Goal: Task Accomplishment & Management: Use online tool/utility

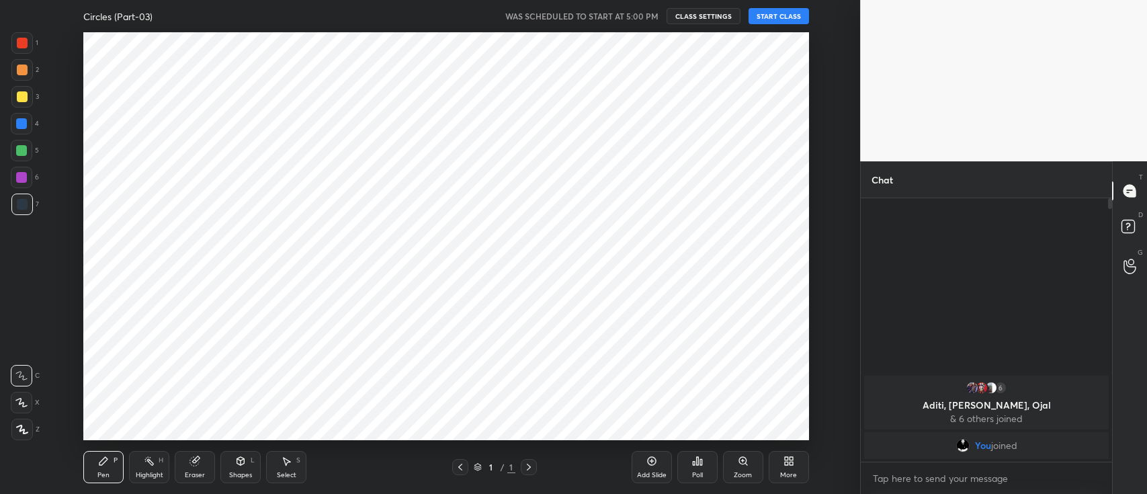
scroll to position [66796, 66399]
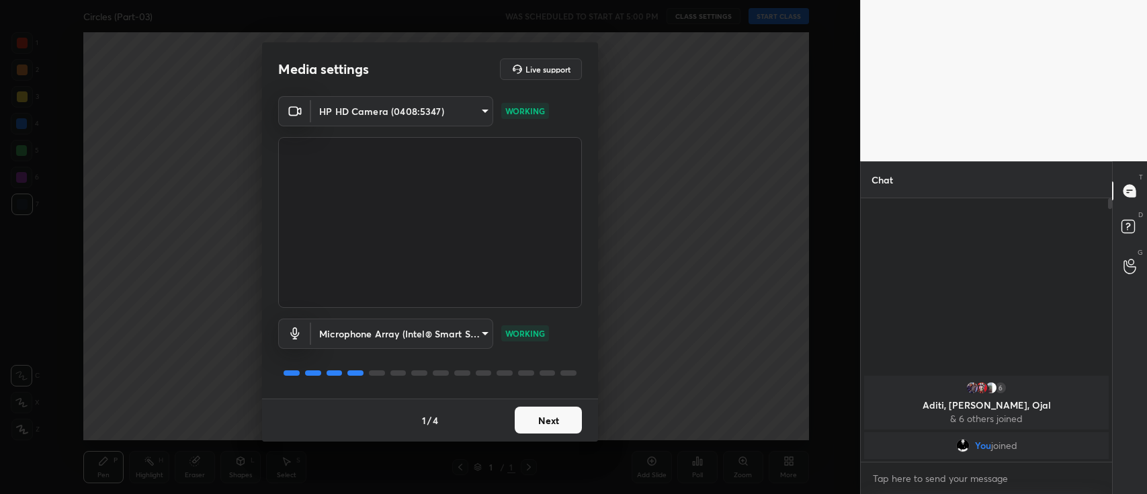
click at [565, 424] on button "Next" at bounding box center [548, 420] width 67 height 27
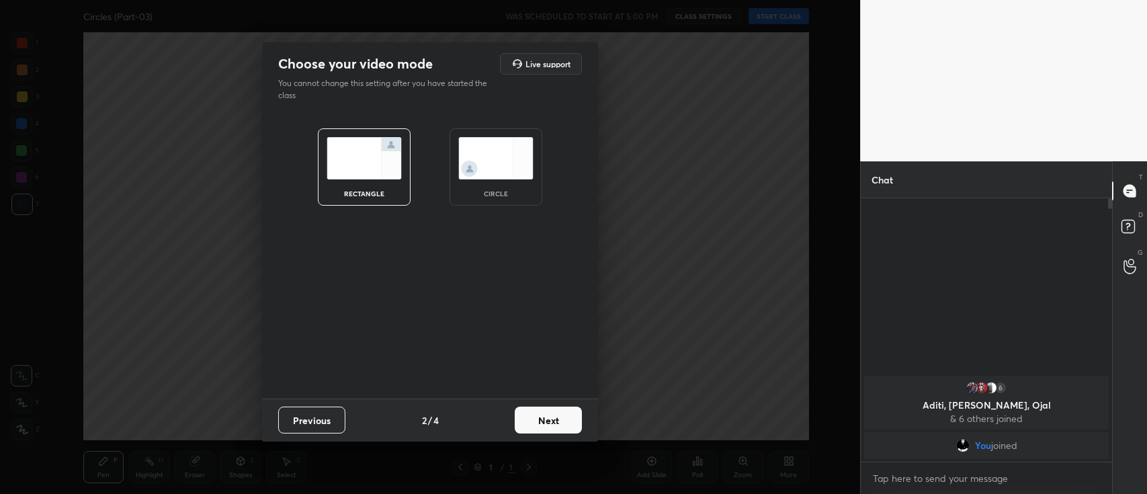
click at [565, 424] on button "Next" at bounding box center [548, 420] width 67 height 27
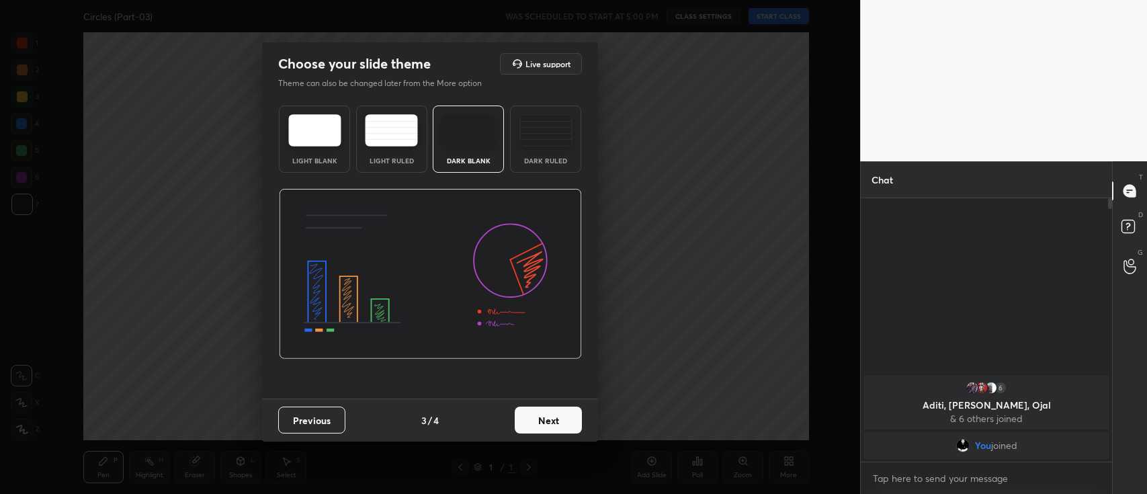
click at [554, 401] on div "Previous 3 / 4 Next" at bounding box center [430, 420] width 336 height 43
click at [543, 419] on button "Next" at bounding box center [548, 420] width 67 height 27
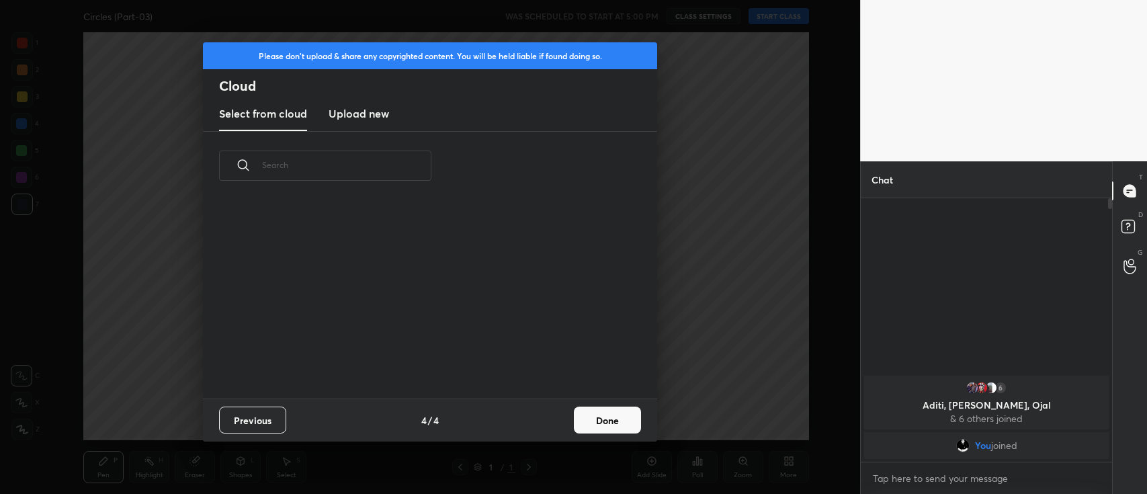
click at [543, 419] on div "Previous 4 / 4 Done" at bounding box center [430, 420] width 454 height 43
click at [632, 420] on button "Done" at bounding box center [607, 420] width 67 height 27
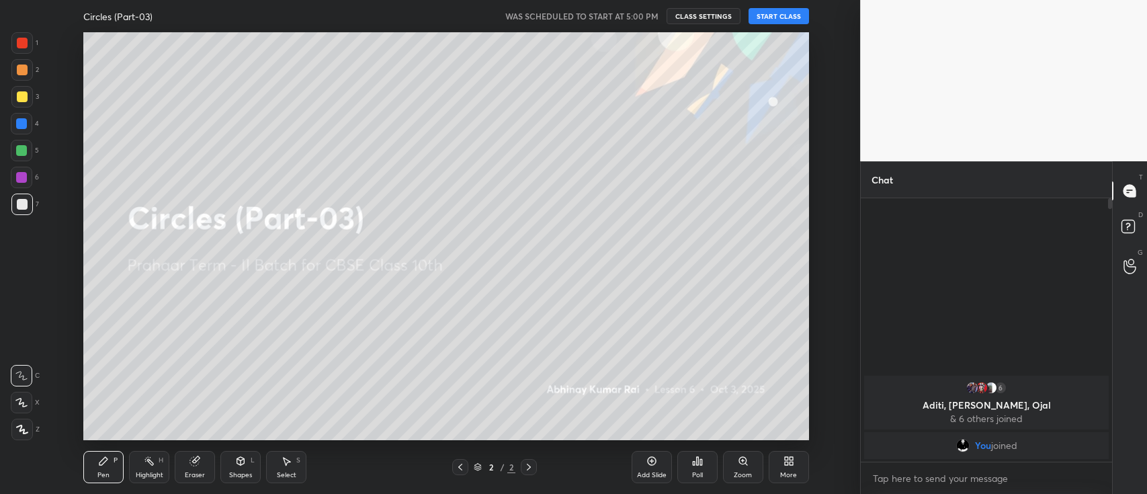
click at [777, 7] on div "Circles (Part-03) WAS SCHEDULED TO START AT 5:00 PM CLASS SETTINGS START CLASS" at bounding box center [445, 16] width 725 height 32
click at [791, 13] on button "START CLASS" at bounding box center [779, 16] width 60 height 16
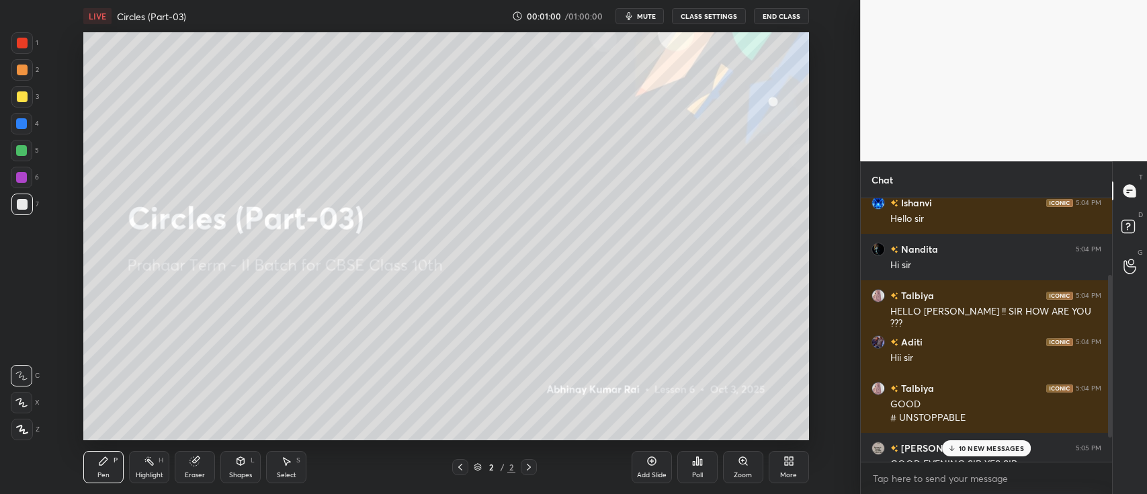
scroll to position [163, 0]
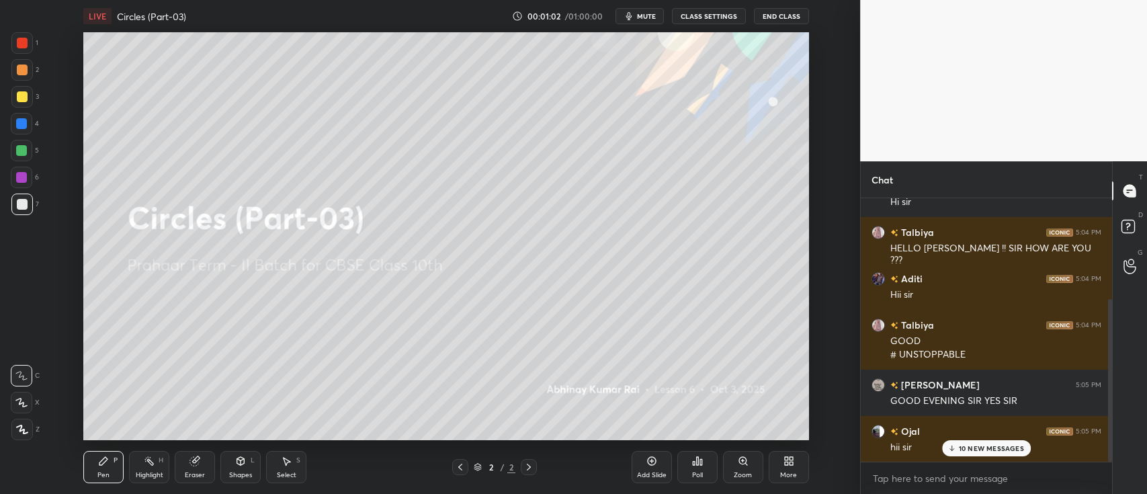
click at [985, 444] on p "10 NEW MESSAGES" at bounding box center [991, 448] width 65 height 8
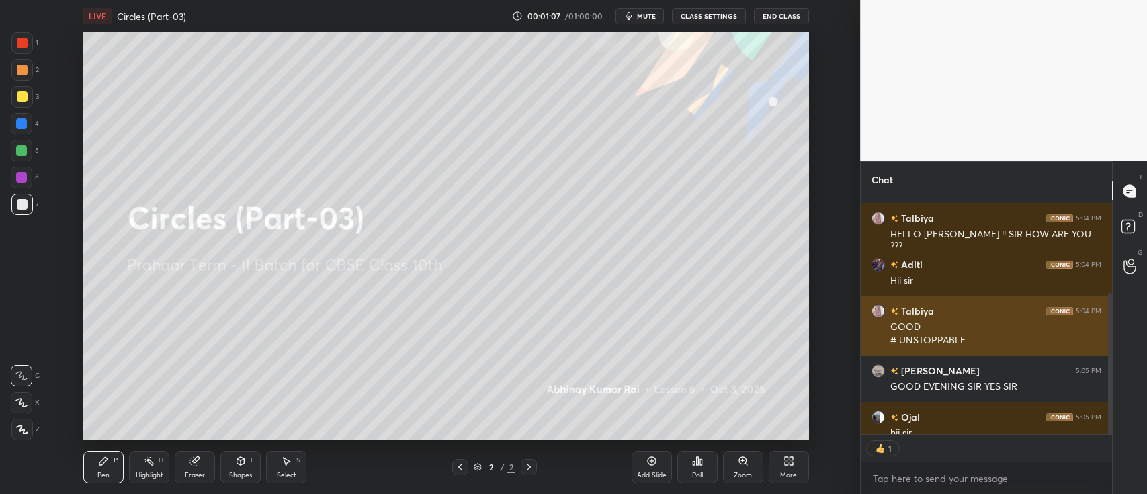
scroll to position [4, 4]
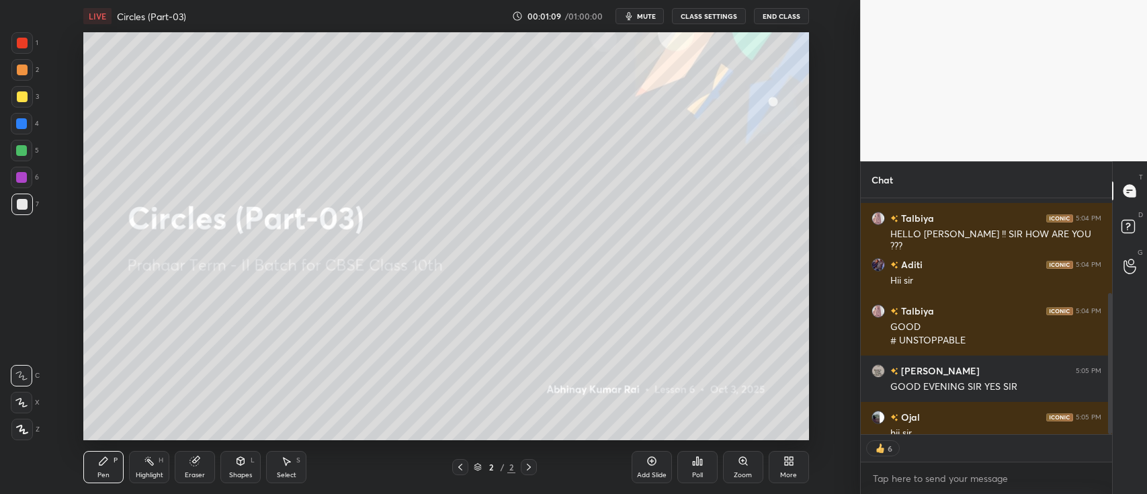
click at [786, 466] on icon at bounding box center [789, 461] width 11 height 11
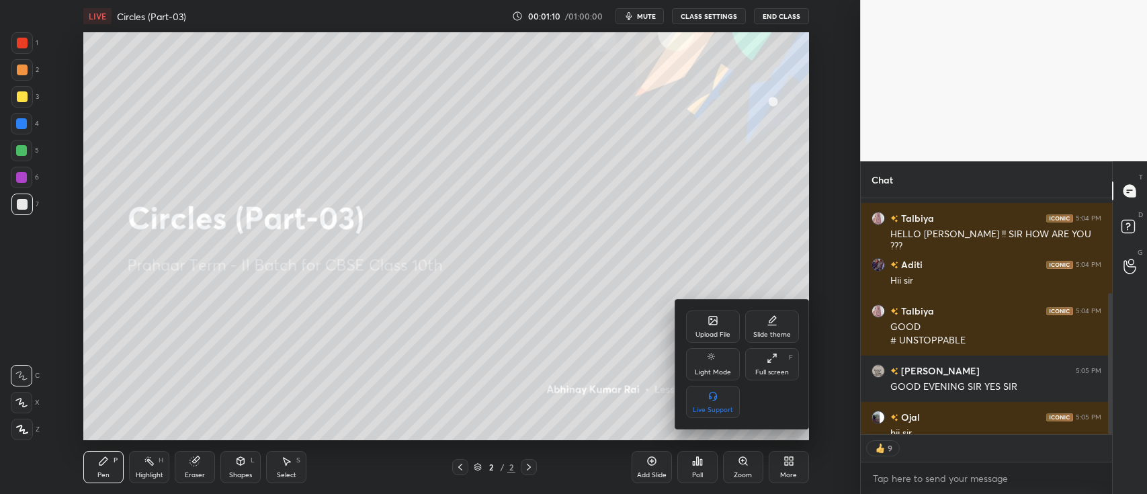
click at [701, 325] on div "Upload File" at bounding box center [713, 326] width 54 height 32
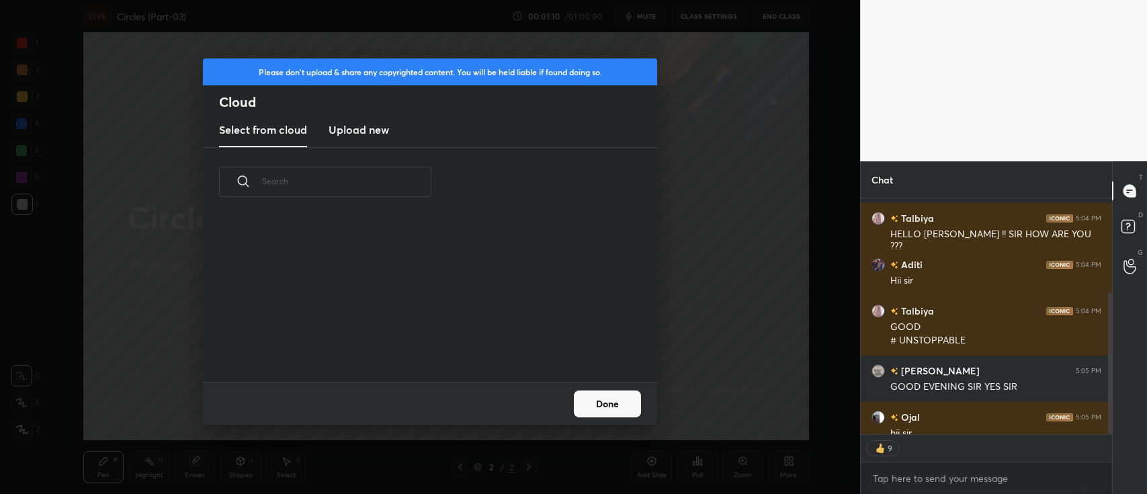
scroll to position [166, 431]
click at [378, 131] on h3 "Upload new" at bounding box center [359, 130] width 60 height 16
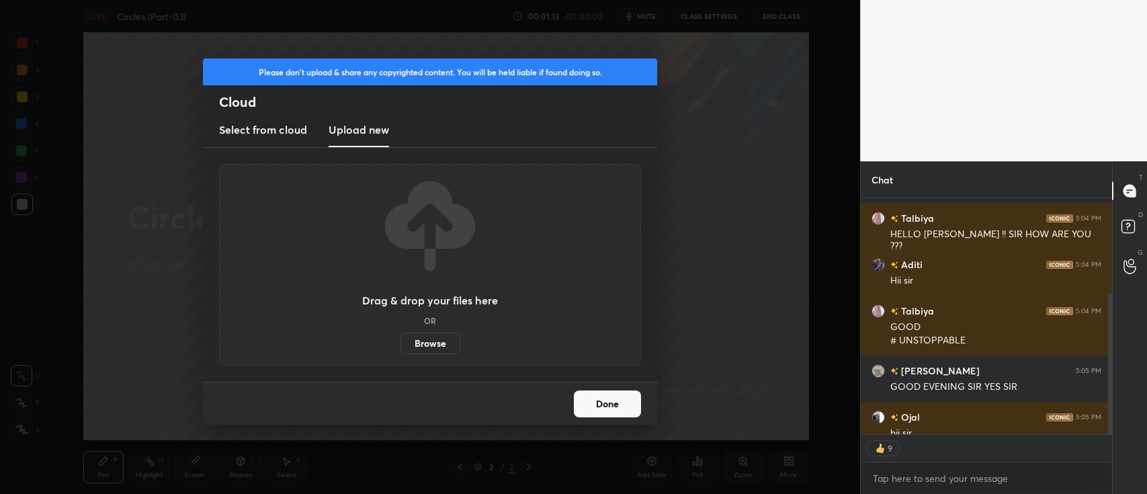
click at [420, 334] on label "Browse" at bounding box center [431, 344] width 60 height 22
click at [401, 334] on input "Browse" at bounding box center [401, 344] width 0 height 22
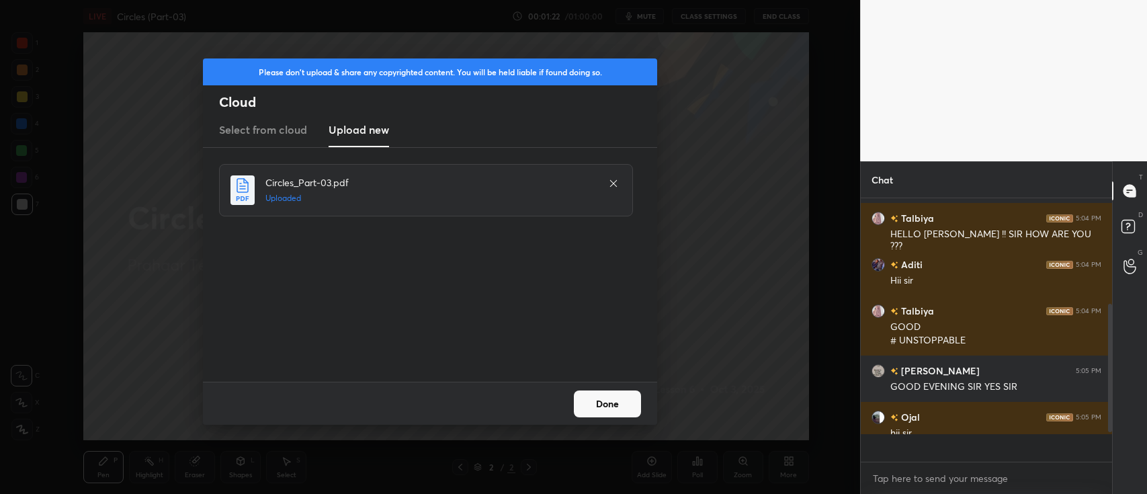
scroll to position [260, 247]
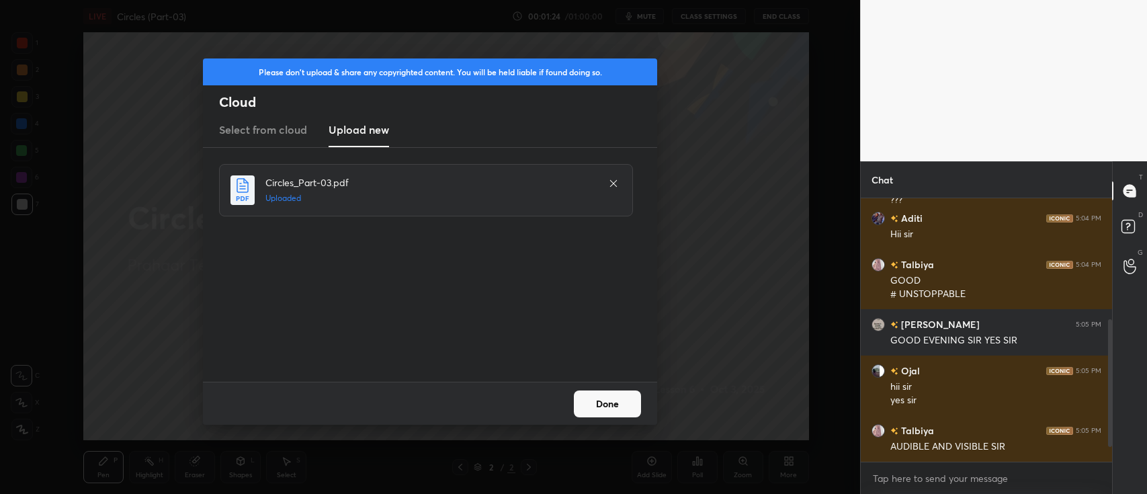
click at [608, 401] on button "Done" at bounding box center [607, 403] width 67 height 27
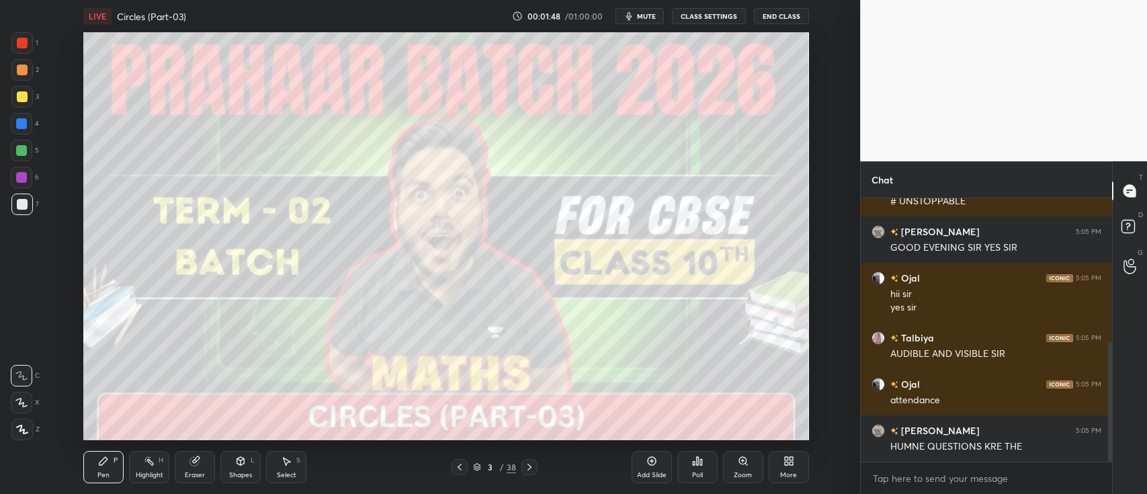
scroll to position [362, 0]
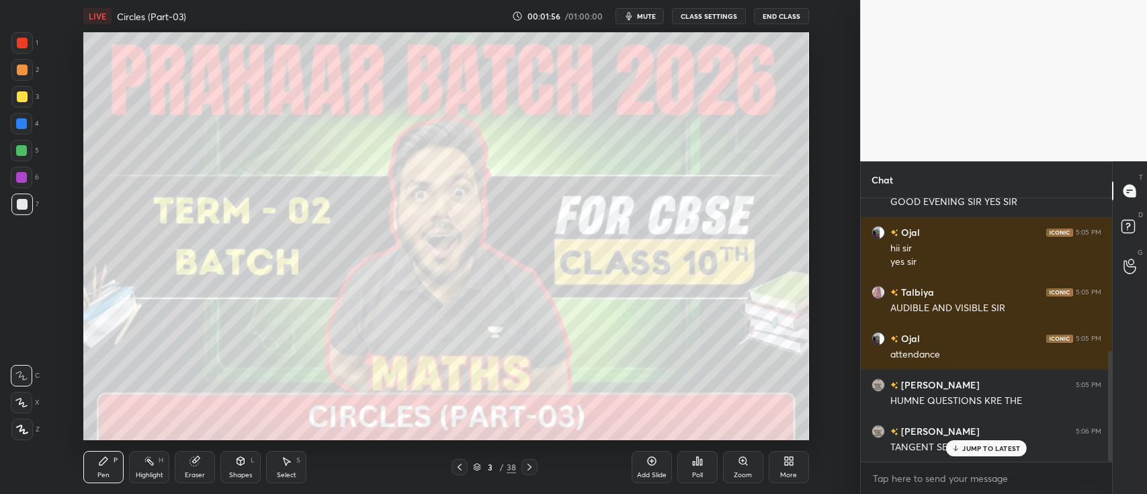
click at [647, 466] on icon at bounding box center [652, 461] width 11 height 11
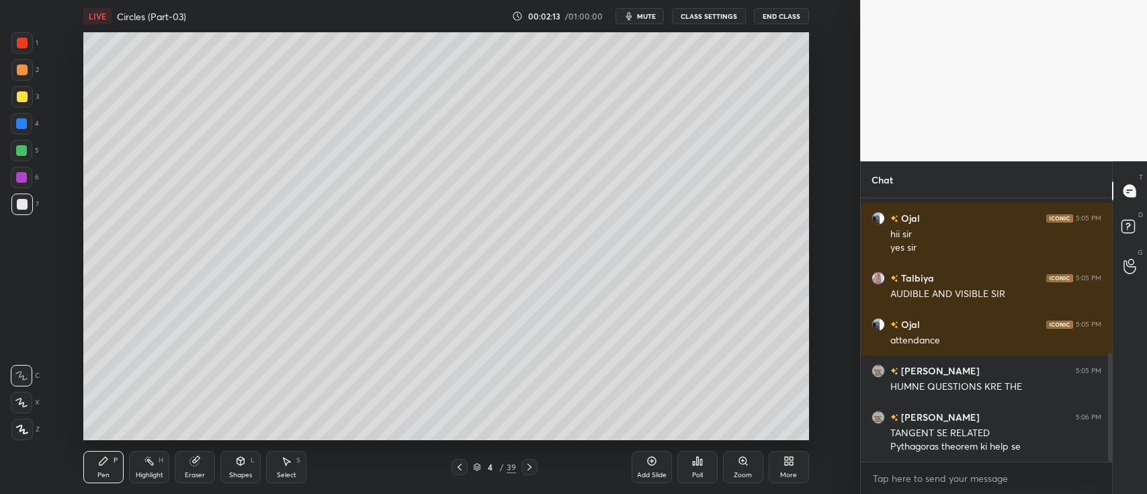
scroll to position [388, 0]
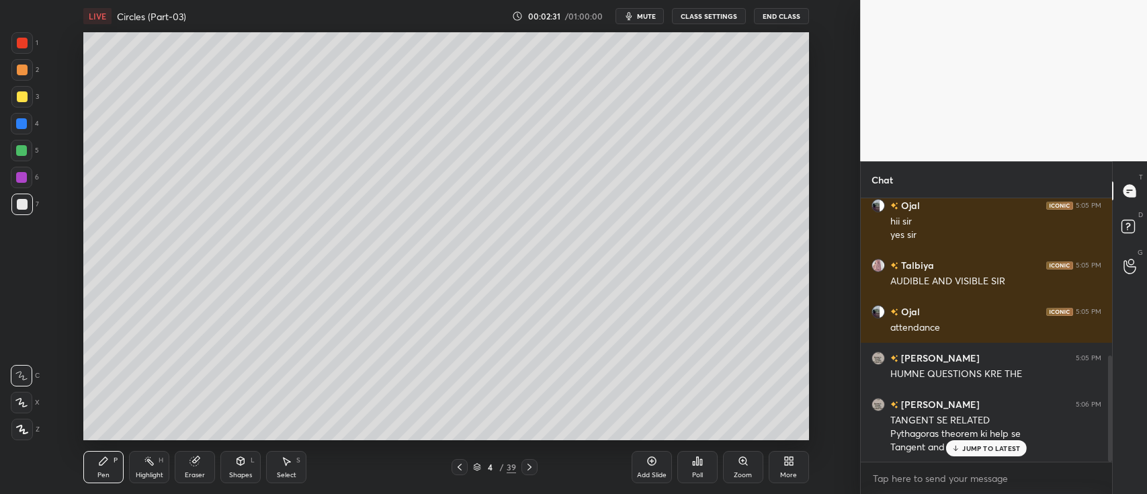
click at [22, 71] on div at bounding box center [22, 70] width 11 height 11
click at [17, 151] on div at bounding box center [21, 150] width 11 height 11
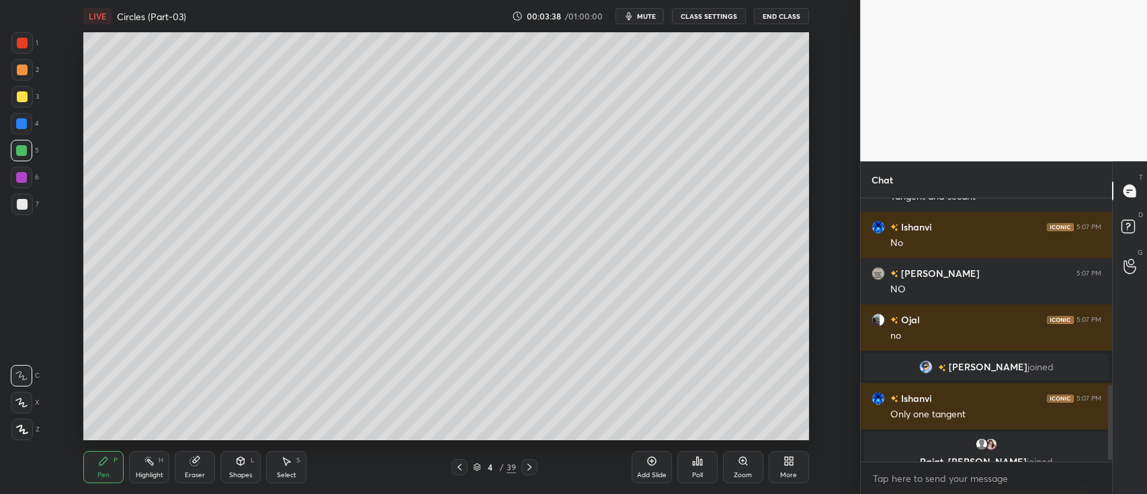
scroll to position [655, 0]
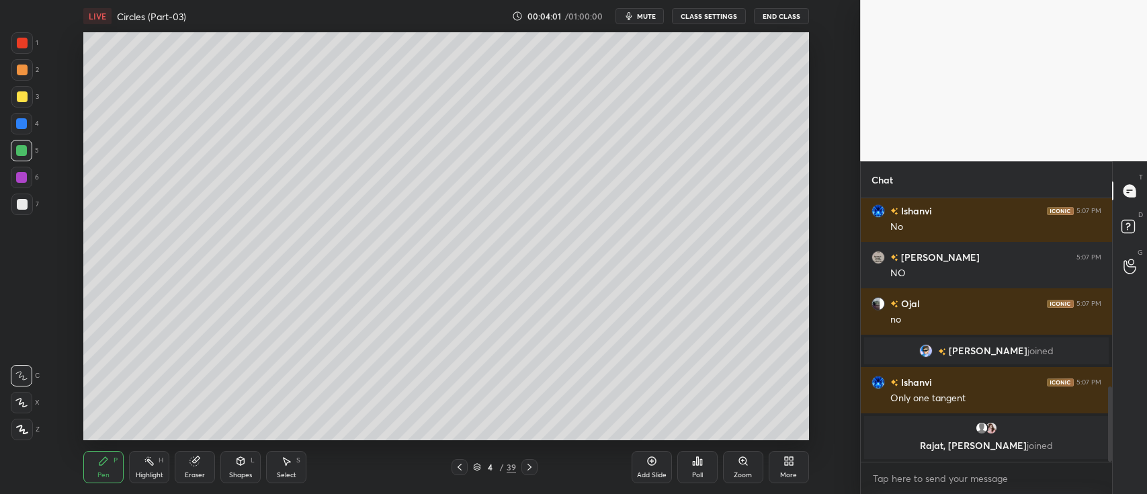
click at [9, 177] on div "1 2 3 4 5 6 7 C X Z C X Z E E Erase all H H" at bounding box center [21, 236] width 43 height 408
click at [12, 175] on div at bounding box center [22, 178] width 22 height 22
click at [24, 181] on div at bounding box center [21, 177] width 11 height 11
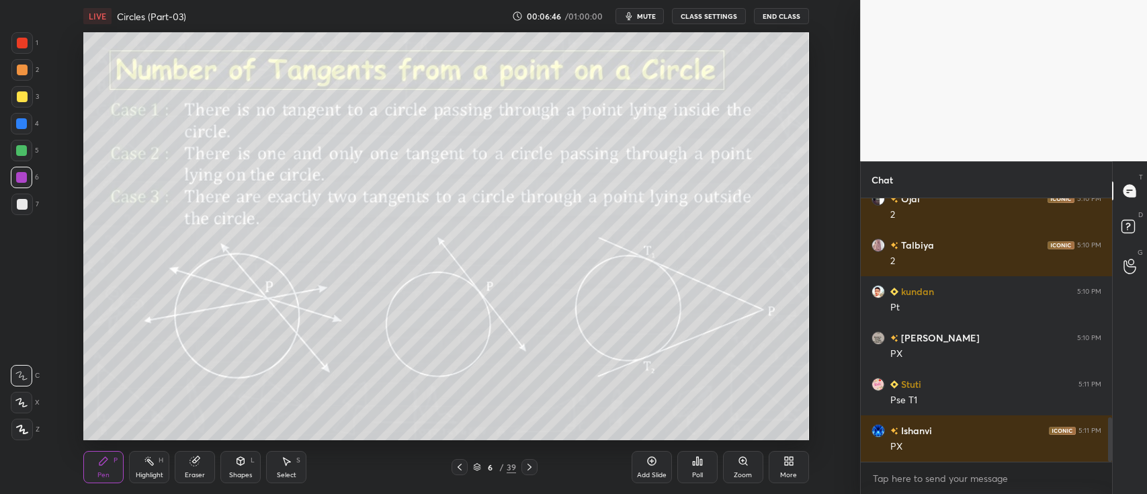
scroll to position [1356, 0]
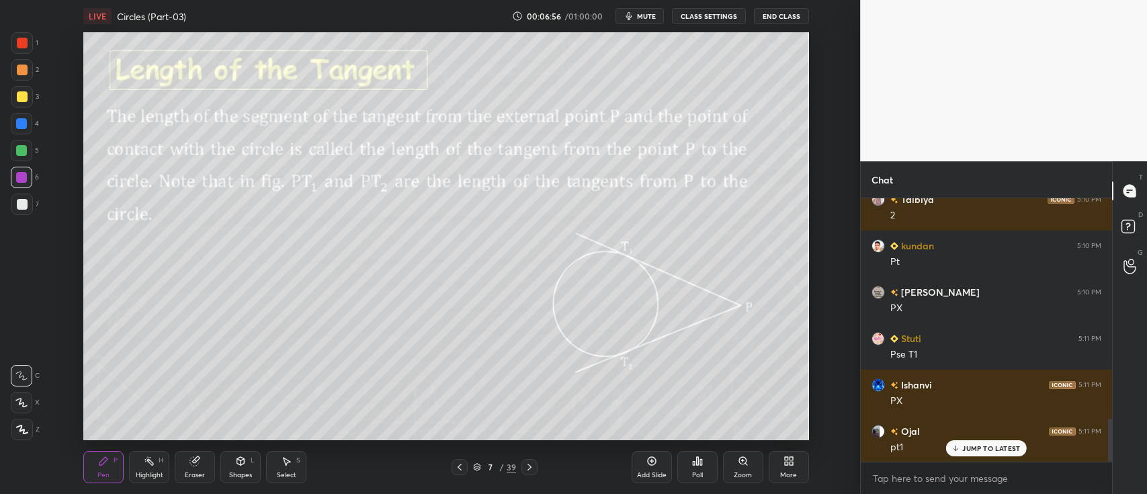
click at [14, 93] on div at bounding box center [22, 97] width 22 height 22
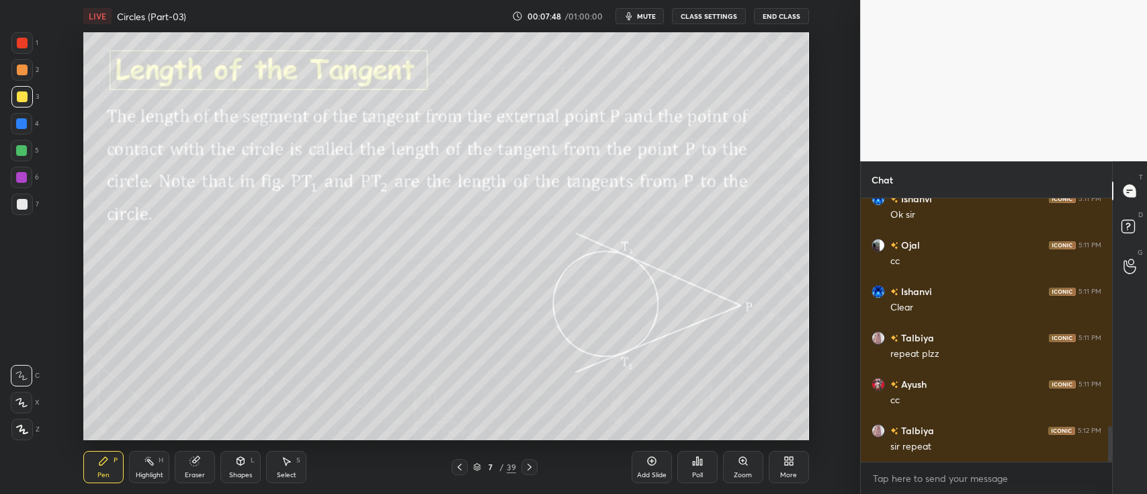
scroll to position [1727, 0]
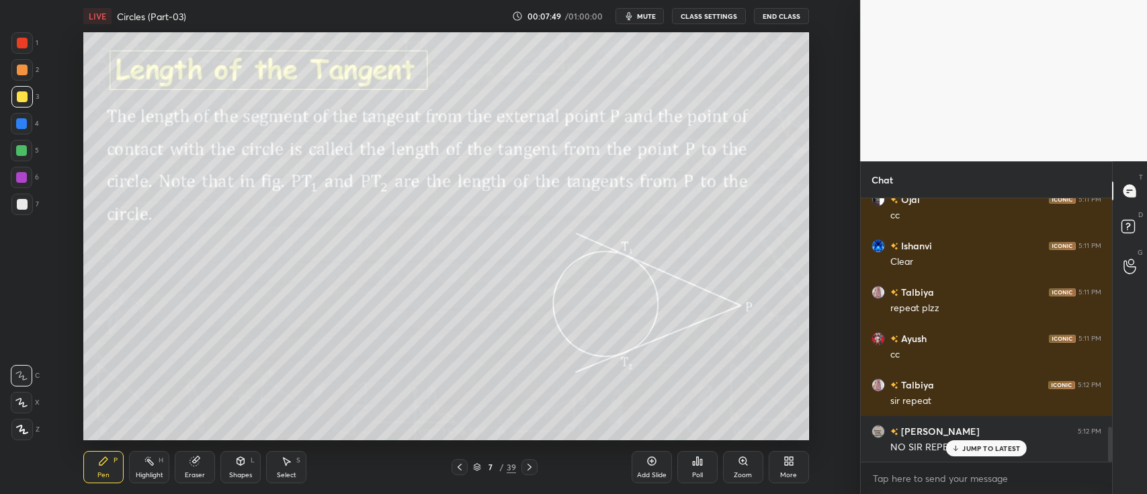
click at [13, 73] on div at bounding box center [22, 70] width 22 height 22
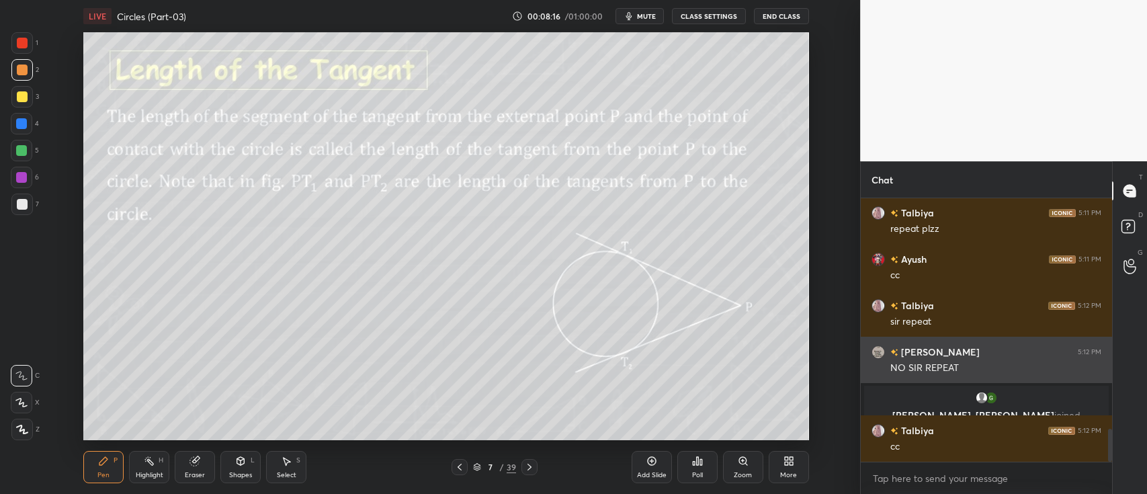
scroll to position [1853, 0]
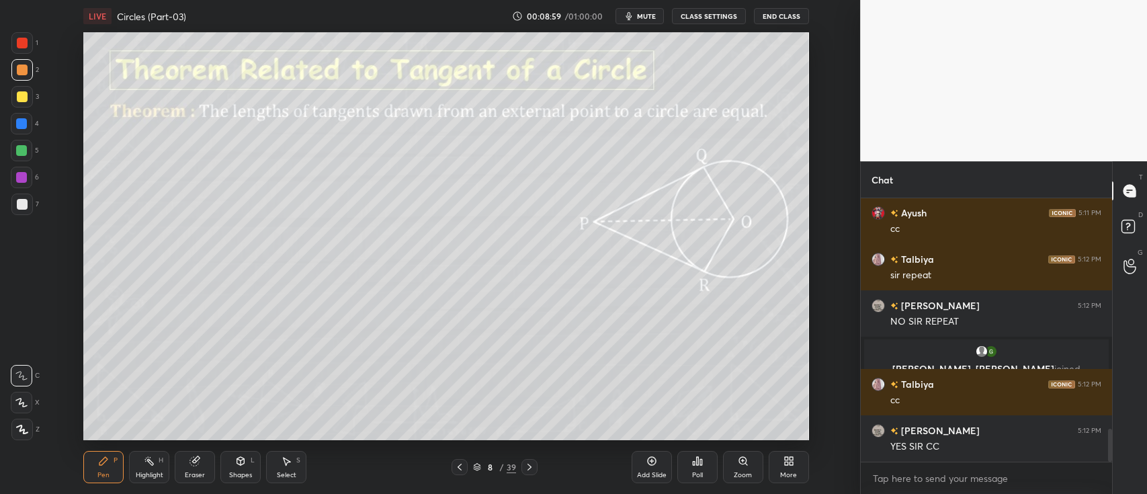
click at [23, 148] on div at bounding box center [21, 150] width 11 height 11
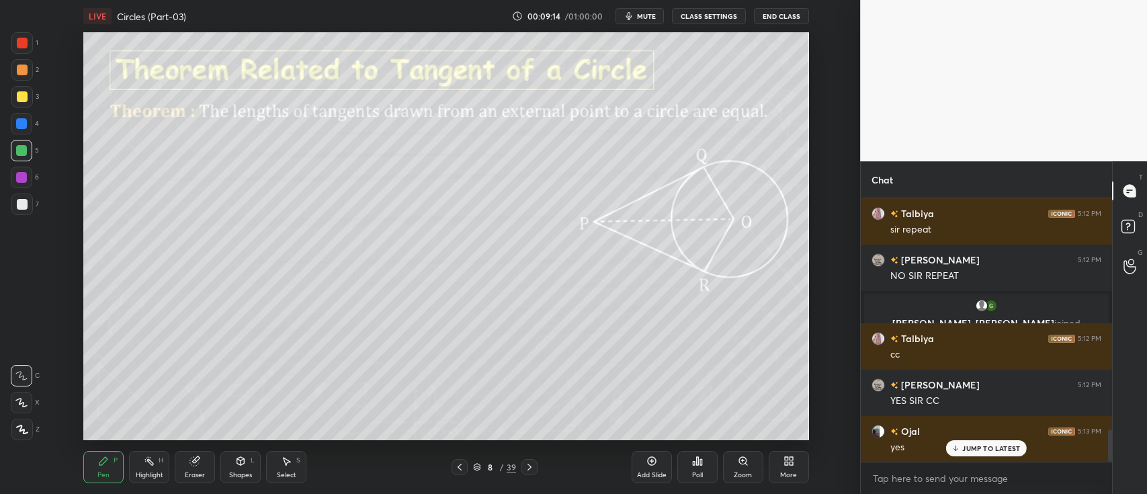
click at [22, 99] on div at bounding box center [22, 96] width 11 height 11
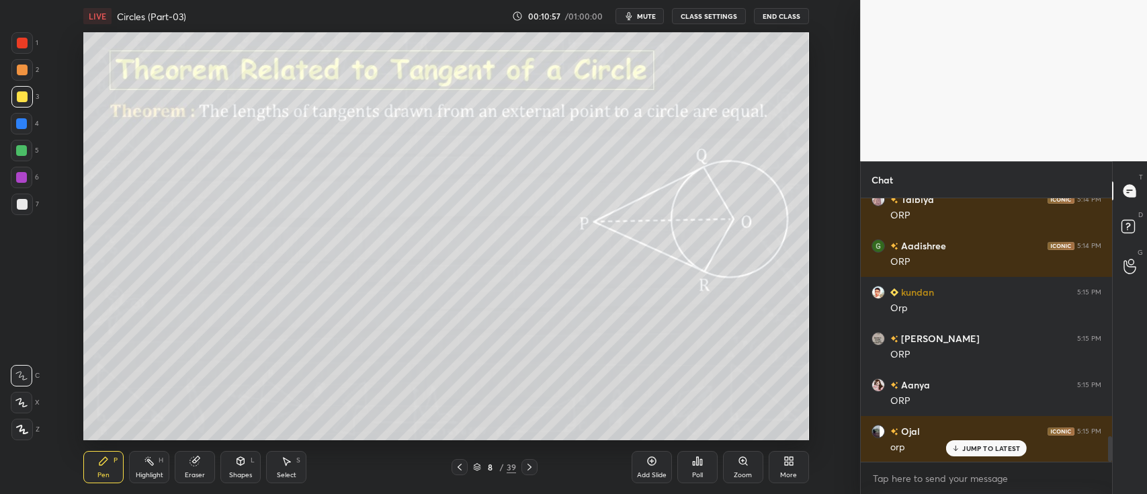
scroll to position [2515, 0]
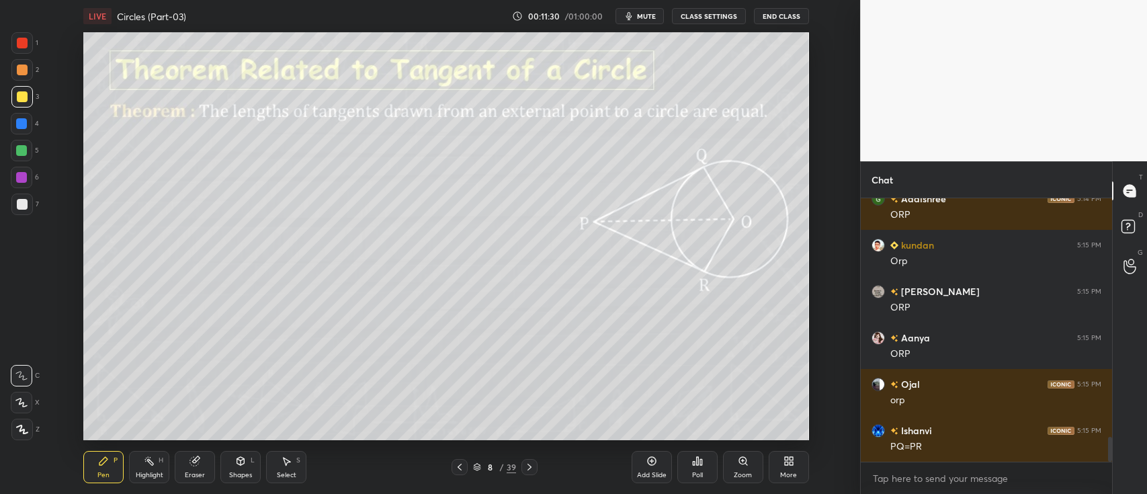
click at [23, 204] on div at bounding box center [22, 204] width 11 height 11
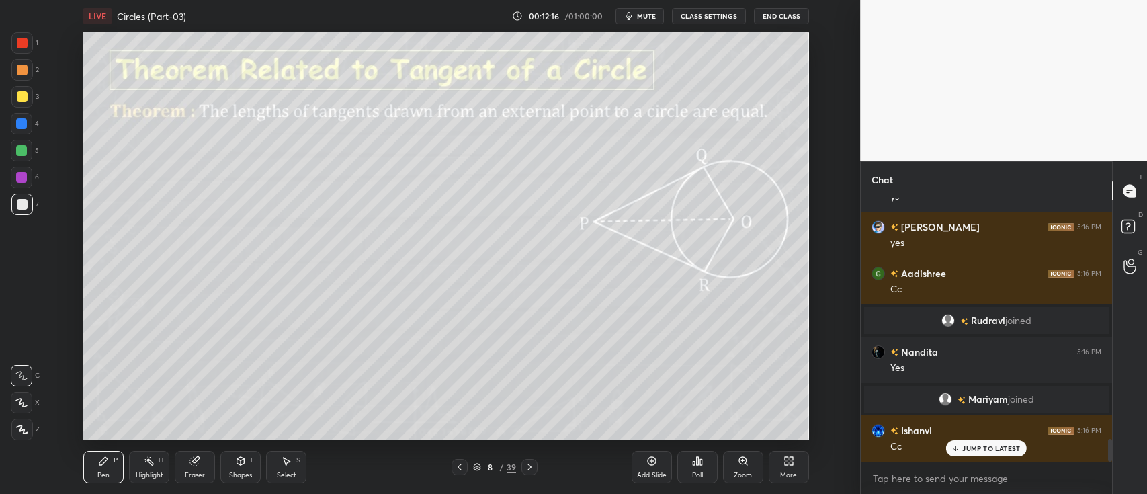
scroll to position [2764, 0]
click at [23, 46] on div at bounding box center [22, 43] width 11 height 11
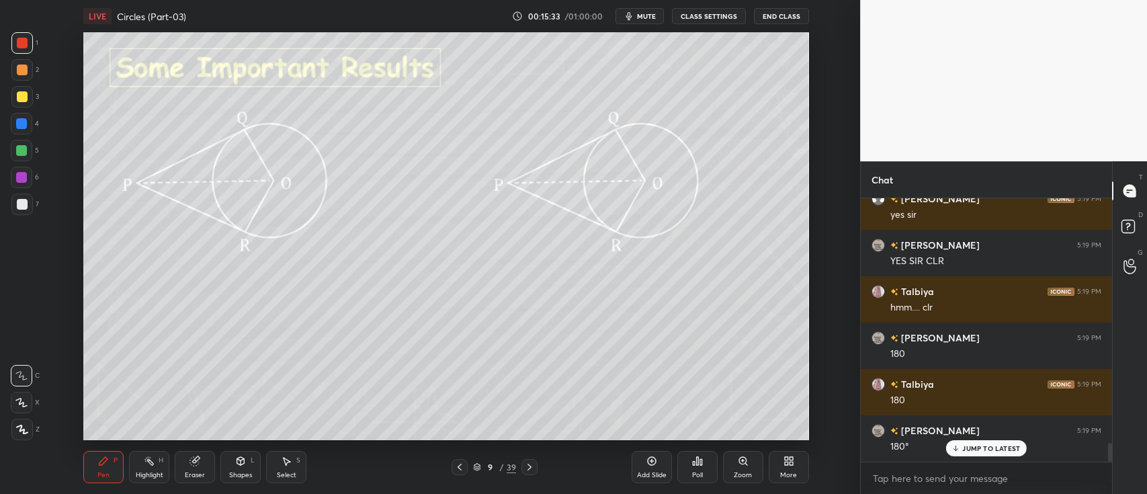
scroll to position [3367, 0]
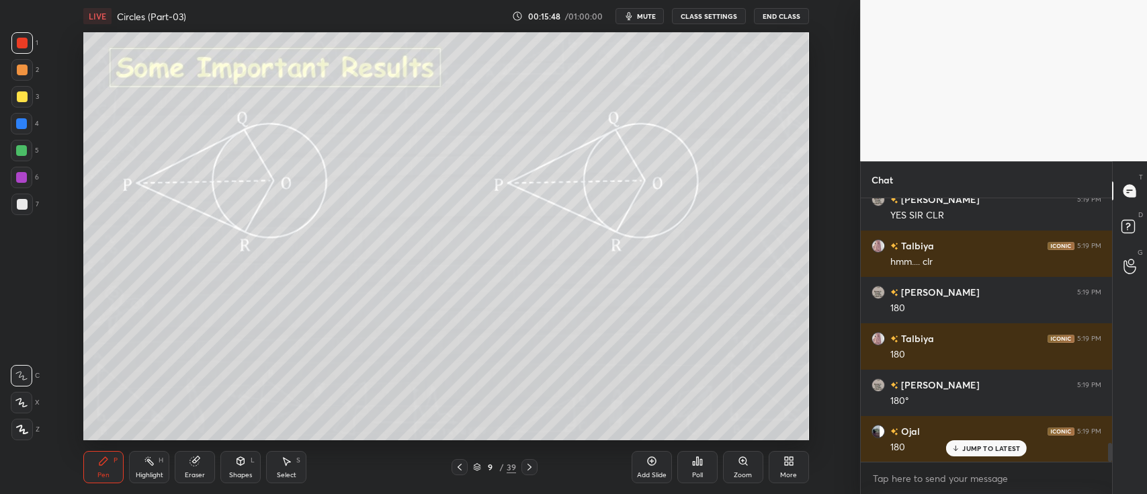
click at [647, 466] on div "Add Slide" at bounding box center [652, 467] width 40 height 32
click at [810, 106] on div "Setting up your live class Poll for secs No correct answer Start poll" at bounding box center [446, 236] width 806 height 408
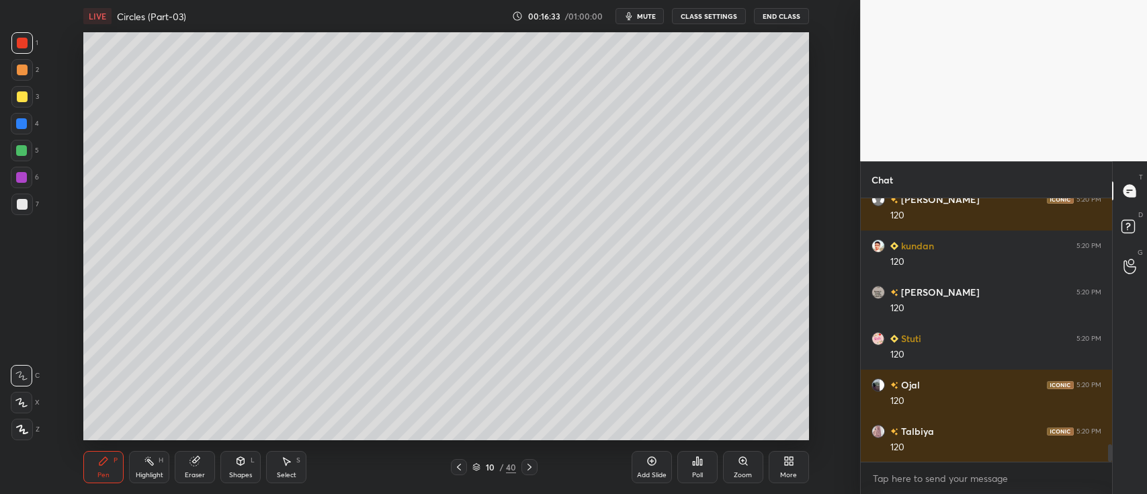
scroll to position [3692, 0]
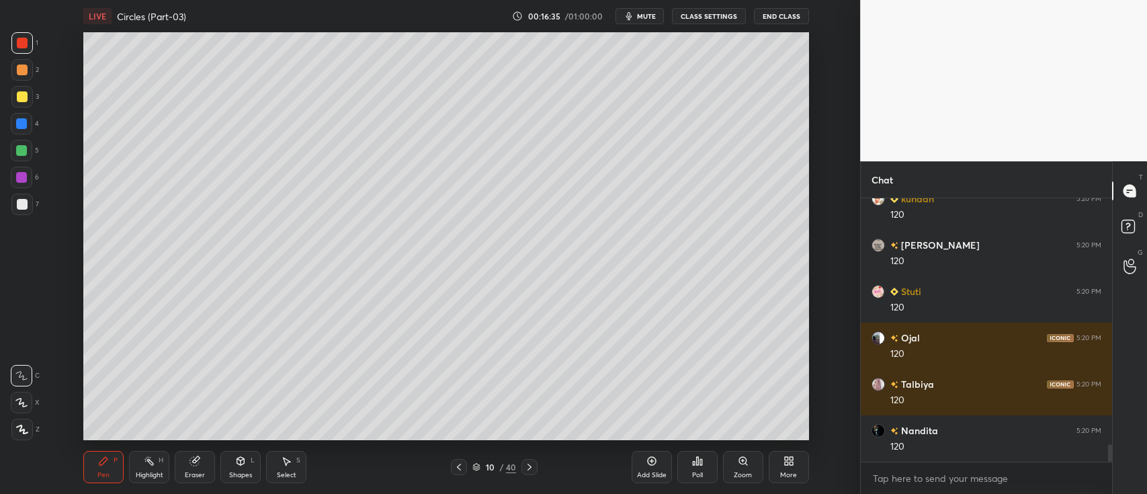
click at [17, 101] on div at bounding box center [22, 96] width 11 height 11
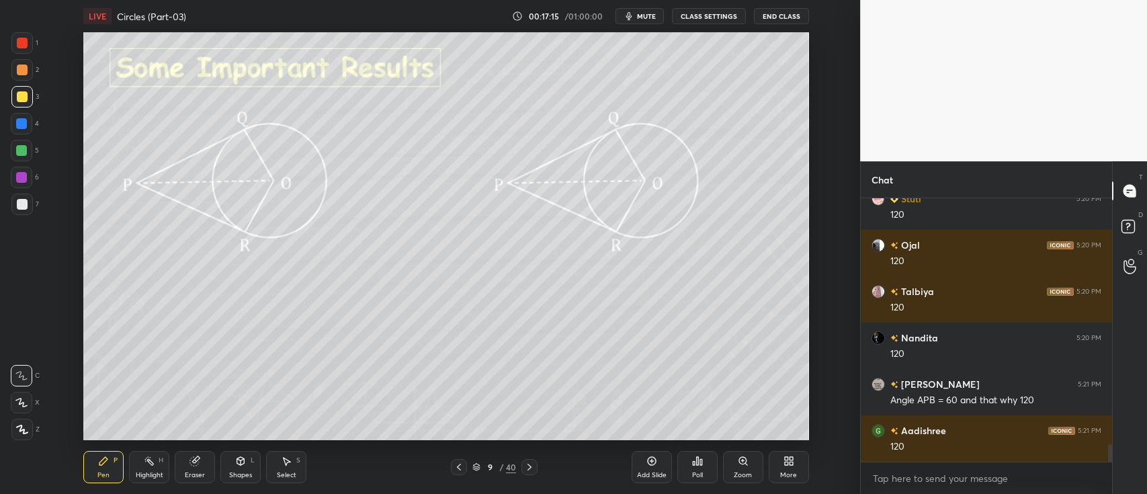
scroll to position [3831, 0]
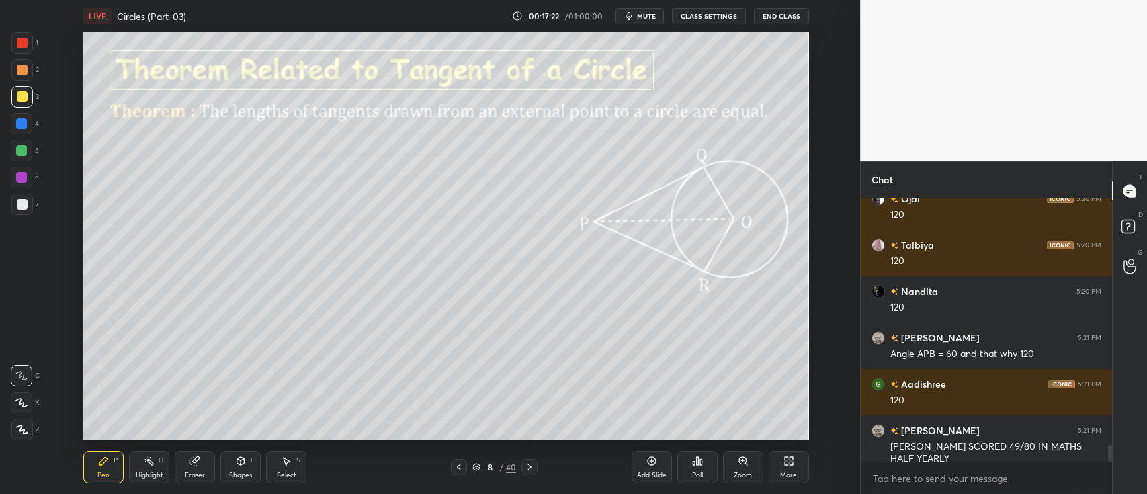
click at [23, 47] on div at bounding box center [22, 43] width 11 height 11
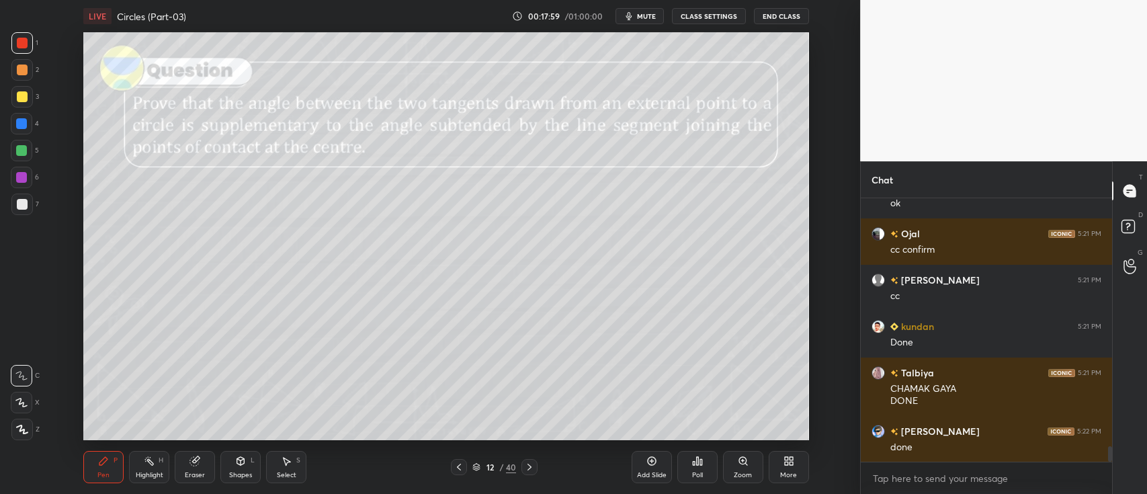
scroll to position [4194, 0]
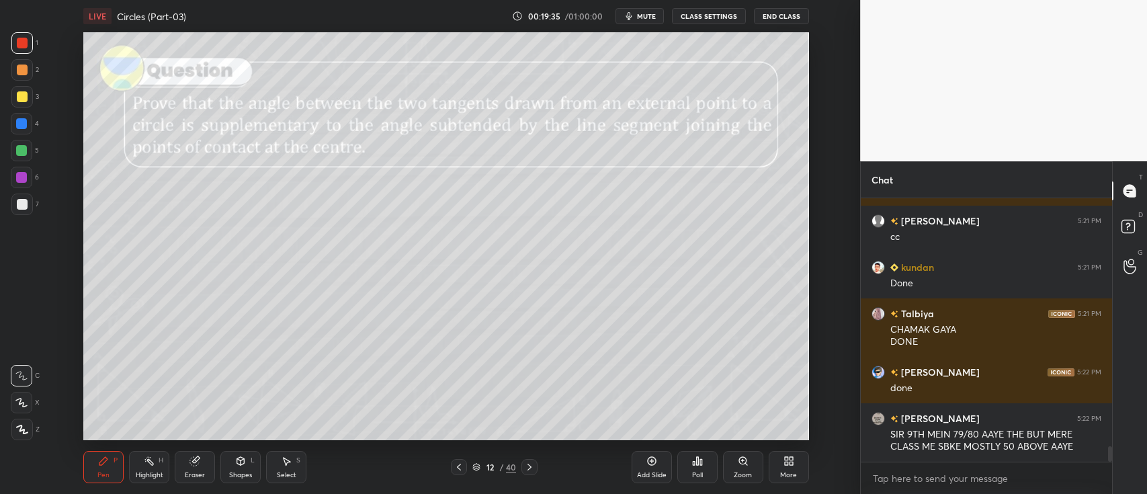
click at [22, 155] on div at bounding box center [21, 150] width 11 height 11
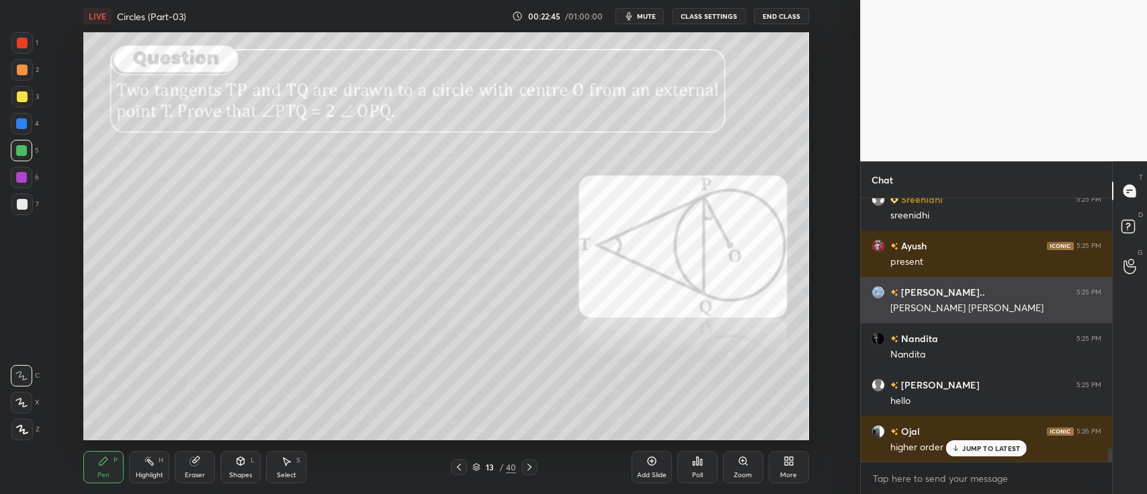
scroll to position [4854, 0]
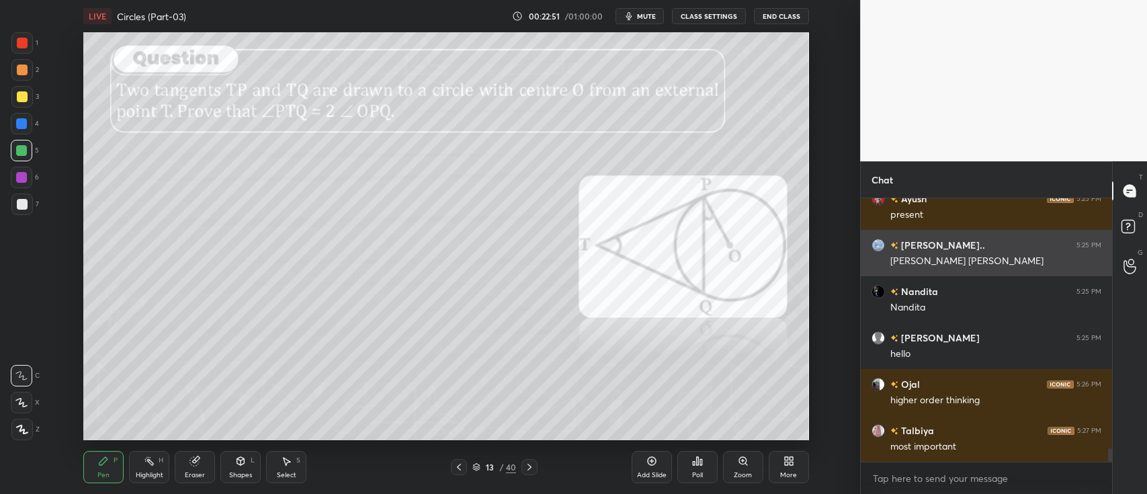
click at [976, 352] on div "hello" at bounding box center [995, 353] width 211 height 13
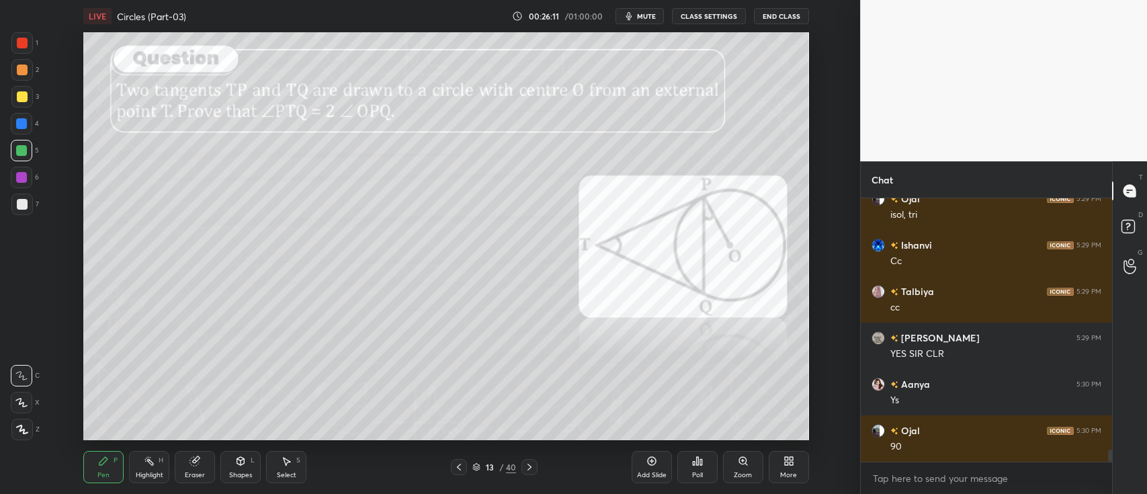
scroll to position [5331, 0]
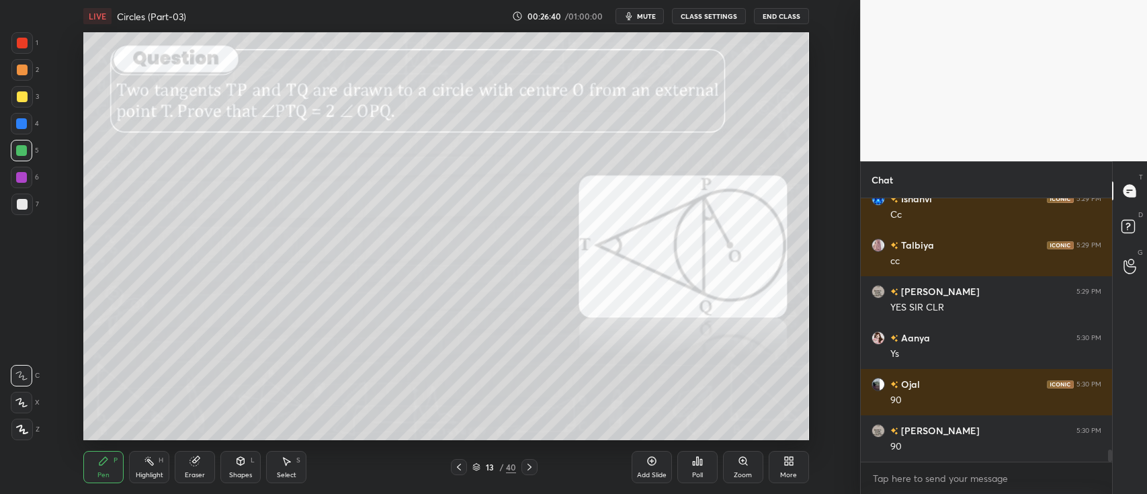
click at [22, 122] on div at bounding box center [21, 123] width 11 height 11
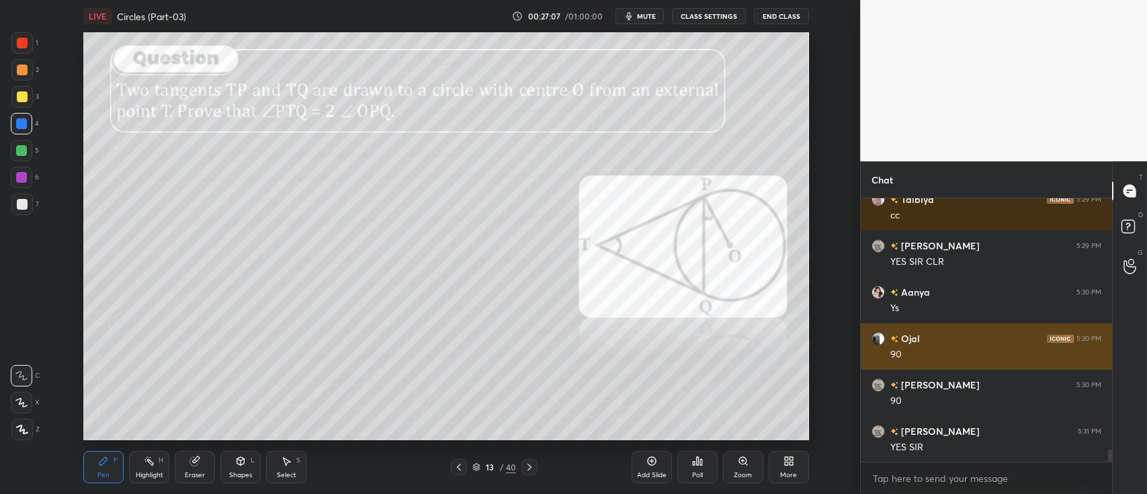
scroll to position [5424, 0]
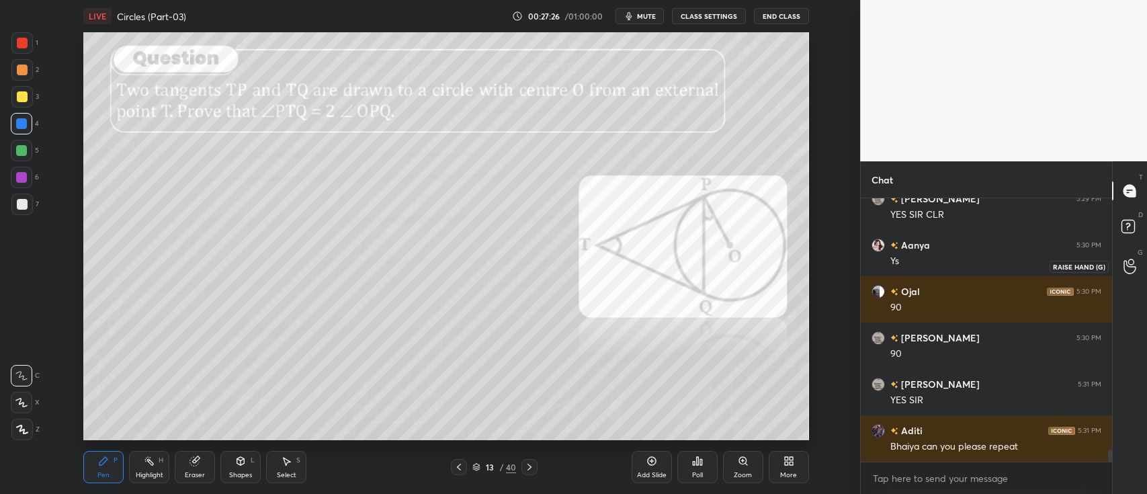
click at [1134, 261] on icon at bounding box center [1130, 266] width 13 height 15
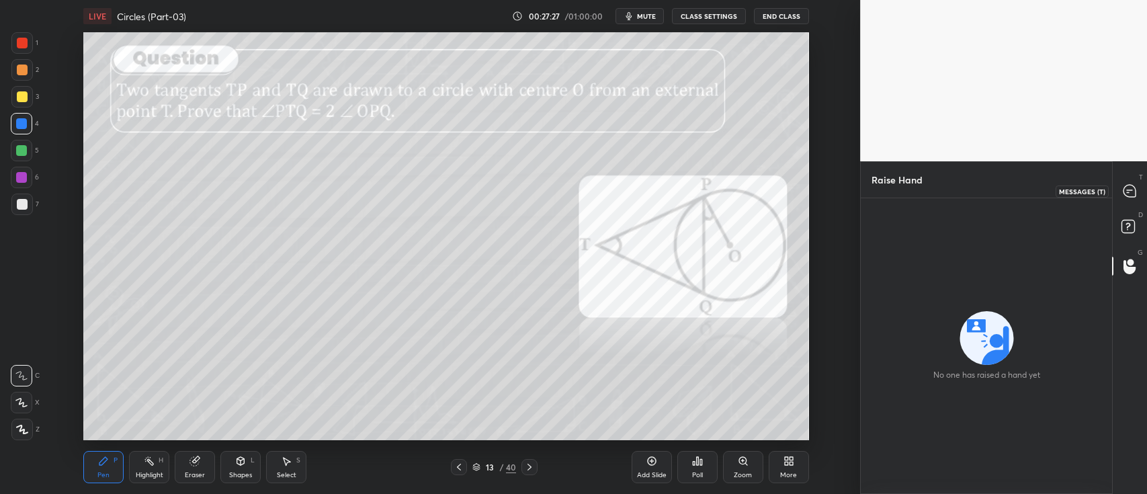
click at [1130, 189] on icon at bounding box center [1130, 191] width 12 height 12
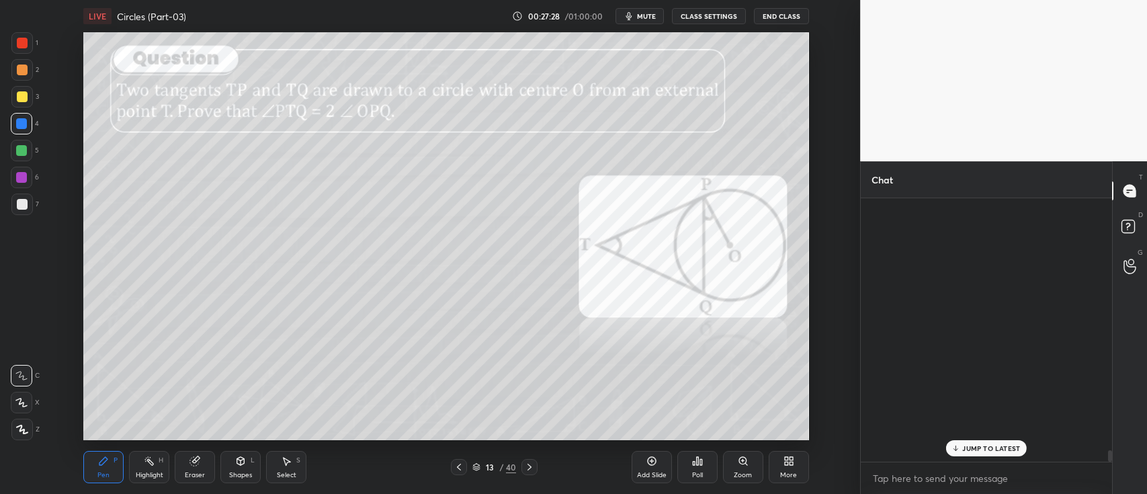
scroll to position [260, 247]
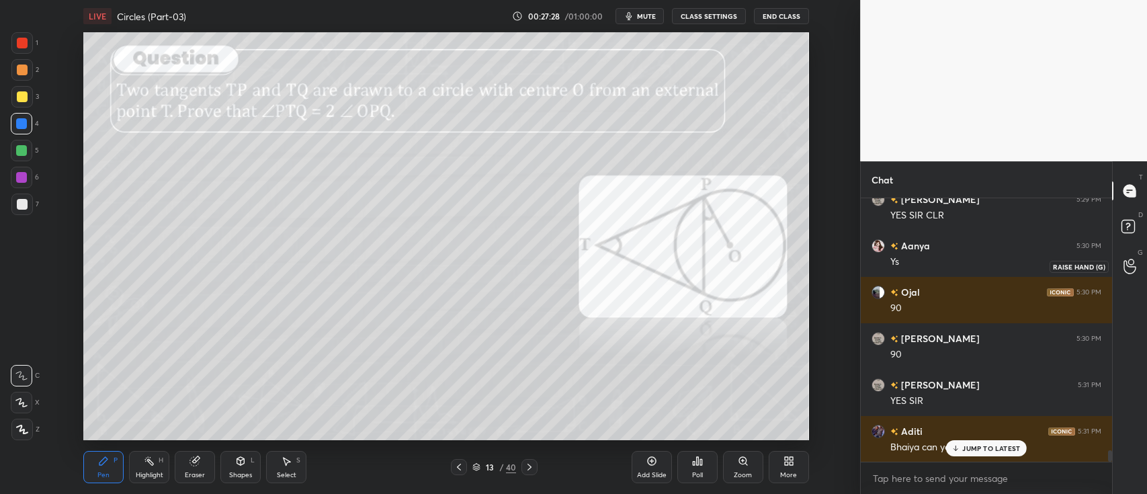
click at [1124, 269] on icon at bounding box center [1130, 266] width 12 height 13
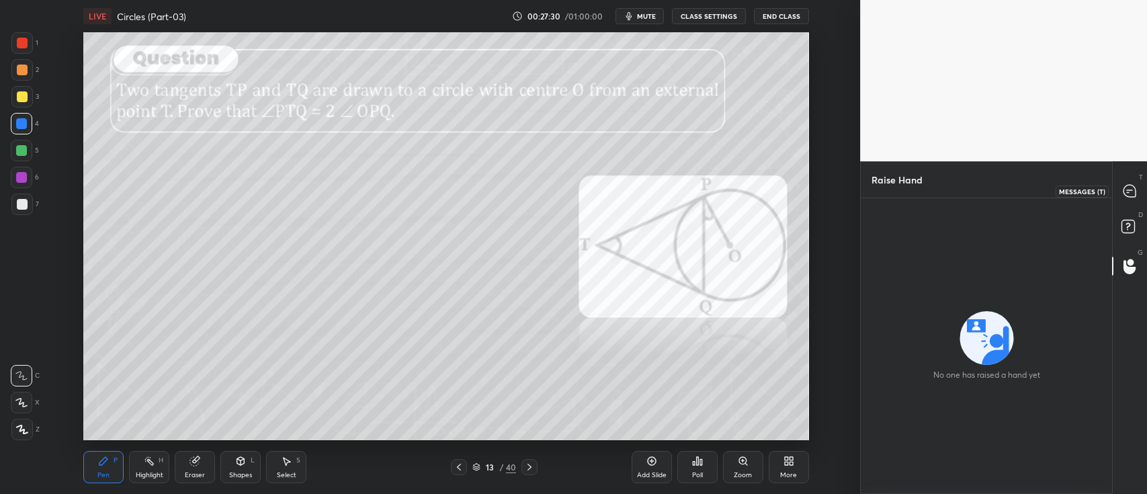
click at [1131, 196] on icon at bounding box center [1130, 191] width 12 height 12
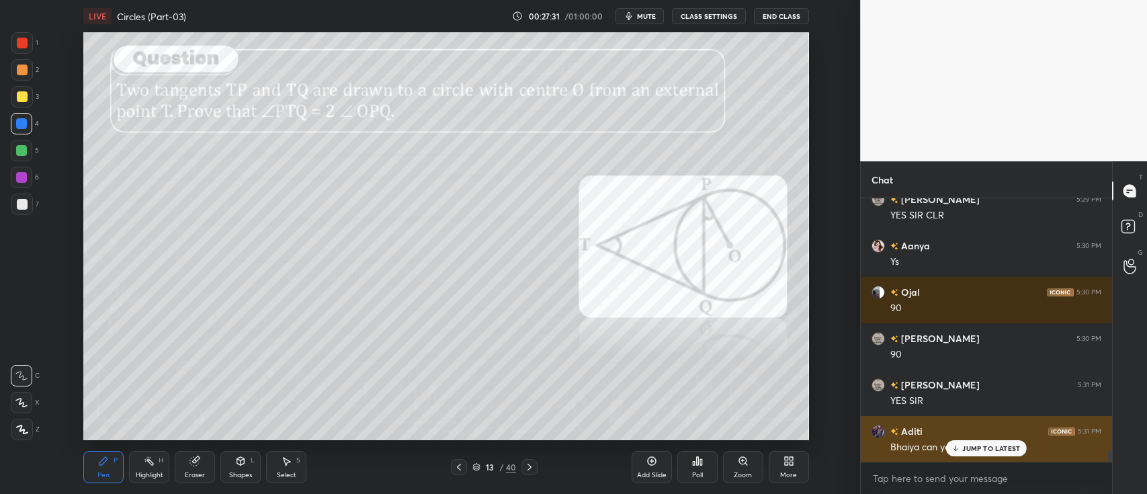
click at [956, 444] on icon at bounding box center [956, 448] width 9 height 8
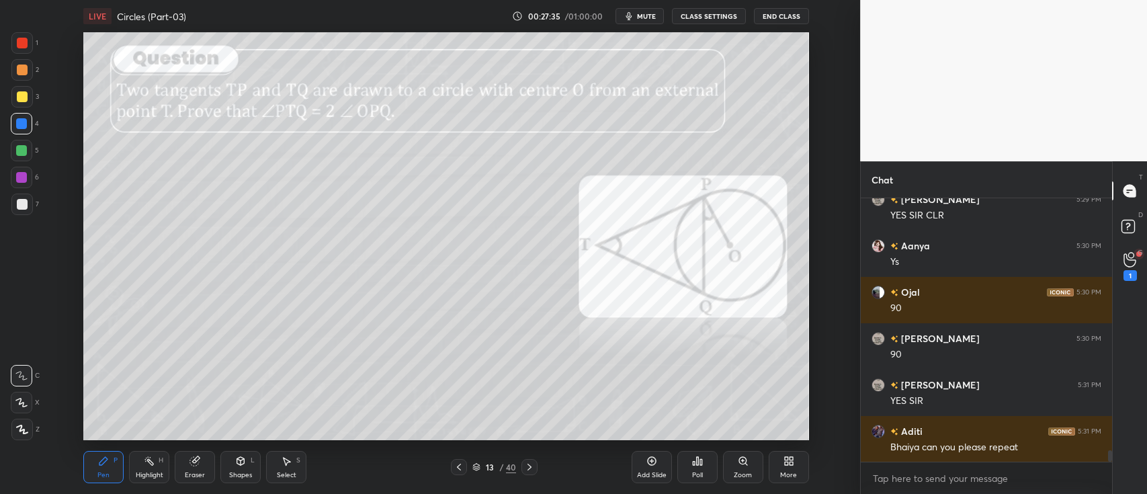
click at [1142, 267] on div "1" at bounding box center [1130, 266] width 27 height 24
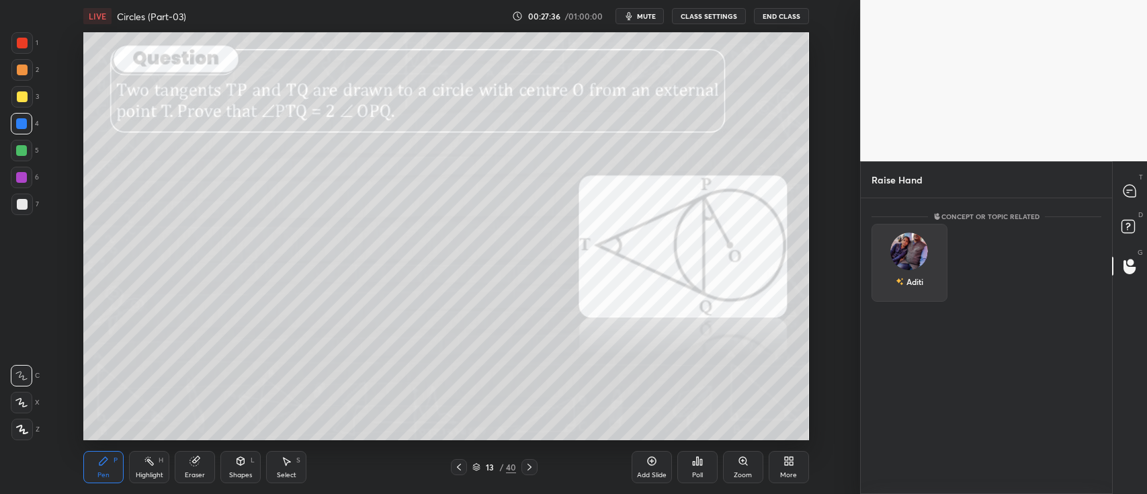
click at [906, 248] on img "grid" at bounding box center [910, 252] width 38 height 38
click at [899, 292] on button "INVITE" at bounding box center [910, 290] width 64 height 17
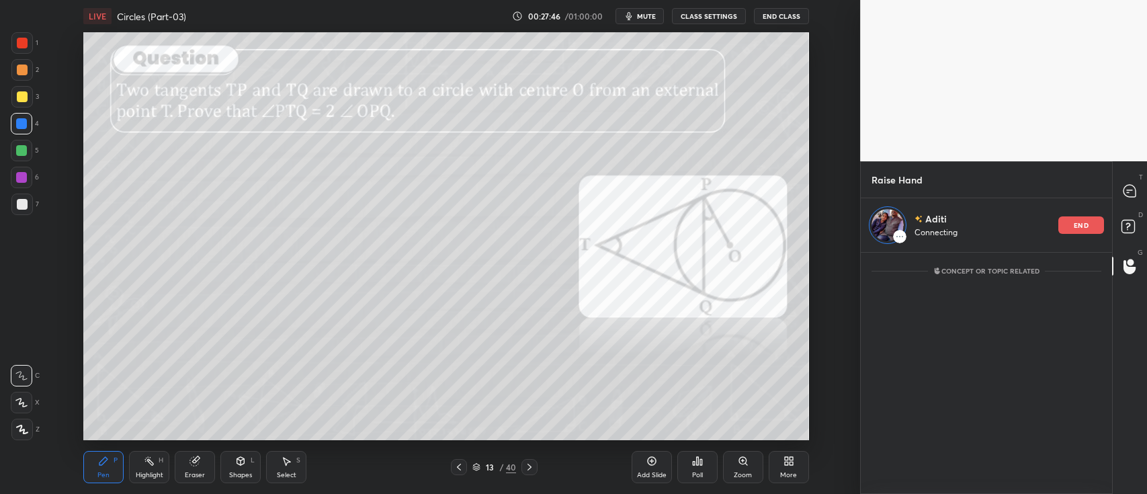
click at [24, 153] on div at bounding box center [21, 150] width 11 height 11
click at [1128, 193] on icon at bounding box center [1130, 191] width 12 height 12
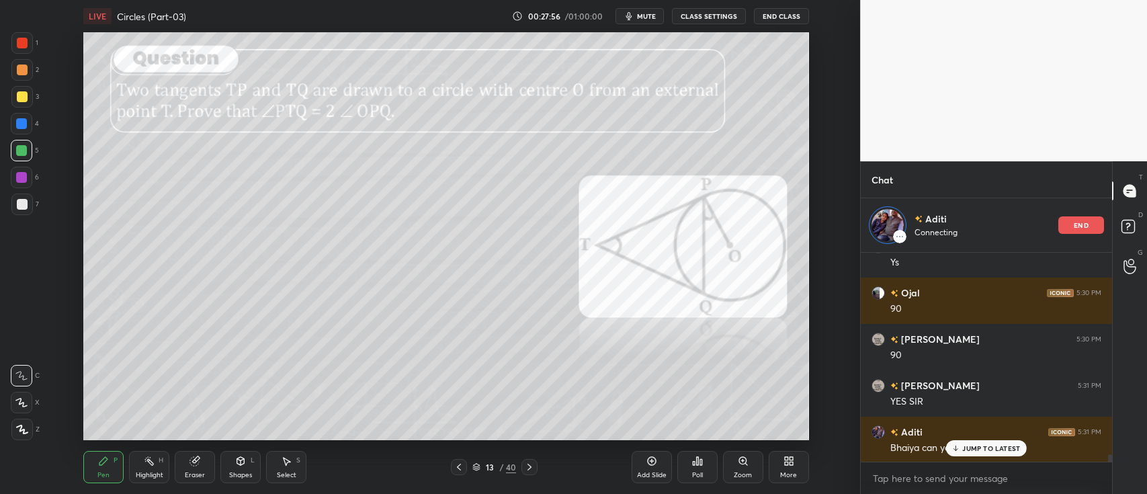
scroll to position [5689, 0]
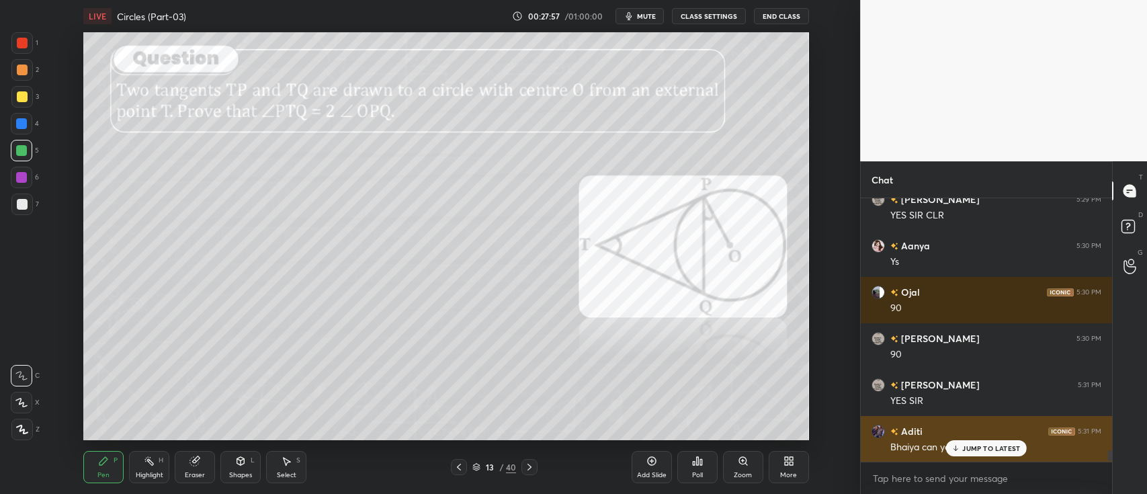
click at [962, 445] on div "JUMP TO LATEST" at bounding box center [986, 448] width 81 height 16
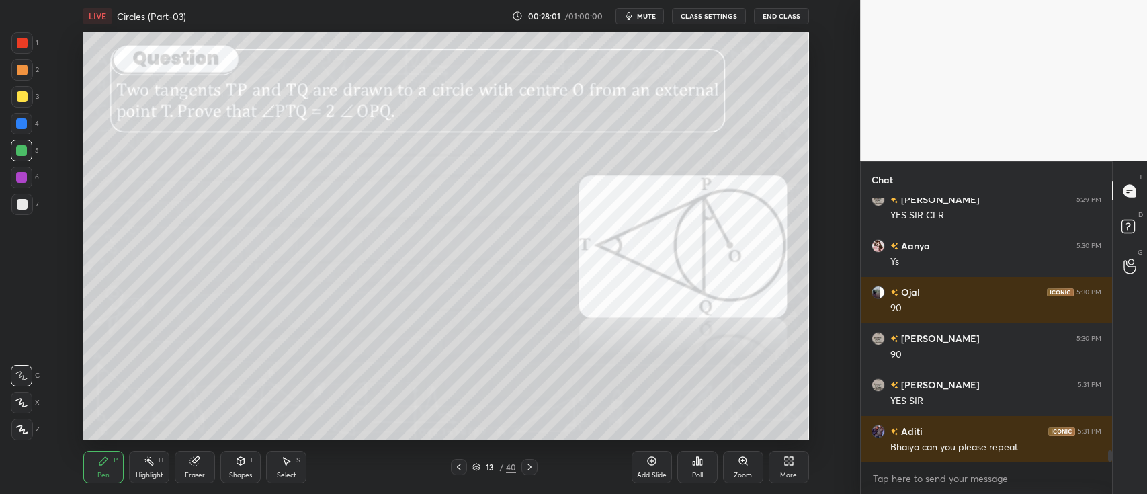
click at [21, 40] on div at bounding box center [22, 43] width 11 height 11
click at [21, 427] on icon at bounding box center [22, 429] width 11 height 8
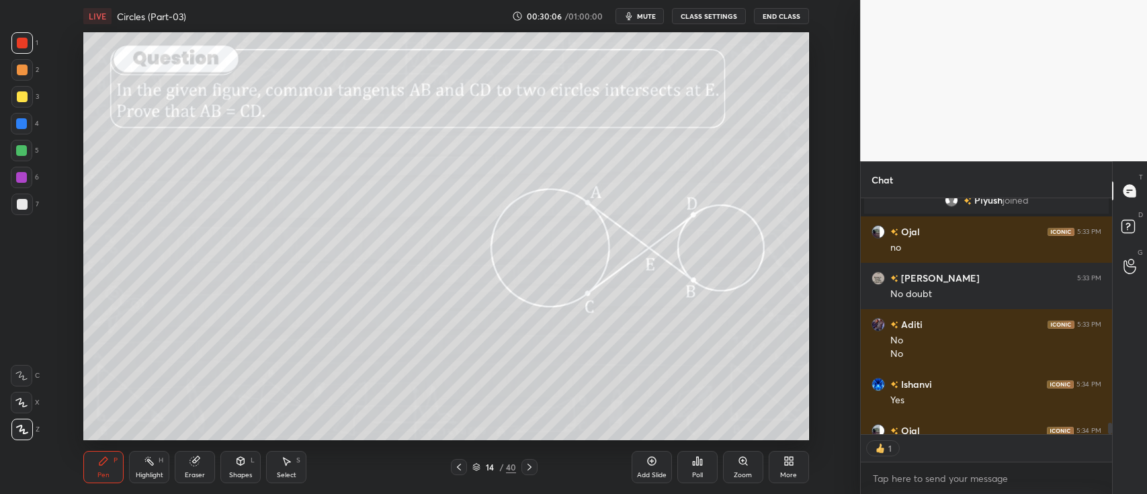
scroll to position [4, 4]
click at [19, 175] on div at bounding box center [21, 177] width 11 height 11
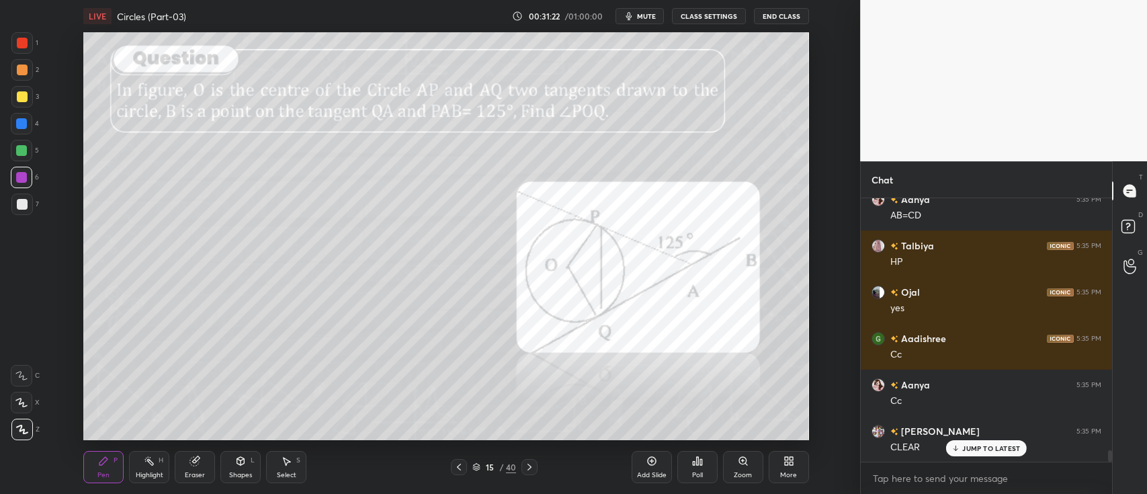
scroll to position [5794, 0]
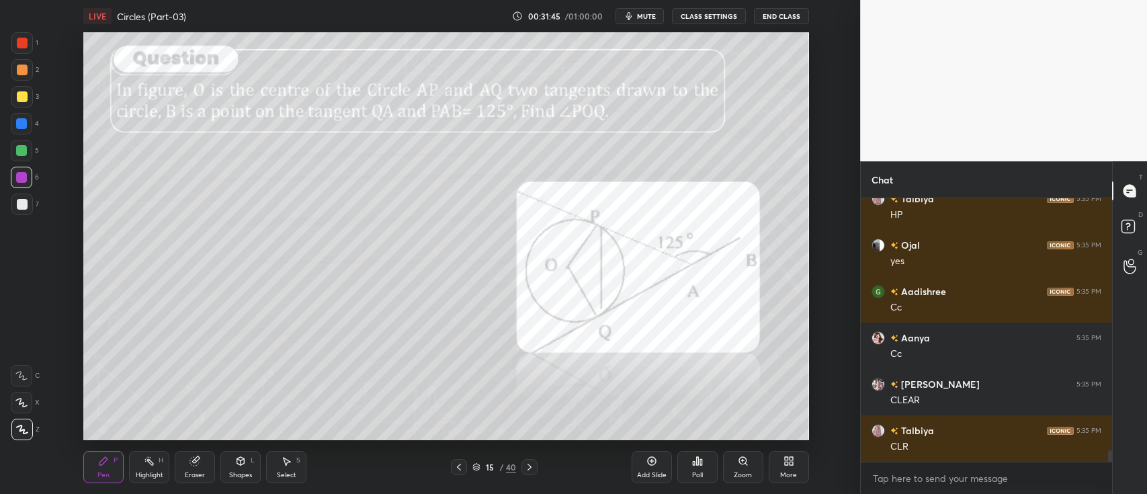
click at [691, 464] on div "Poll" at bounding box center [697, 467] width 40 height 32
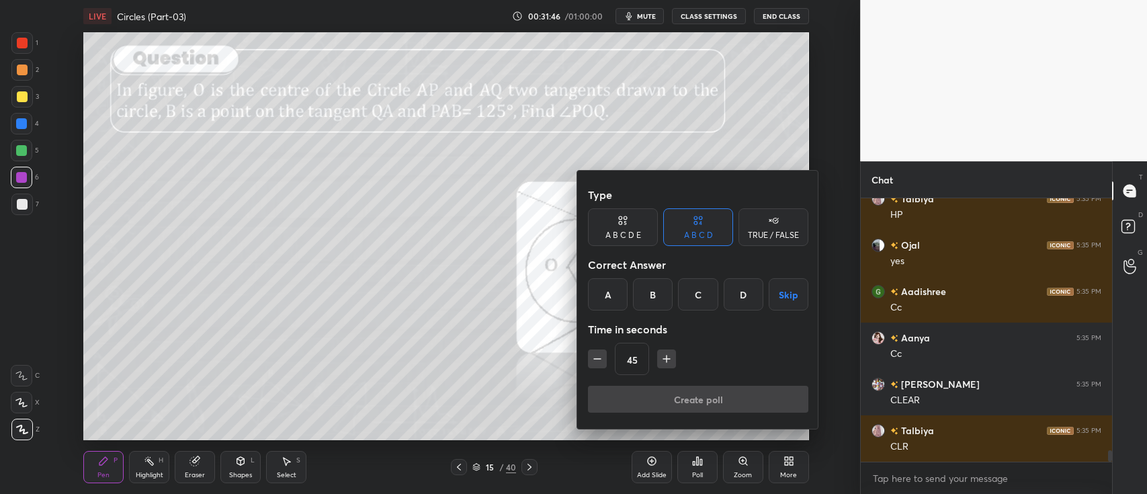
click at [700, 292] on div "C" at bounding box center [698, 294] width 40 height 32
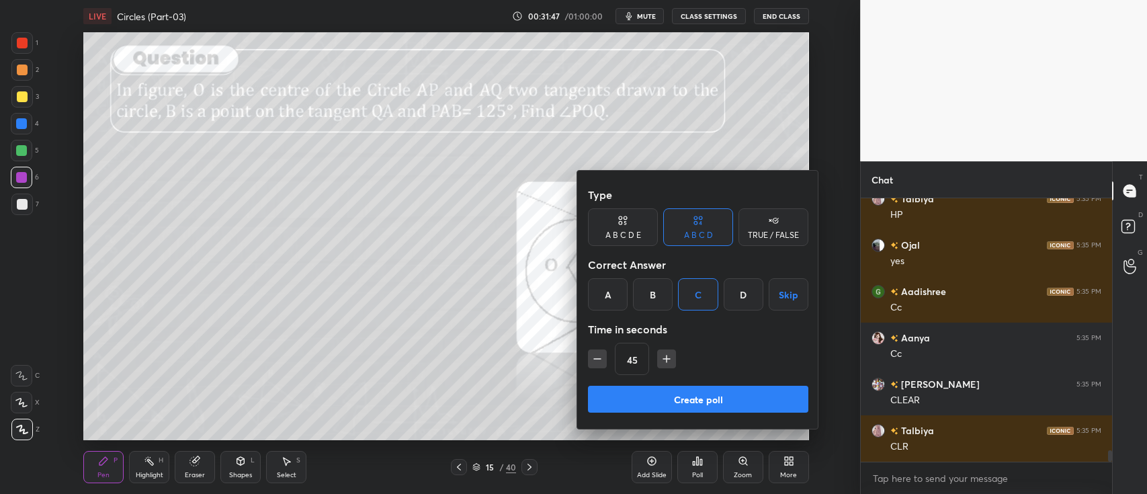
click at [678, 399] on button "Create poll" at bounding box center [698, 399] width 220 height 27
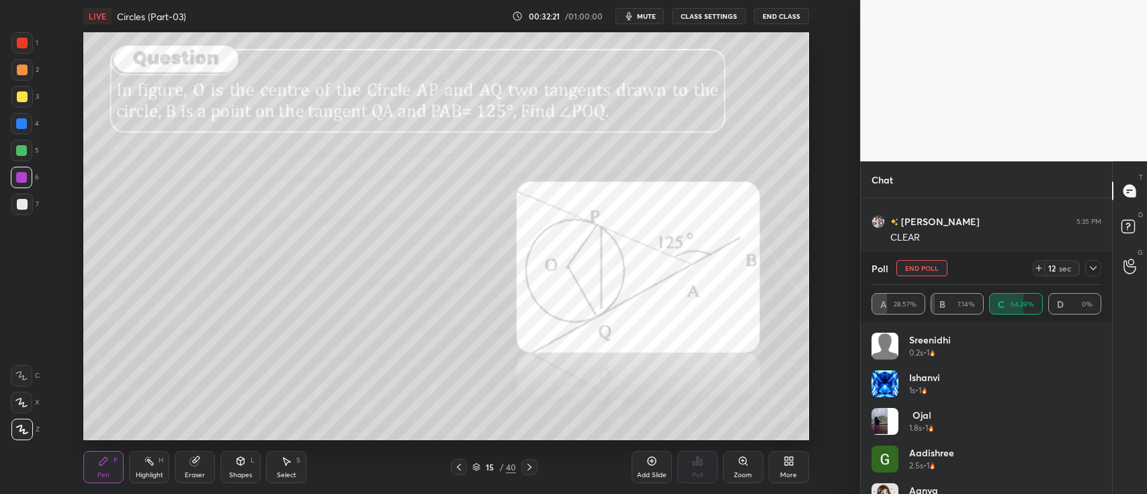
scroll to position [5970, 0]
click at [21, 153] on div at bounding box center [21, 150] width 11 height 11
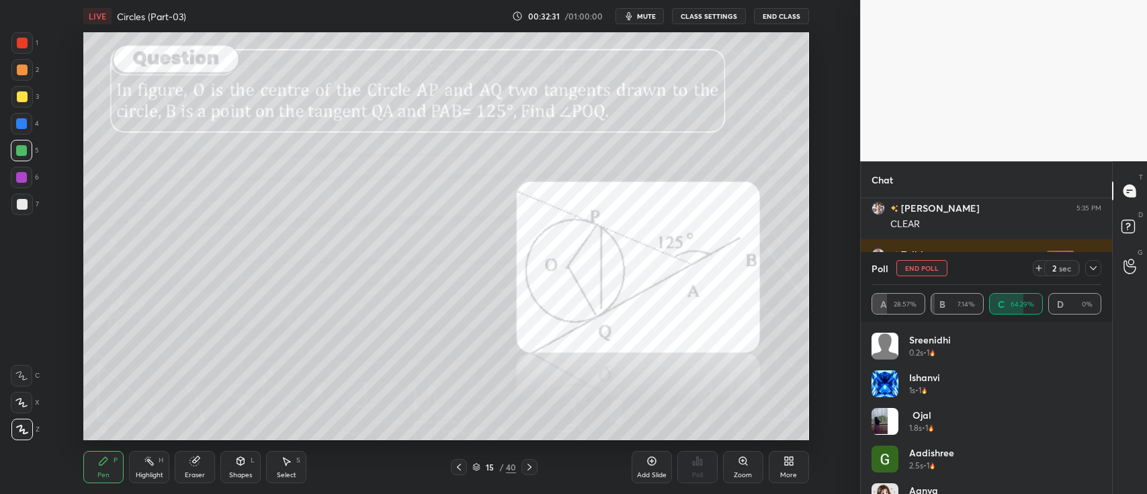
click at [22, 40] on div at bounding box center [22, 43] width 11 height 11
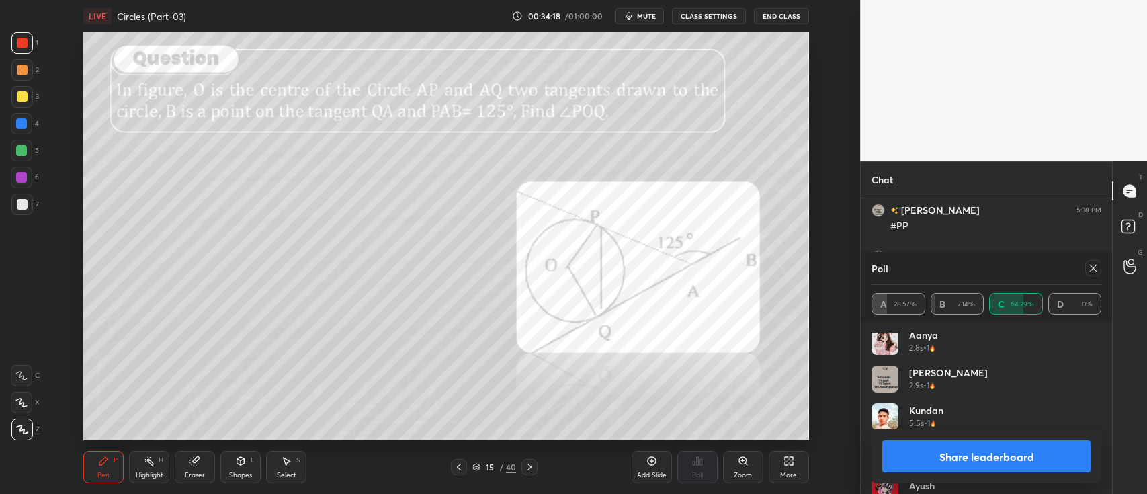
scroll to position [155, 0]
click at [947, 455] on button "Share leaderboard" at bounding box center [986, 456] width 208 height 32
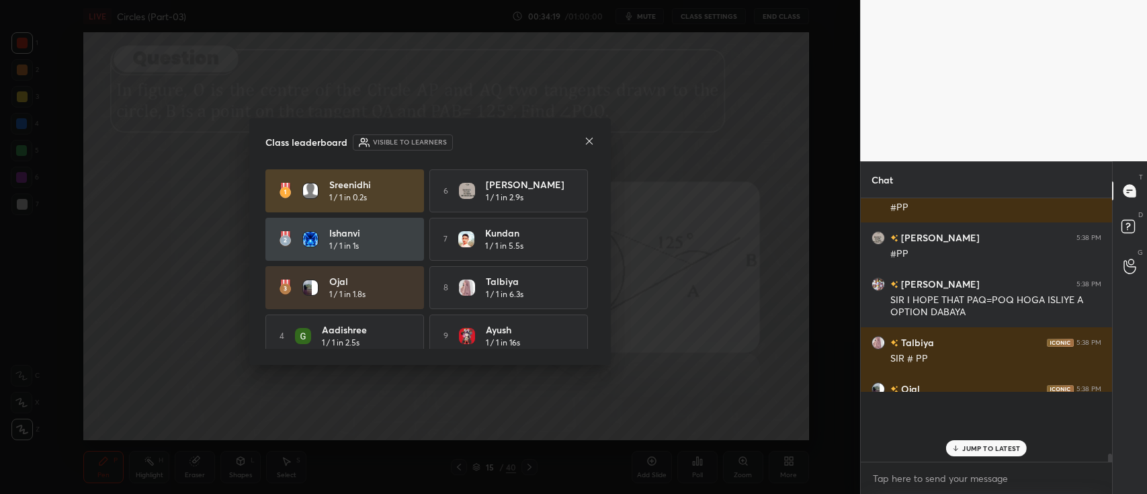
scroll to position [0, 0]
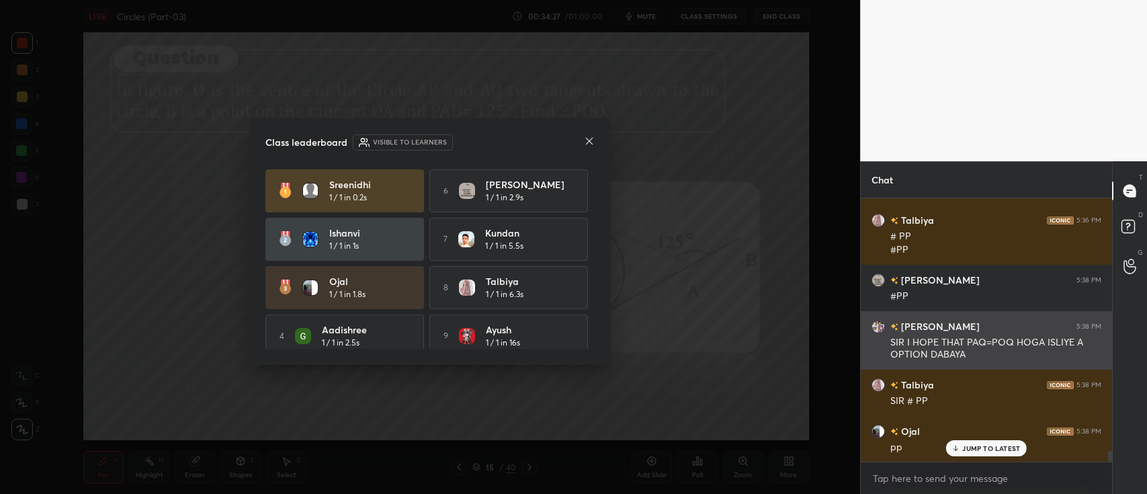
click at [589, 142] on icon at bounding box center [589, 141] width 7 height 7
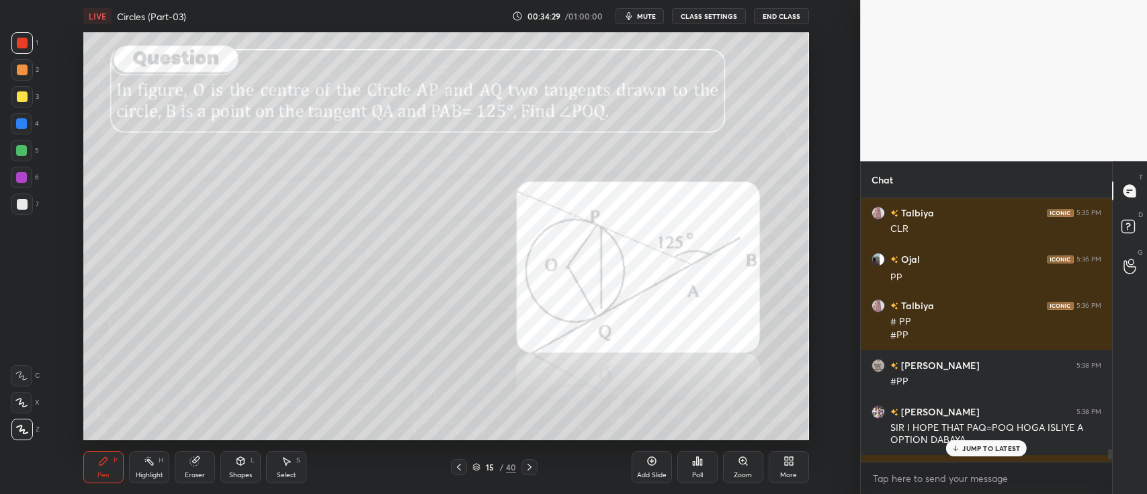
scroll to position [6098, 0]
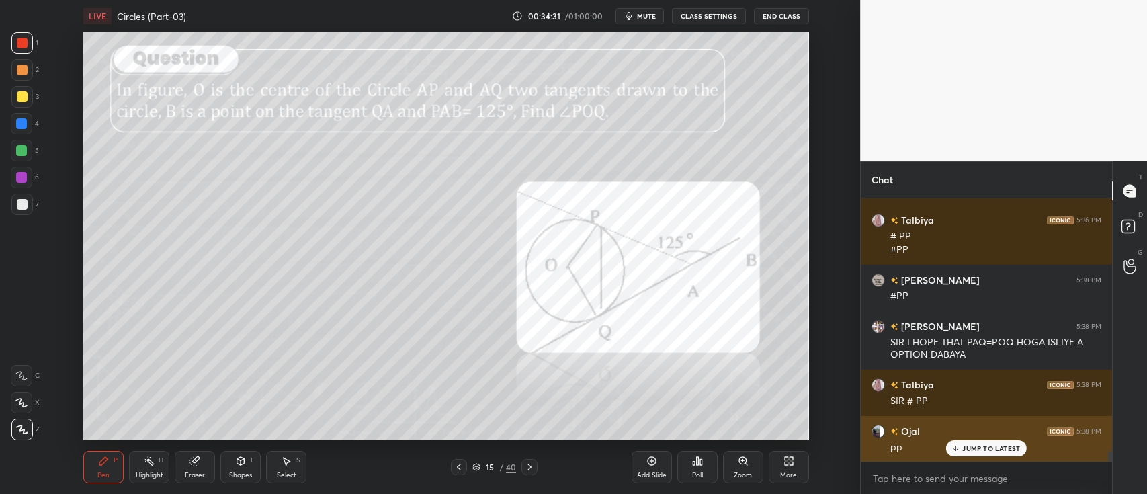
click at [960, 447] on icon at bounding box center [956, 448] width 9 height 8
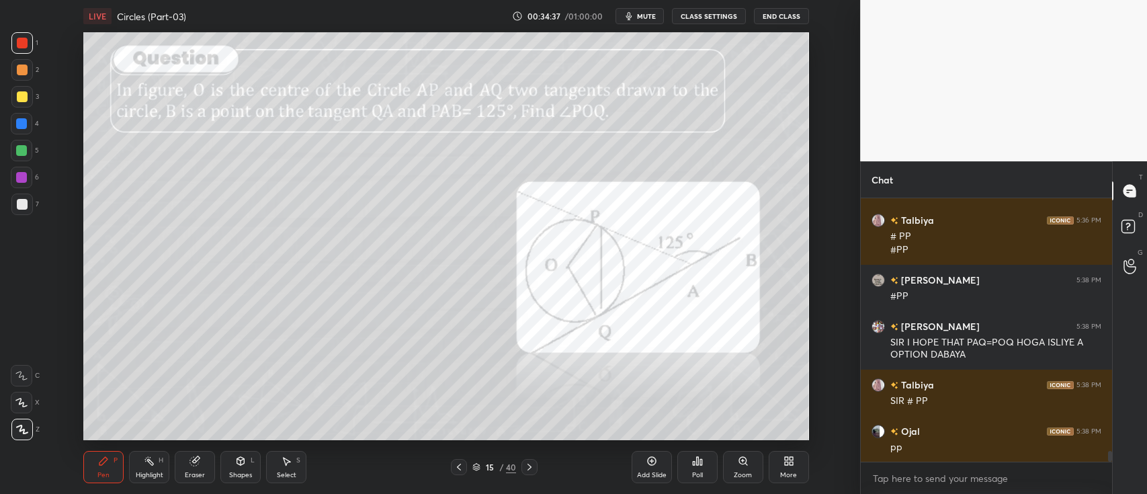
click at [477, 468] on icon at bounding box center [476, 468] width 7 height 2
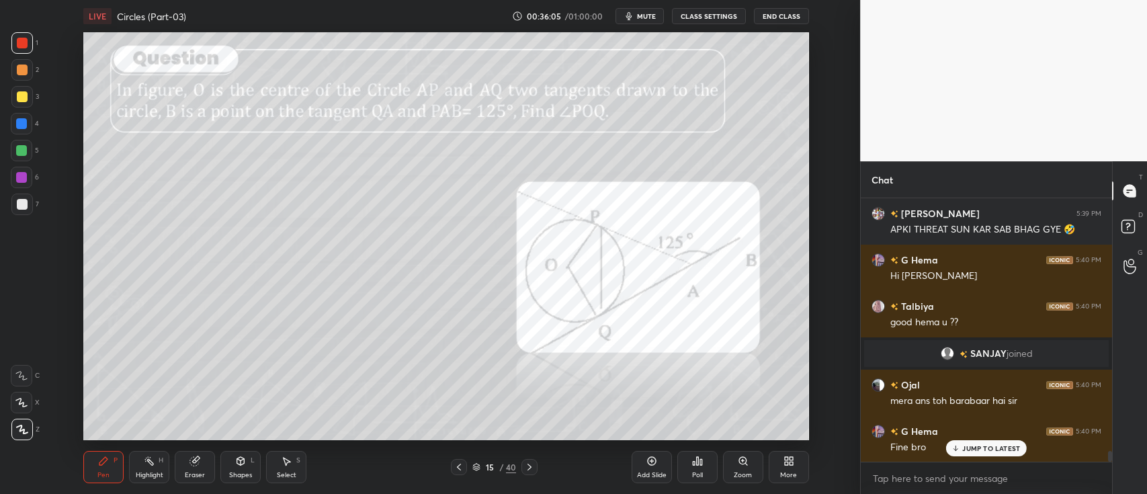
scroll to position [6221, 0]
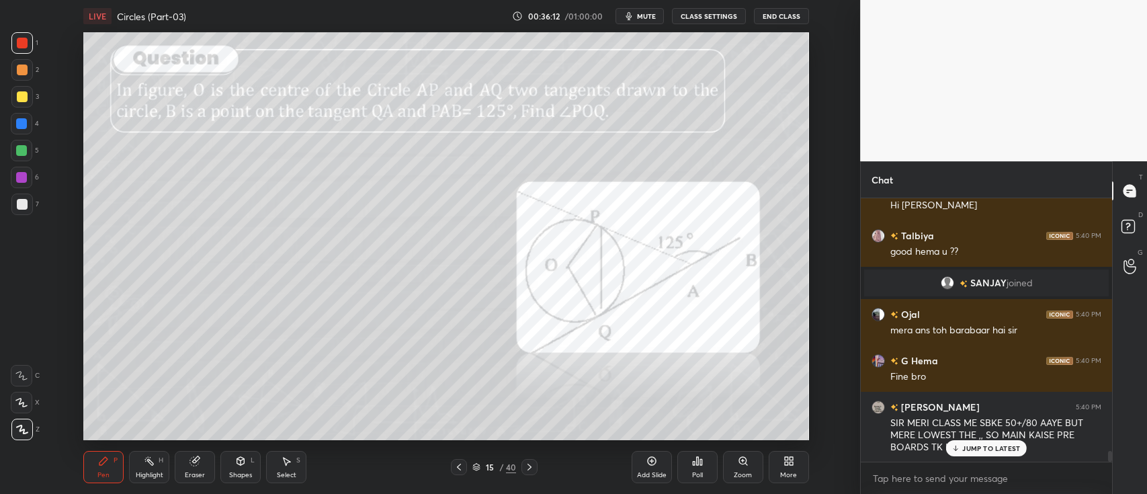
click at [985, 452] on p "JUMP TO LATEST" at bounding box center [991, 448] width 58 height 8
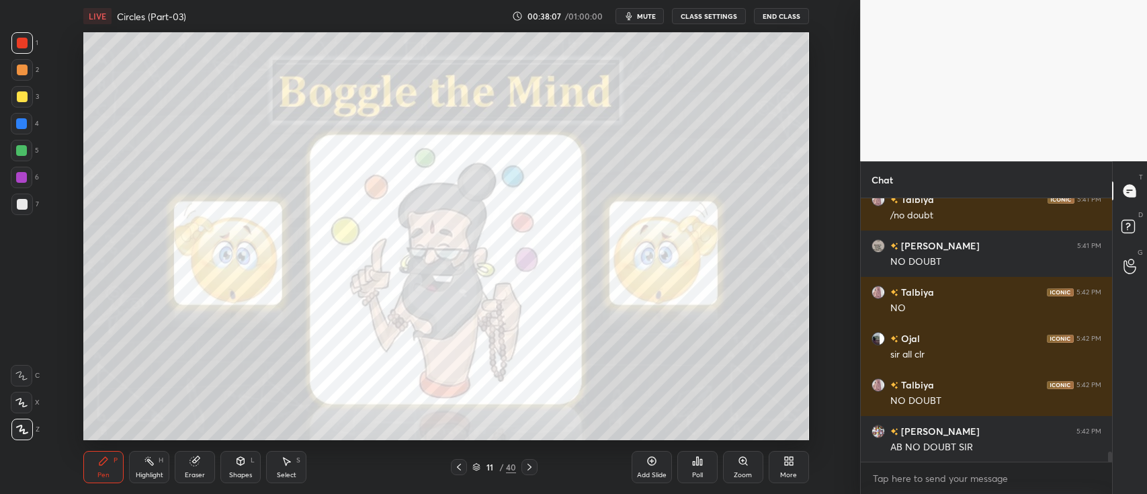
scroll to position [6699, 0]
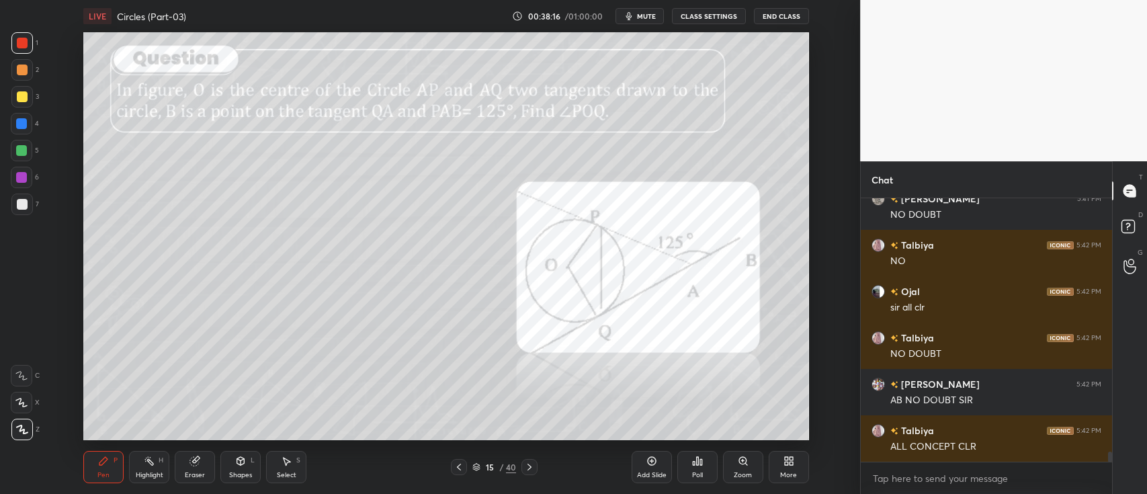
click at [649, 468] on div "Add Slide" at bounding box center [652, 467] width 40 height 32
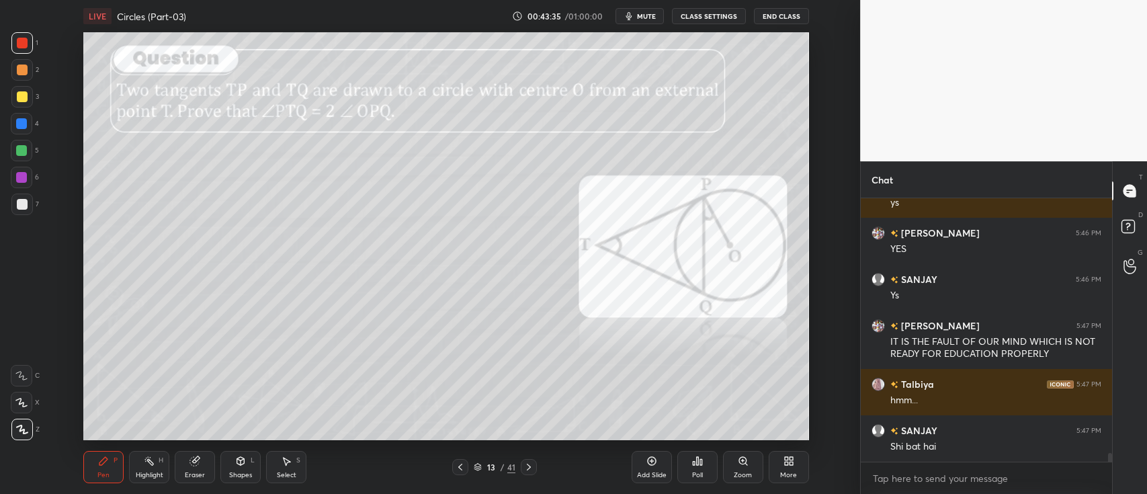
scroll to position [7675, 0]
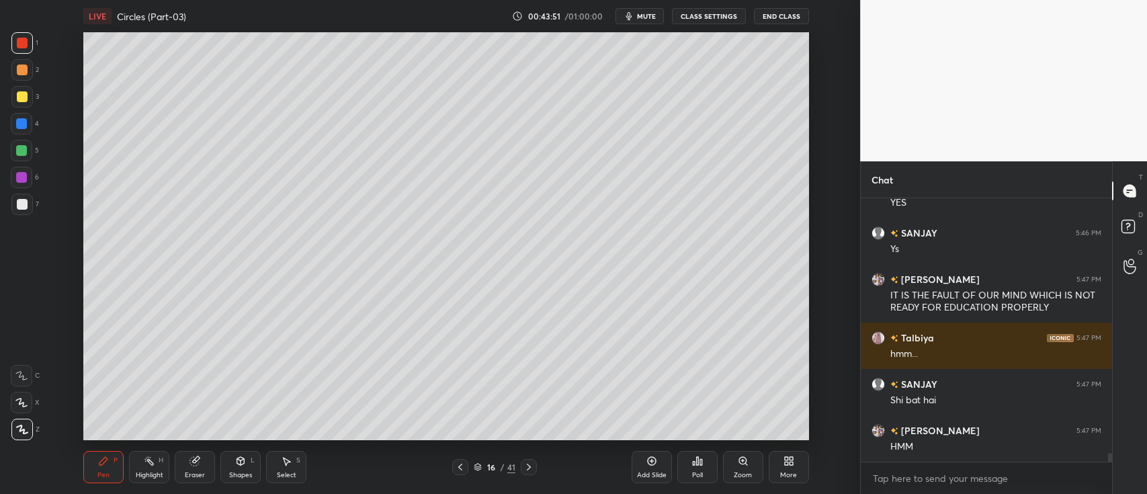
click at [643, 465] on div "Add Slide" at bounding box center [652, 467] width 40 height 32
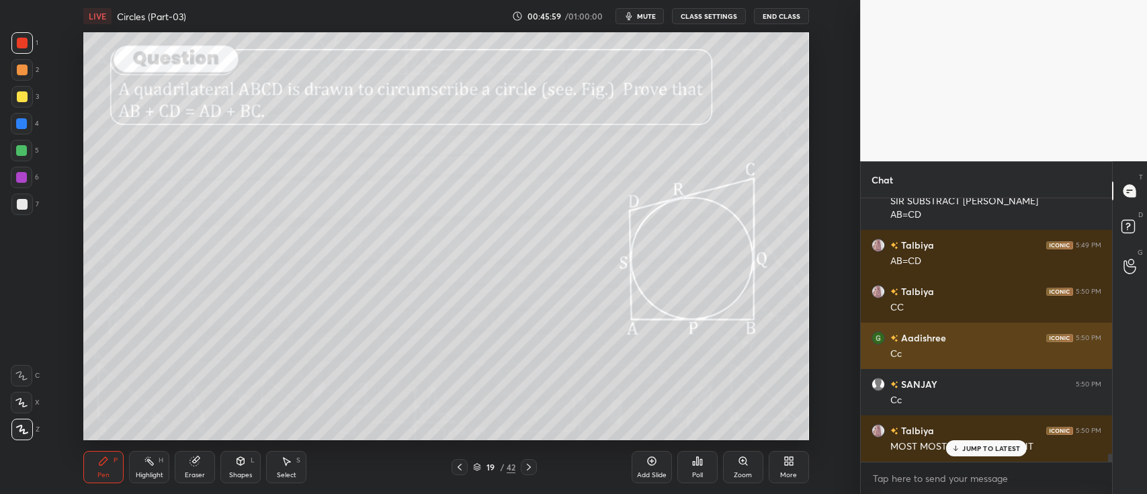
scroll to position [8291, 0]
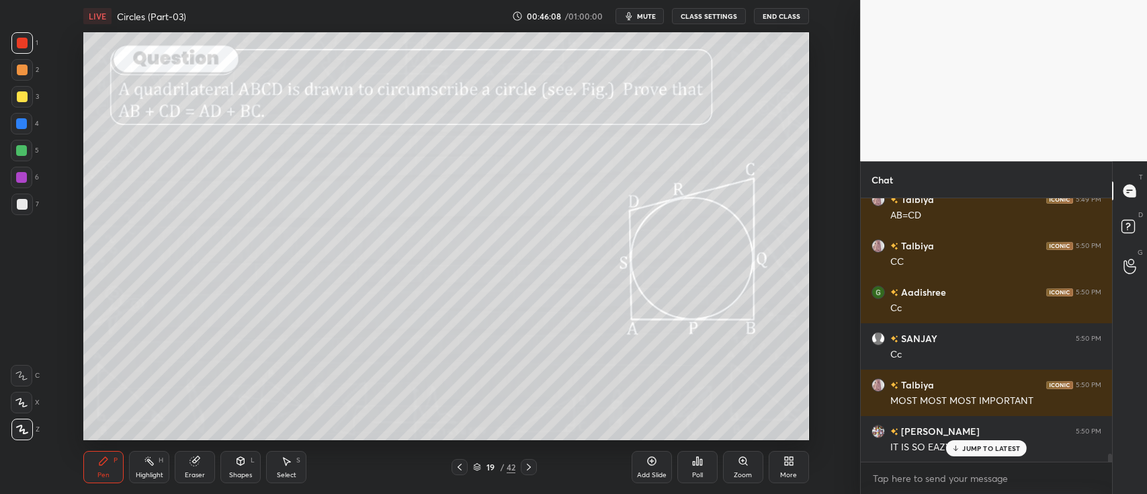
click at [20, 149] on div at bounding box center [21, 150] width 11 height 11
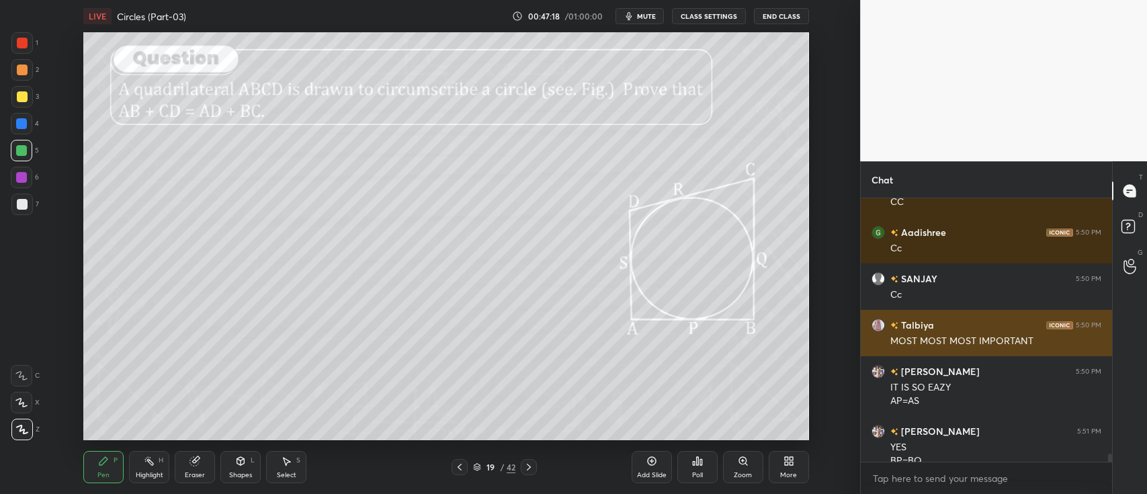
scroll to position [8365, 0]
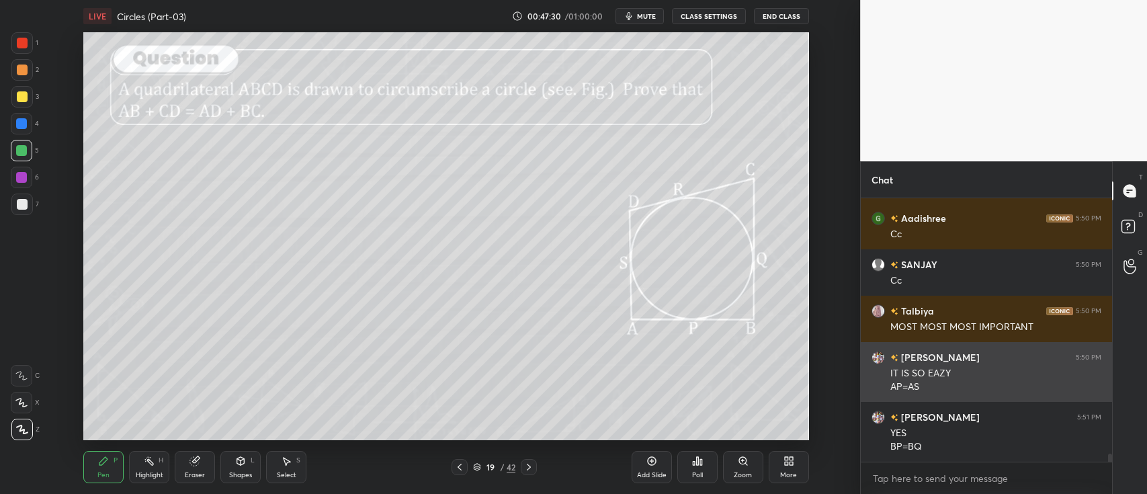
click at [11, 126] on div at bounding box center [22, 124] width 22 height 22
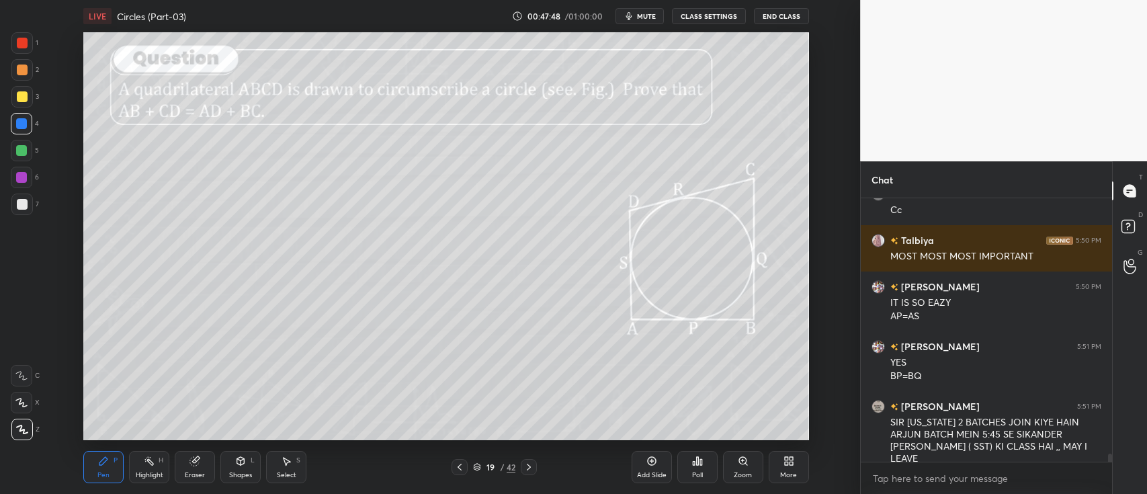
click at [23, 103] on div at bounding box center [22, 97] width 22 height 22
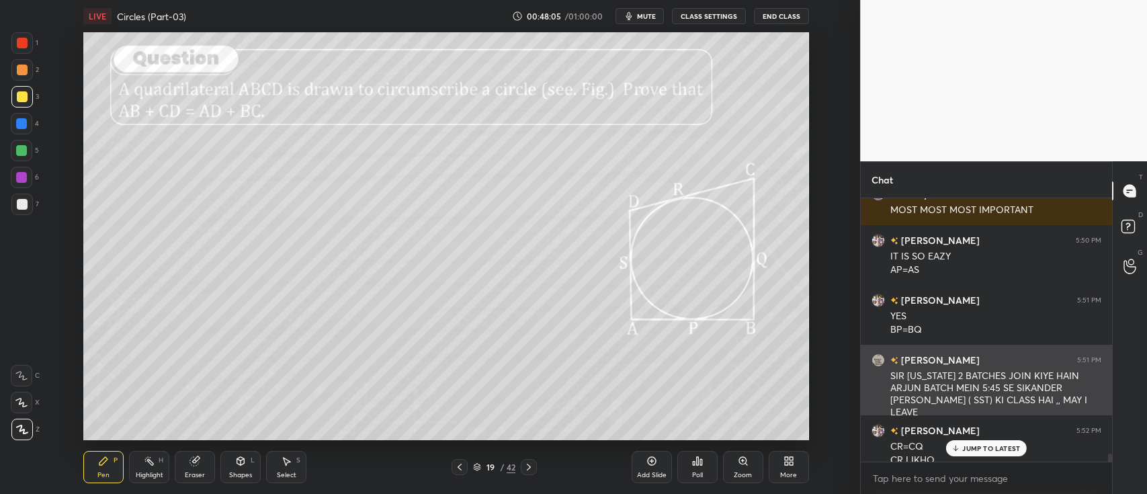
scroll to position [8495, 0]
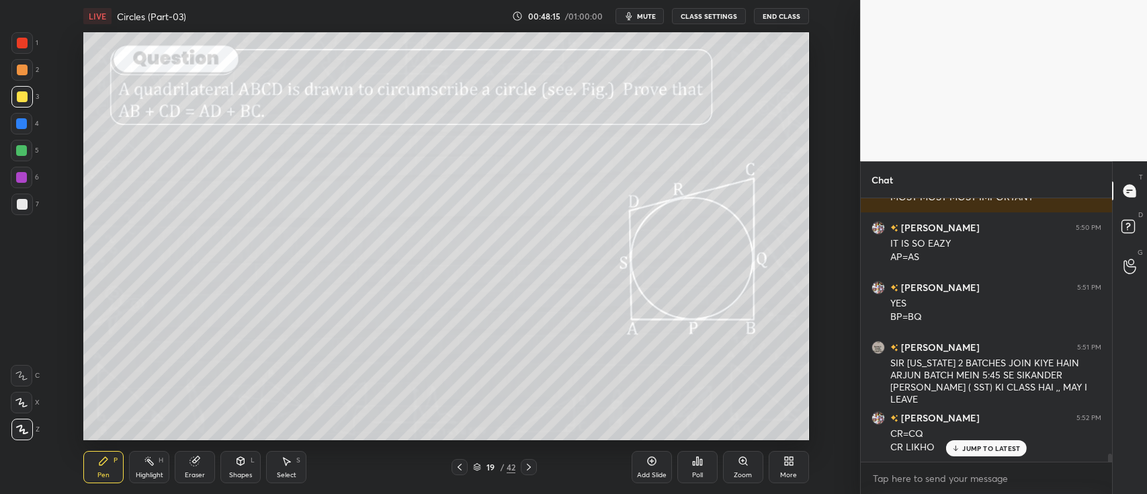
click at [12, 126] on div at bounding box center [22, 124] width 22 height 22
click at [22, 178] on div at bounding box center [21, 177] width 11 height 11
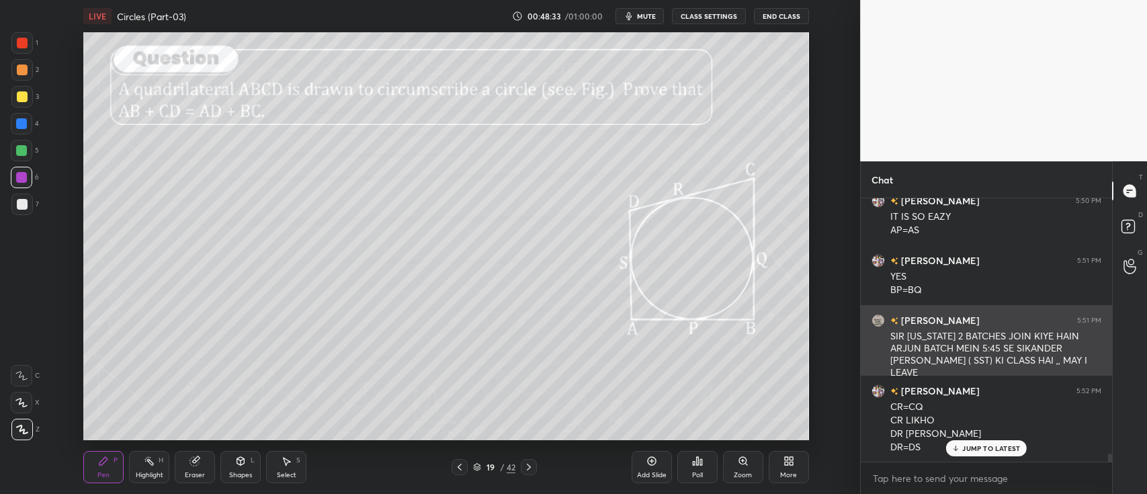
scroll to position [8569, 0]
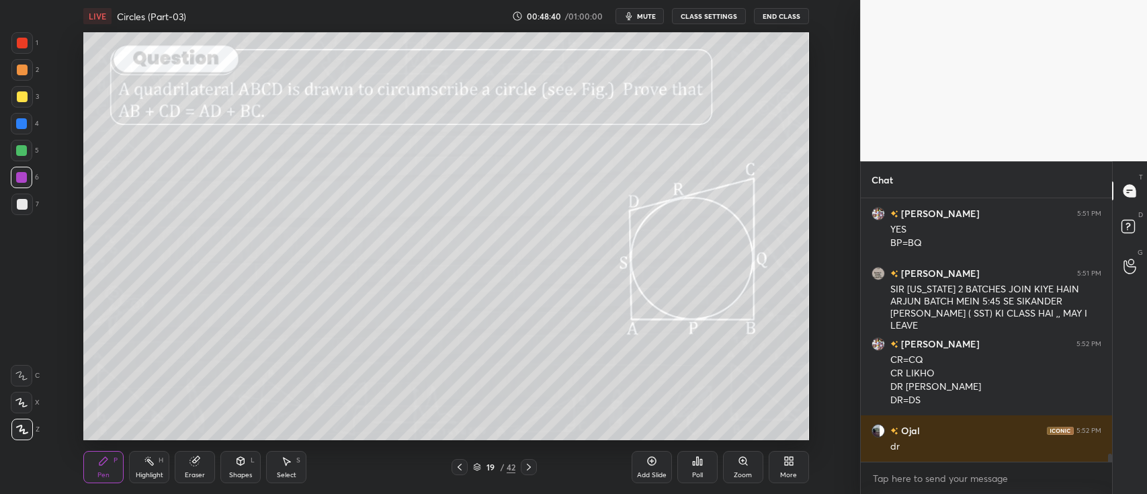
click at [20, 200] on div at bounding box center [22, 204] width 11 height 11
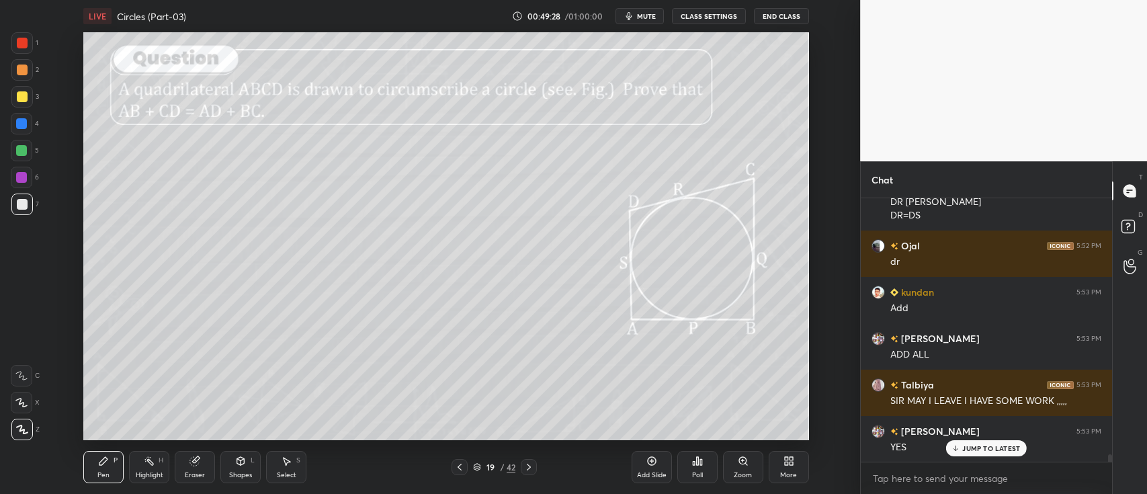
scroll to position [8800, 0]
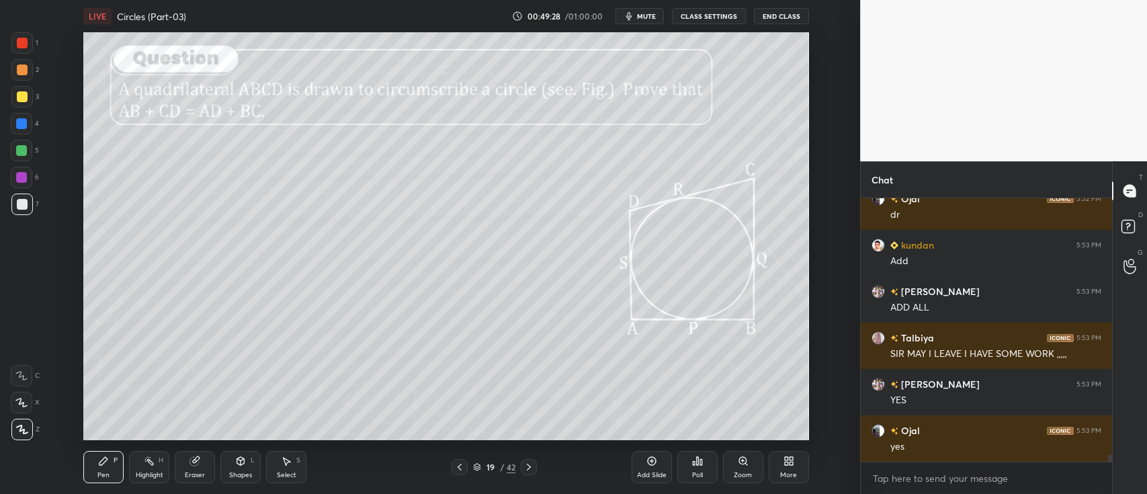
click at [24, 71] on div at bounding box center [22, 70] width 11 height 11
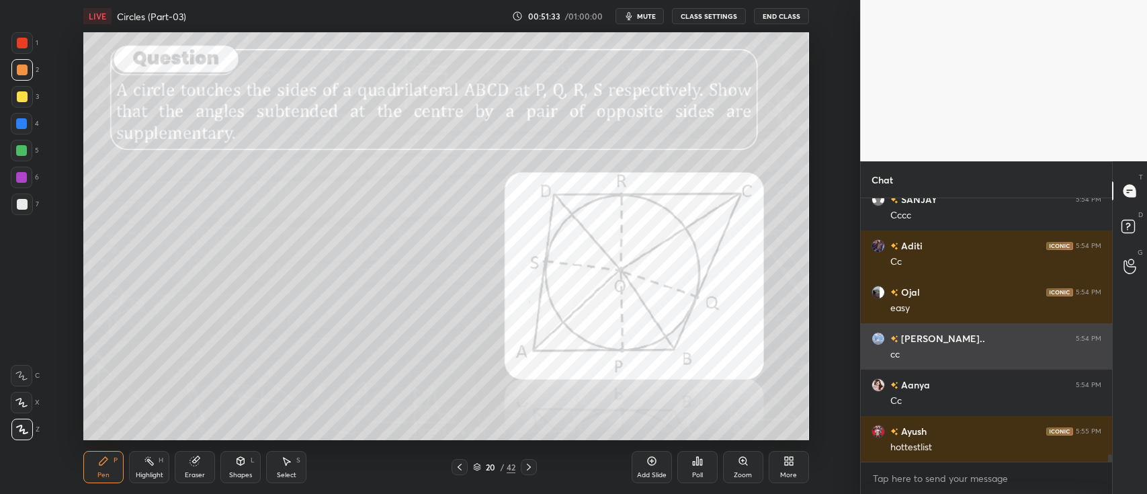
scroll to position [9258, 0]
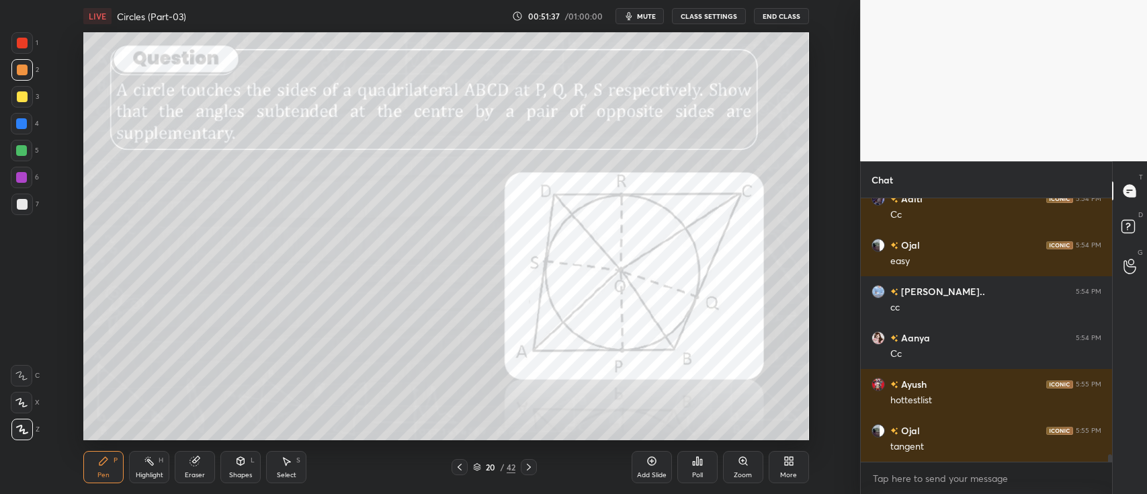
click at [478, 464] on icon at bounding box center [477, 467] width 8 height 8
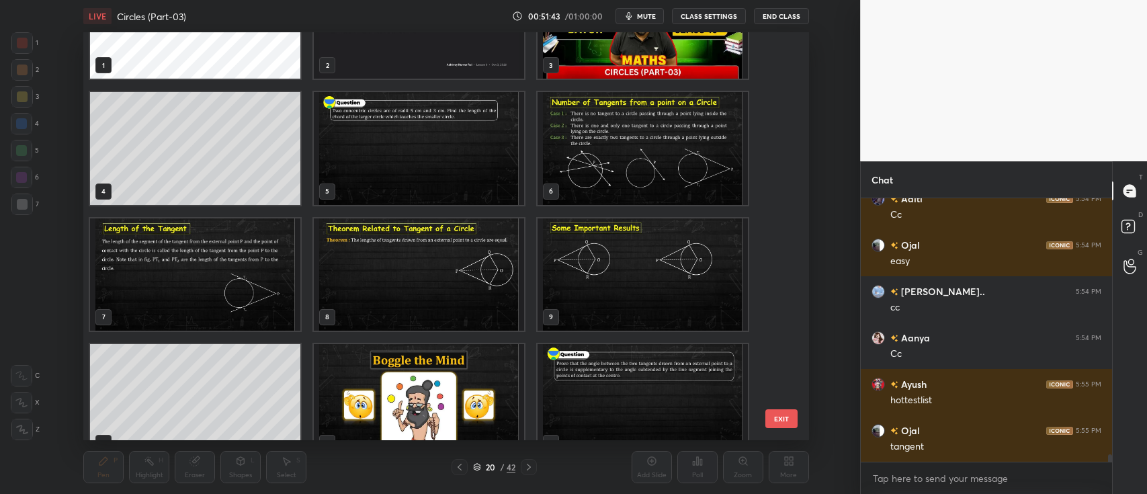
scroll to position [65, 0]
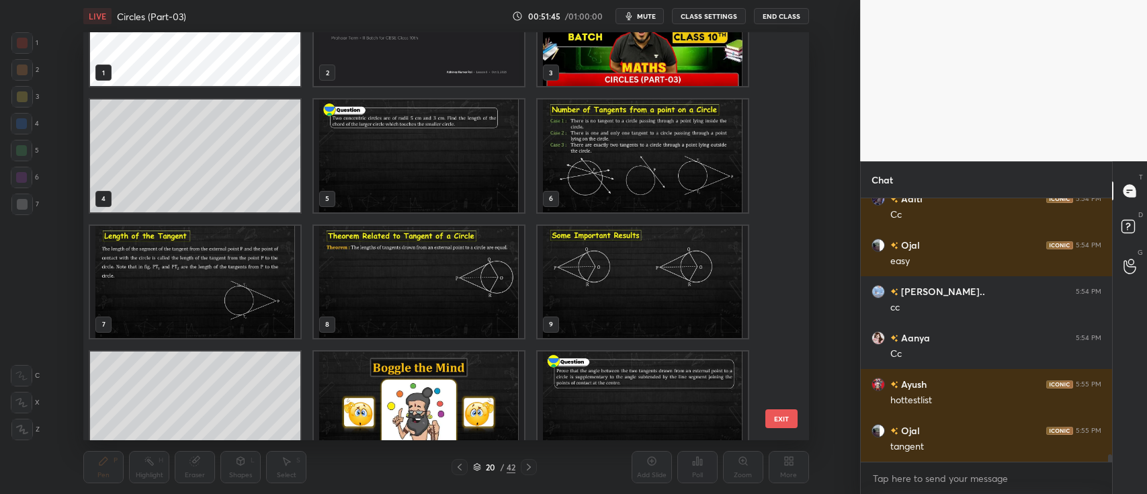
click at [591, 284] on img "grid" at bounding box center [643, 282] width 210 height 112
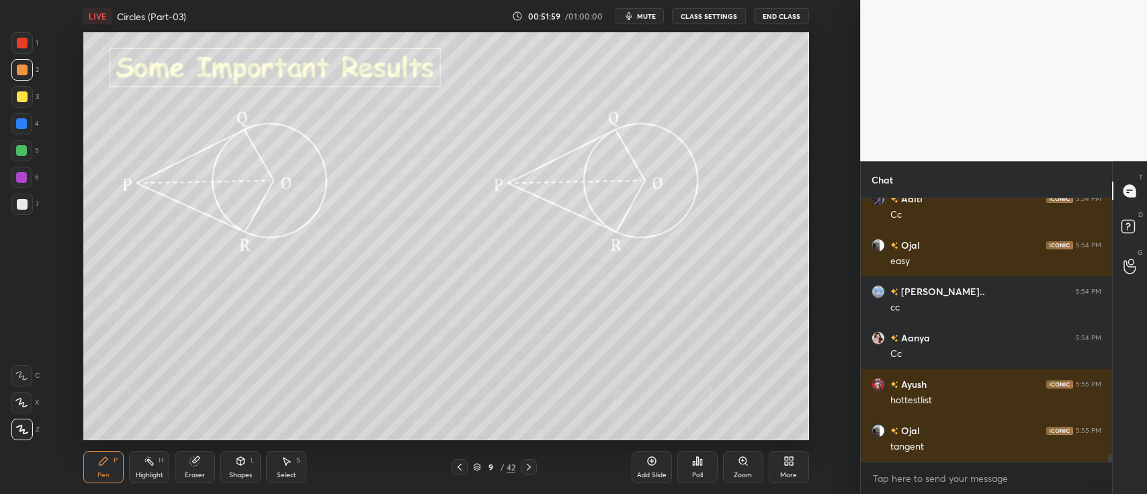
scroll to position [9305, 0]
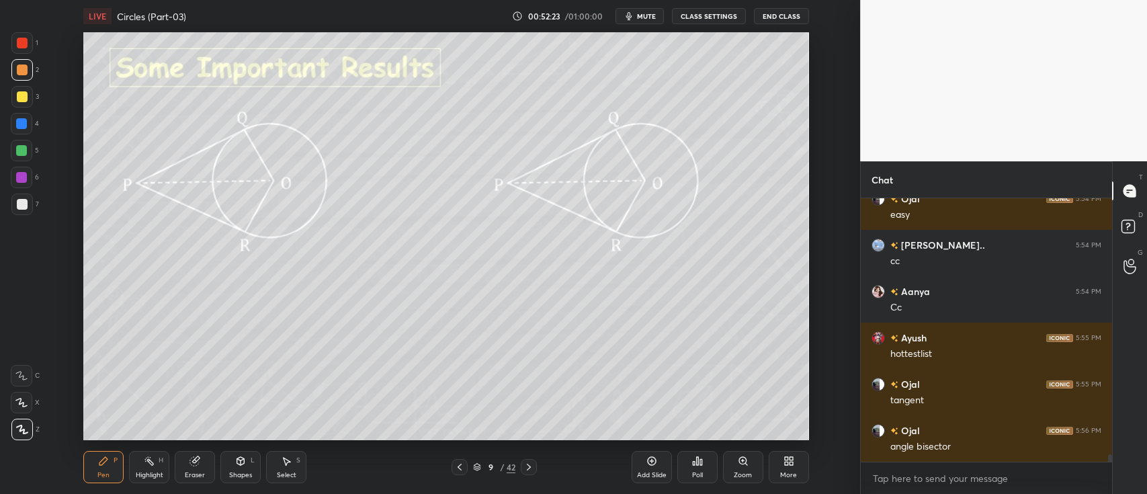
click at [476, 471] on div "9 / 42" at bounding box center [494, 467] width 42 height 12
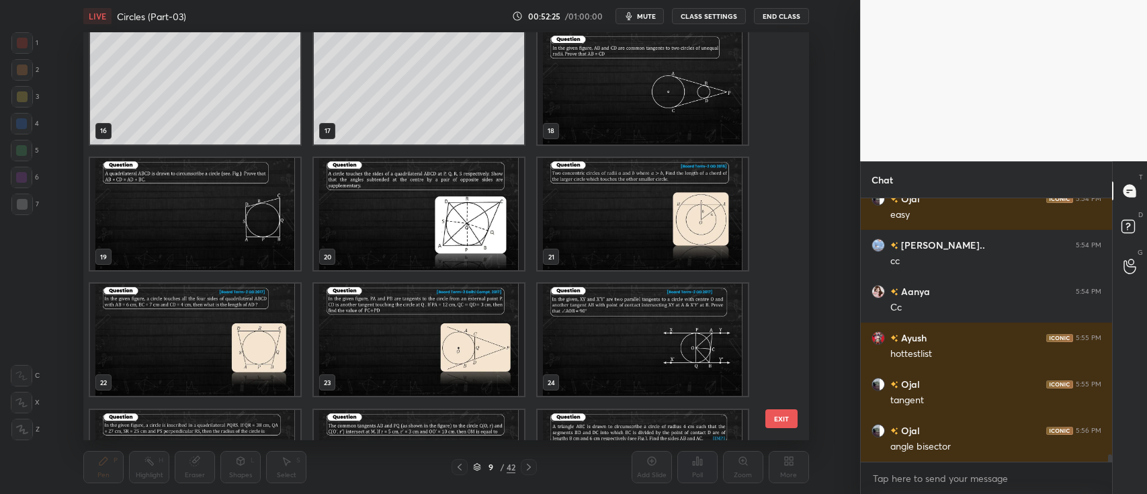
scroll to position [637, 0]
click at [413, 233] on img "grid" at bounding box center [419, 213] width 210 height 112
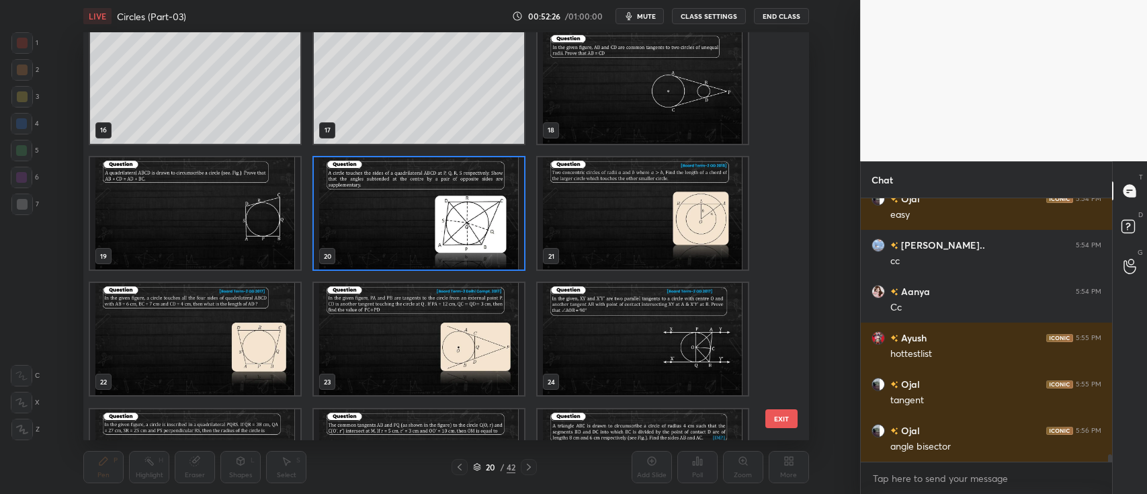
click at [414, 237] on img "grid" at bounding box center [419, 213] width 210 height 112
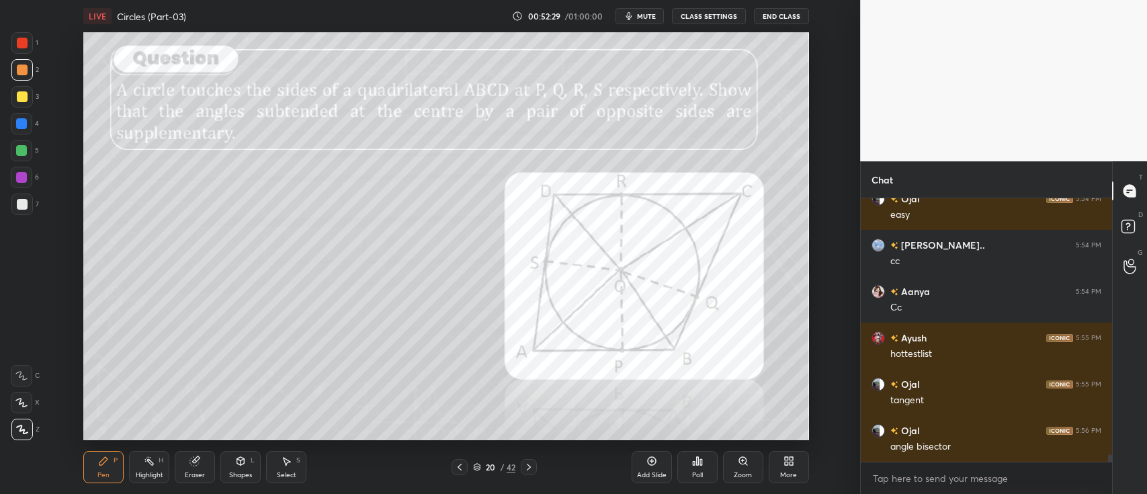
click at [18, 116] on div at bounding box center [22, 124] width 22 height 22
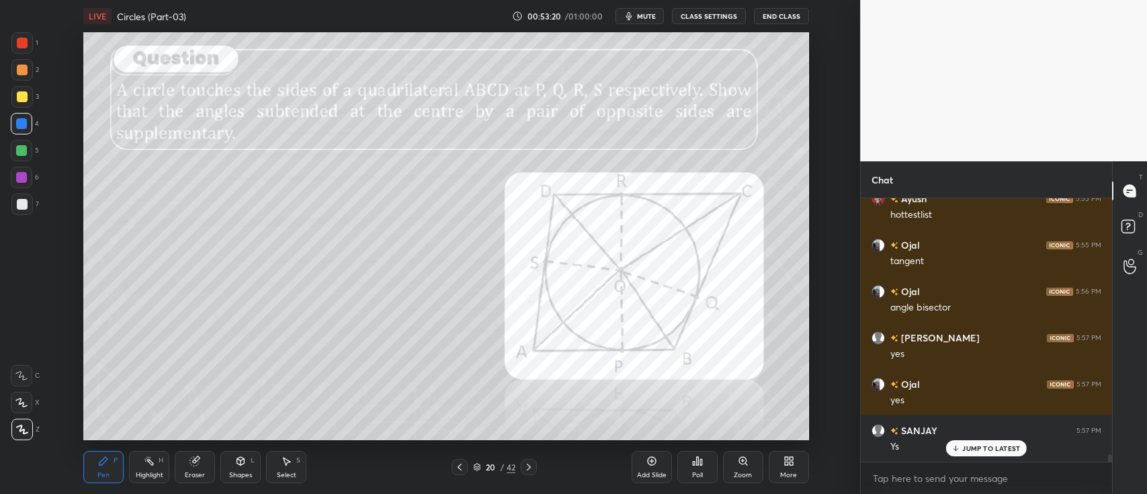
scroll to position [9501, 0]
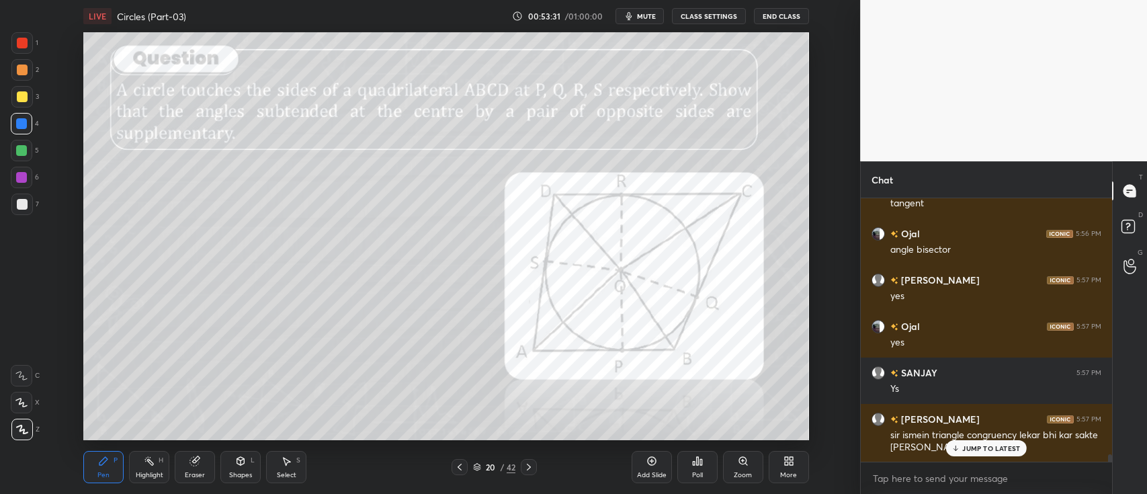
click at [15, 154] on div at bounding box center [22, 151] width 22 height 22
click at [22, 126] on div at bounding box center [21, 123] width 11 height 11
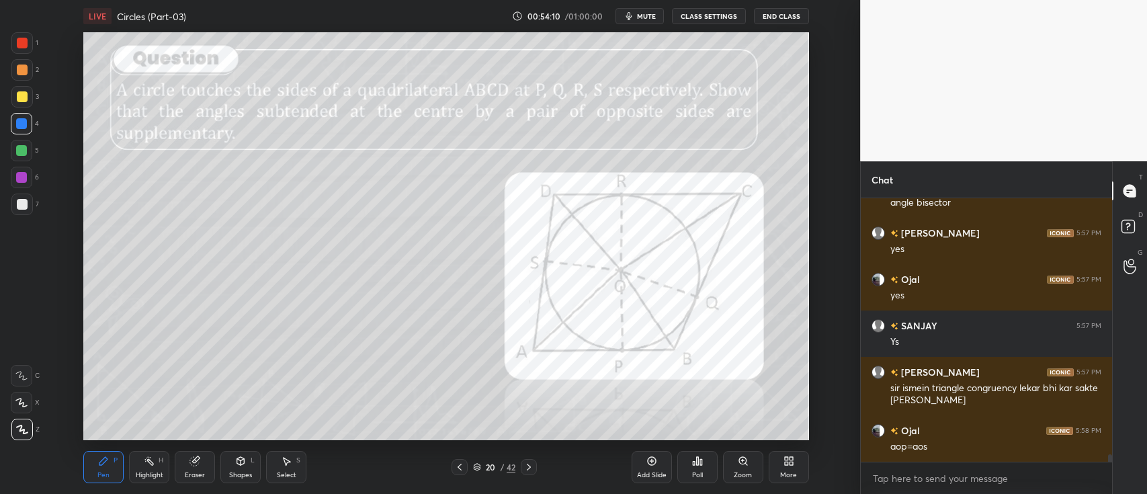
click at [18, 142] on div at bounding box center [22, 151] width 22 height 22
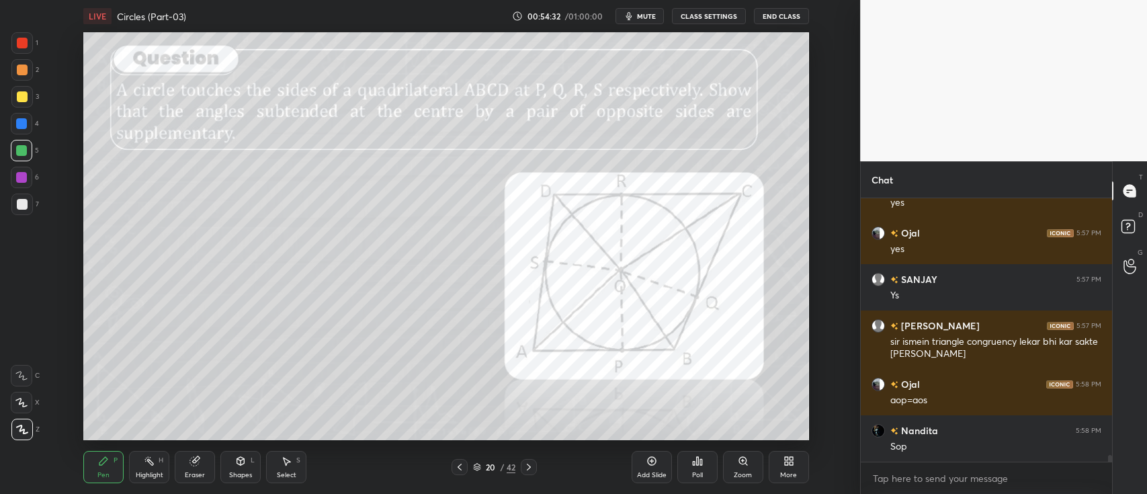
click at [193, 460] on icon at bounding box center [194, 461] width 9 height 9
click at [99, 456] on icon at bounding box center [103, 461] width 11 height 11
click at [19, 121] on div at bounding box center [21, 123] width 11 height 11
click at [14, 171] on div at bounding box center [22, 178] width 22 height 22
click at [21, 73] on div at bounding box center [22, 70] width 11 height 11
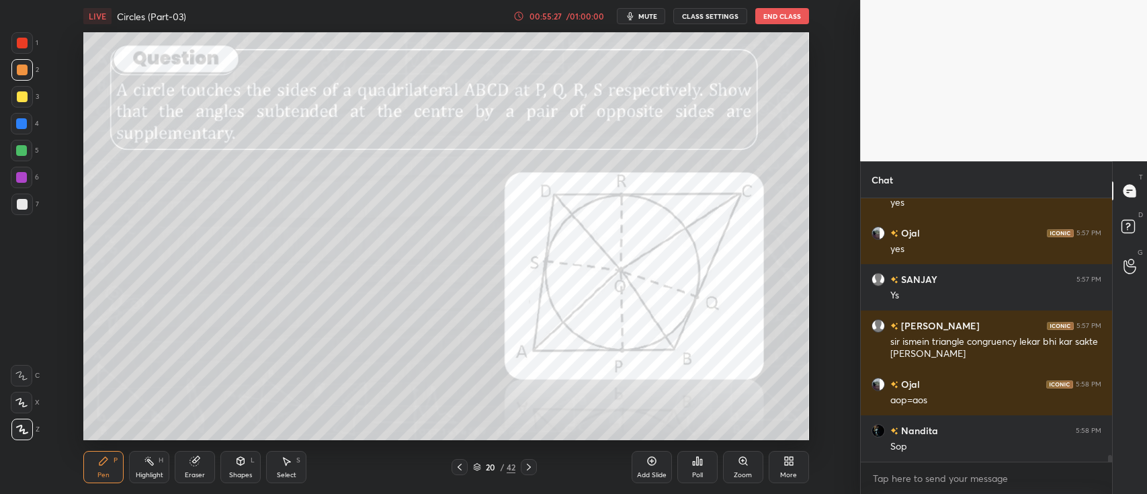
click at [22, 47] on div at bounding box center [22, 43] width 11 height 11
click at [17, 147] on div at bounding box center [21, 150] width 11 height 11
click at [24, 183] on div at bounding box center [22, 178] width 22 height 22
click at [18, 42] on div at bounding box center [22, 43] width 11 height 11
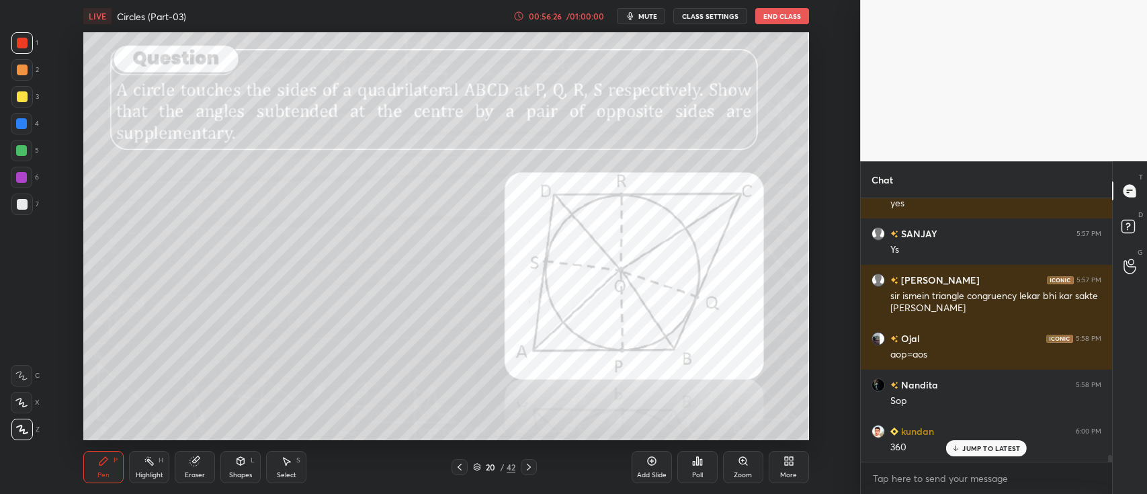
click at [25, 207] on div at bounding box center [22, 204] width 11 height 11
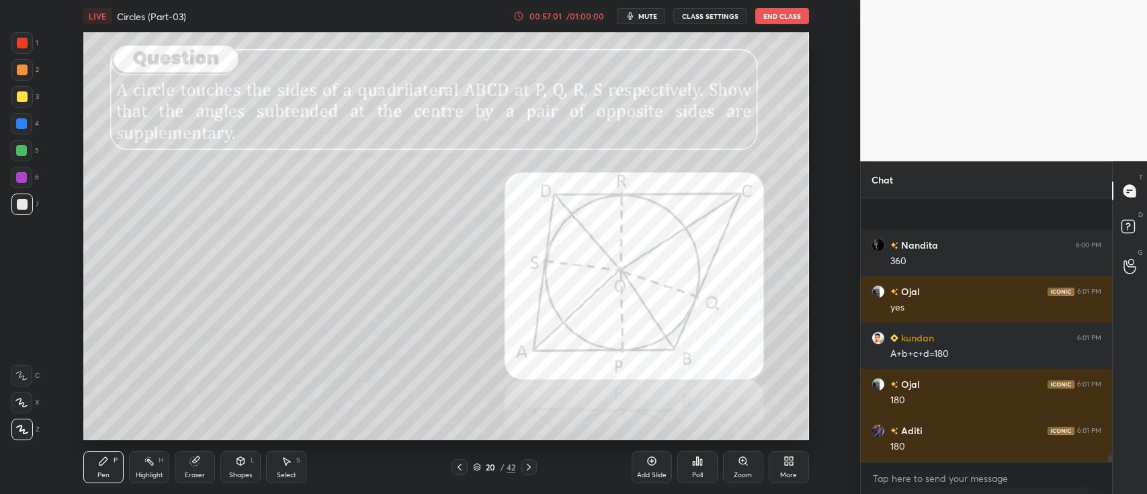
scroll to position [10059, 0]
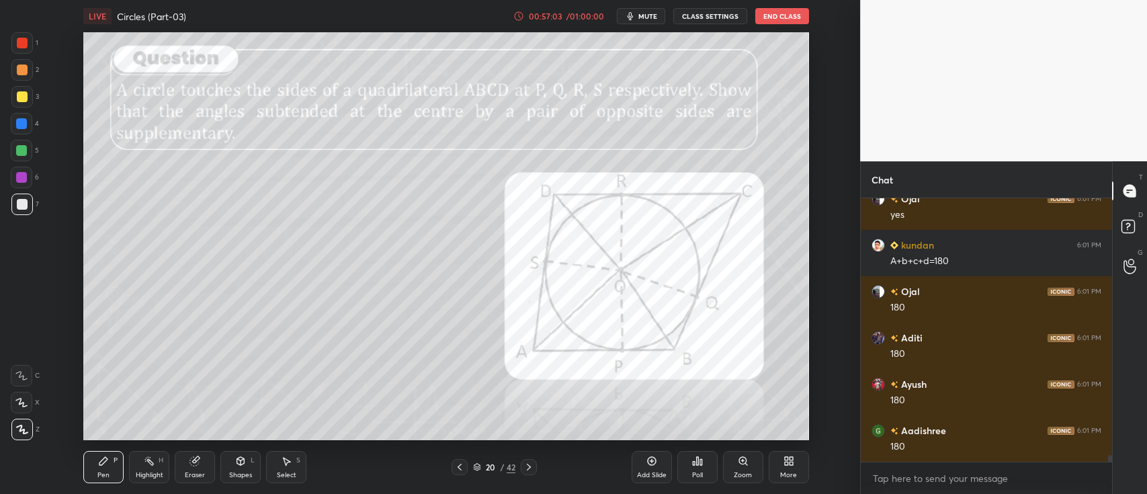
click at [15, 73] on div at bounding box center [22, 70] width 22 height 22
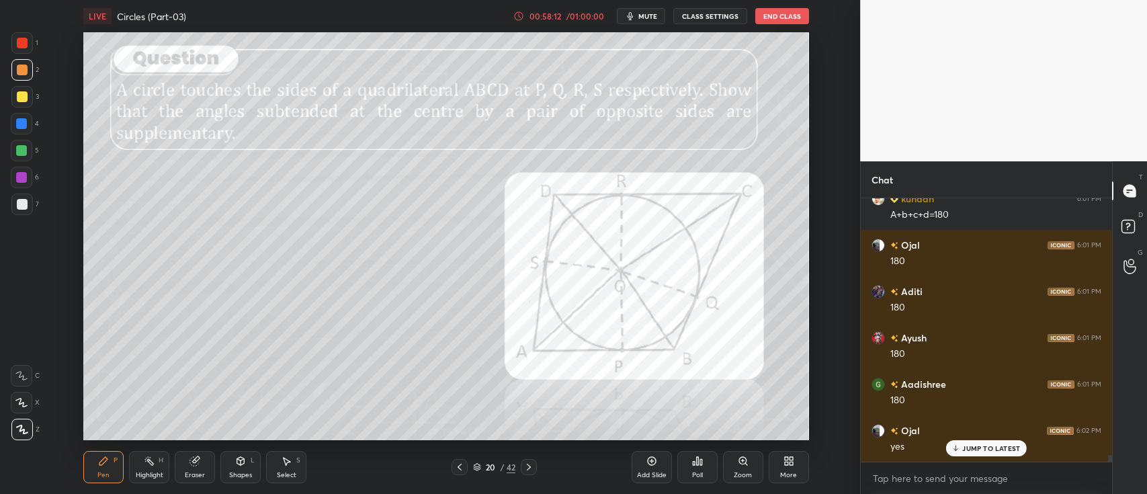
scroll to position [10151, 0]
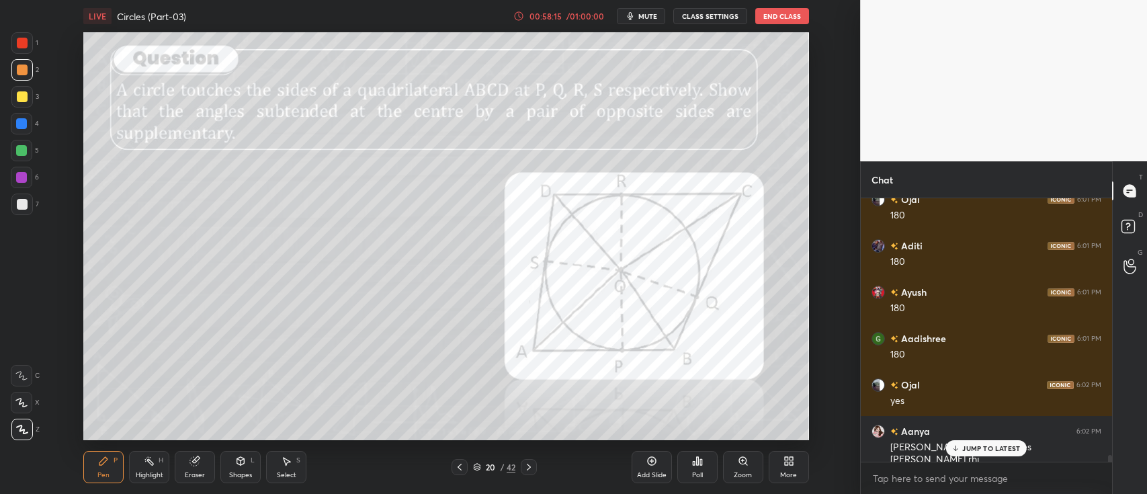
click at [964, 452] on p "JUMP TO LATEST" at bounding box center [991, 448] width 58 height 8
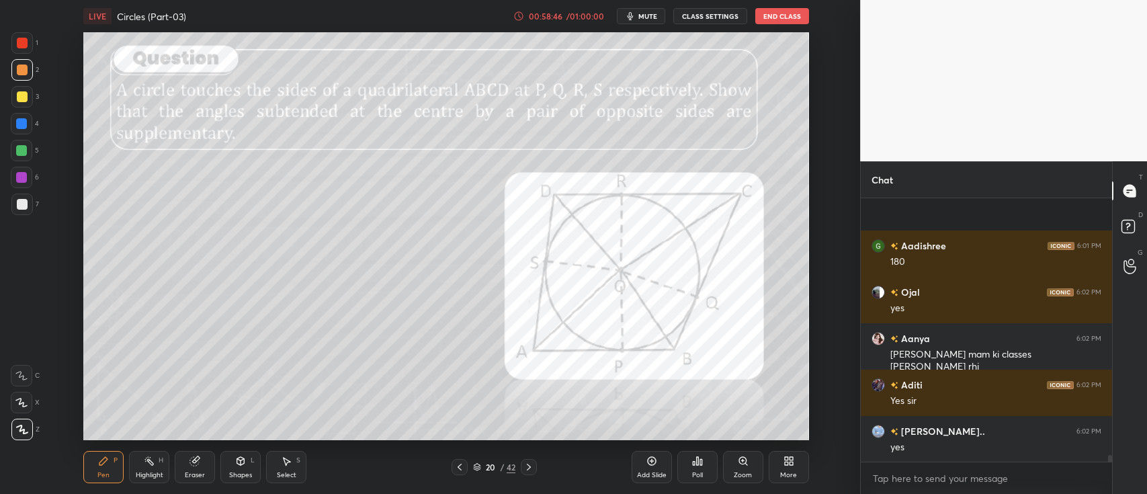
scroll to position [10337, 0]
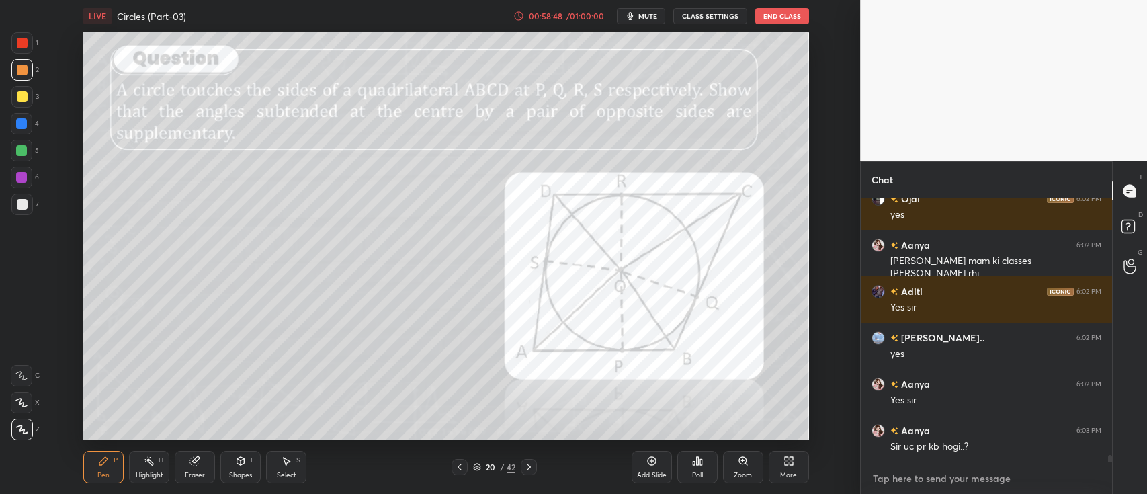
type textarea "x"
click at [914, 476] on textarea at bounding box center [987, 479] width 230 height 22
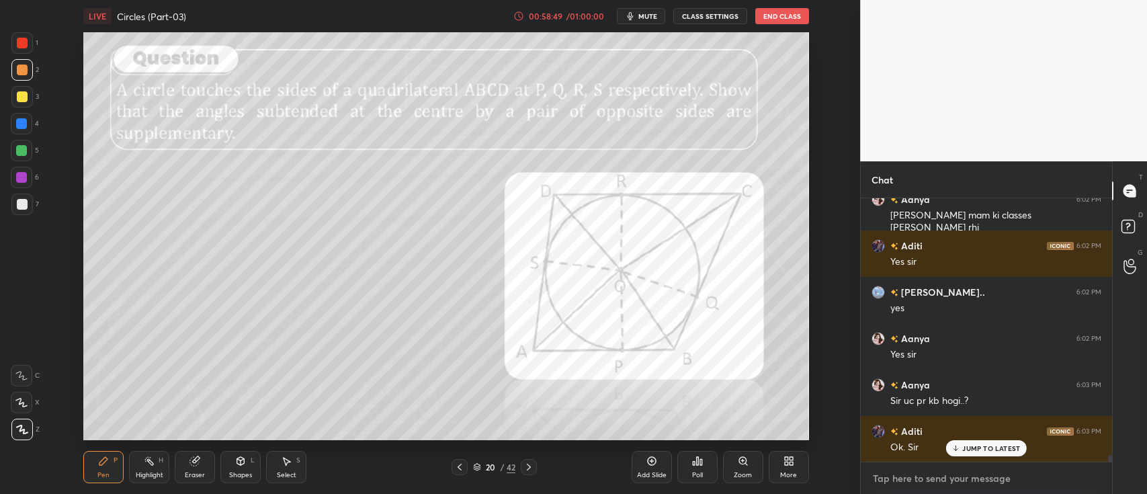
paste textarea "[URL][DOMAIN_NAME]"
type textarea "[URL][DOMAIN_NAME]"
type textarea "x"
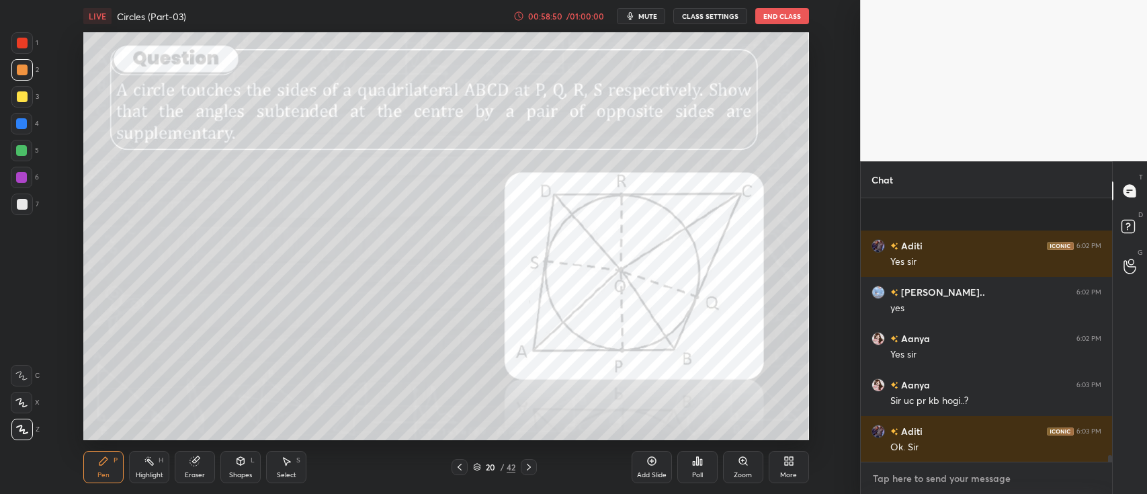
scroll to position [10471, 0]
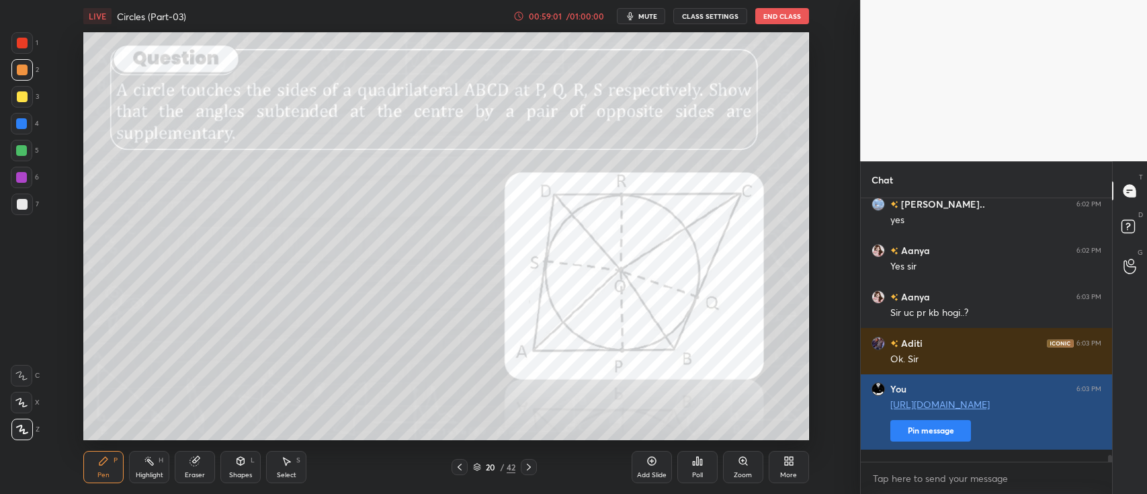
click at [921, 442] on button "Pin message" at bounding box center [930, 431] width 81 height 22
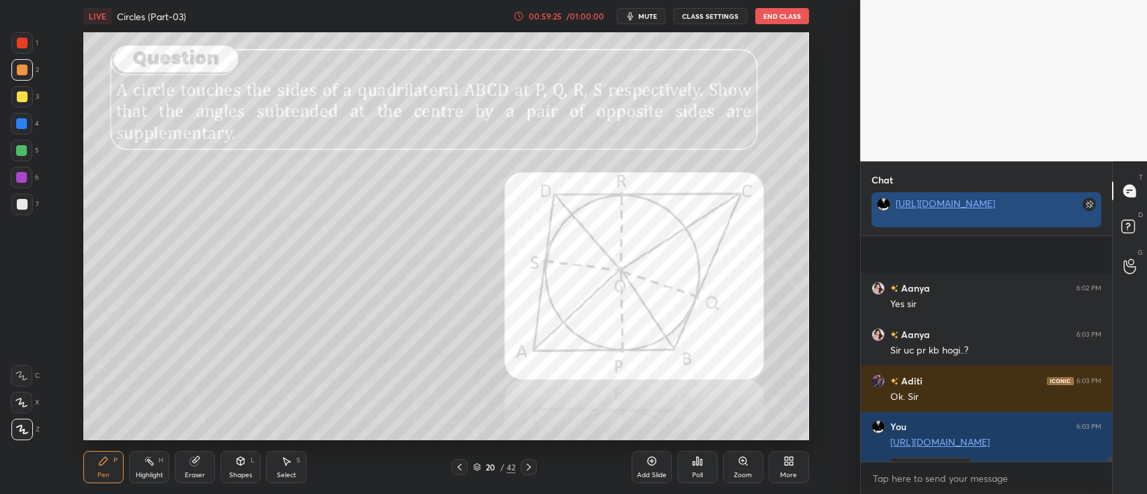
scroll to position [10554, 0]
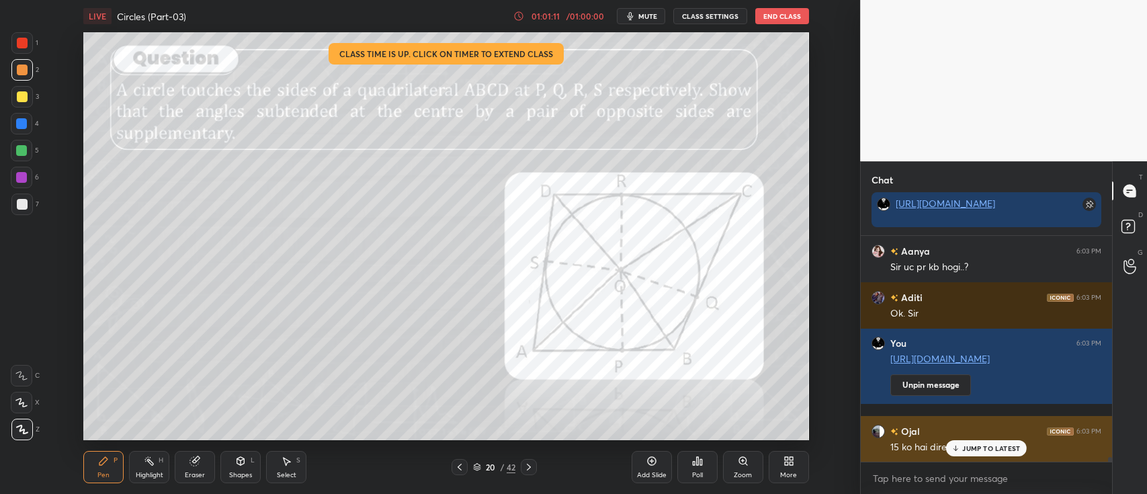
click at [971, 445] on p "JUMP TO LATEST" at bounding box center [991, 448] width 58 height 8
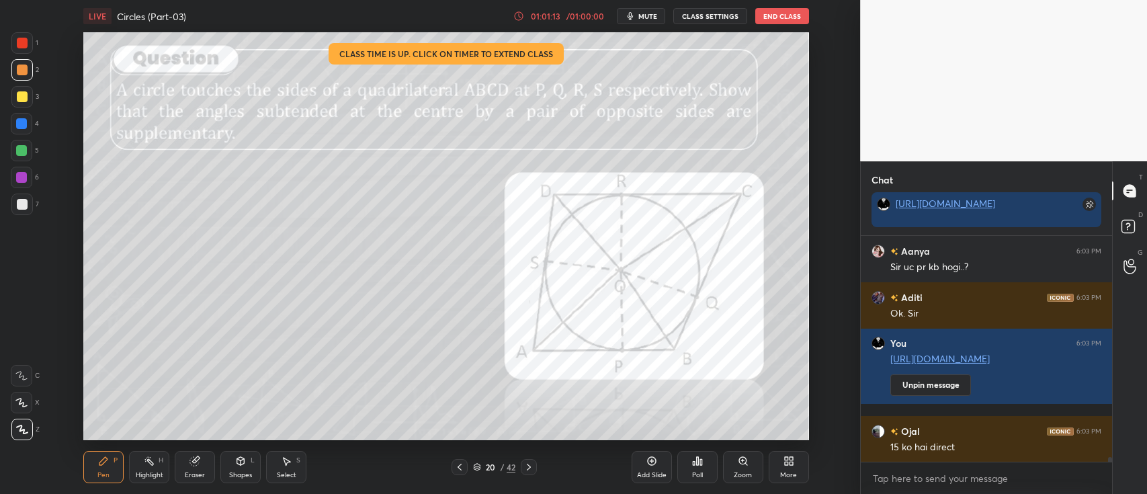
click at [480, 465] on icon at bounding box center [477, 465] width 7 height 3
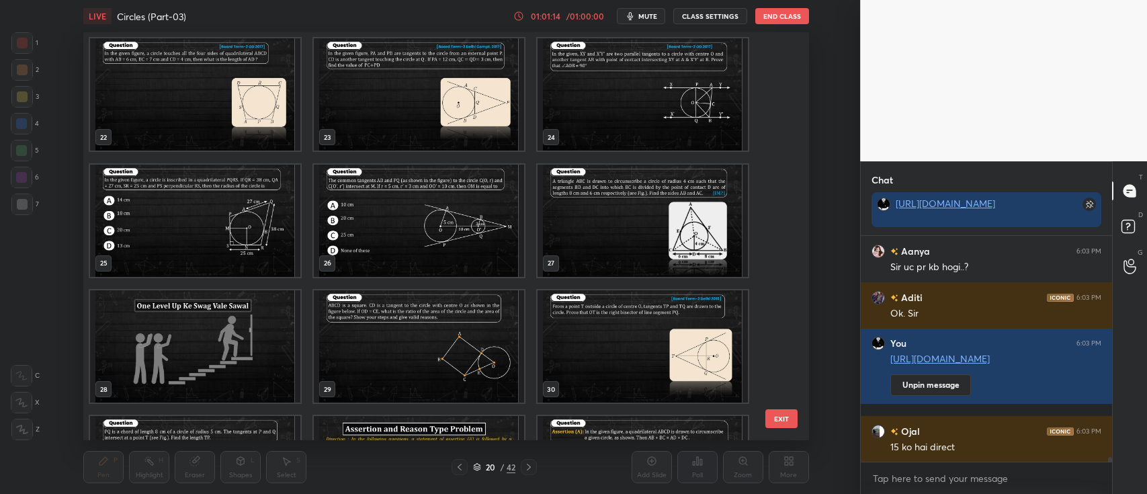
scroll to position [1354, 0]
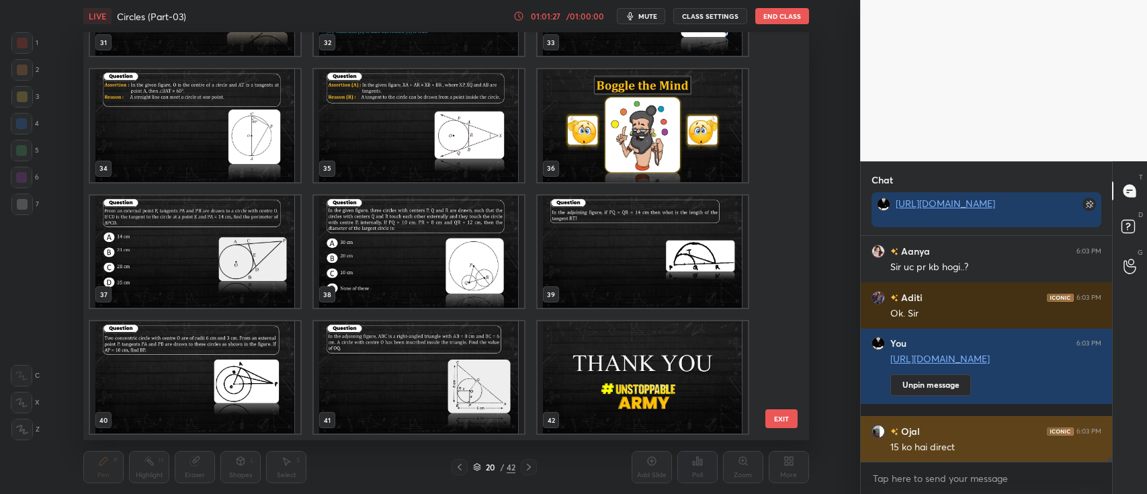
click at [636, 379] on img "grid" at bounding box center [643, 377] width 210 height 112
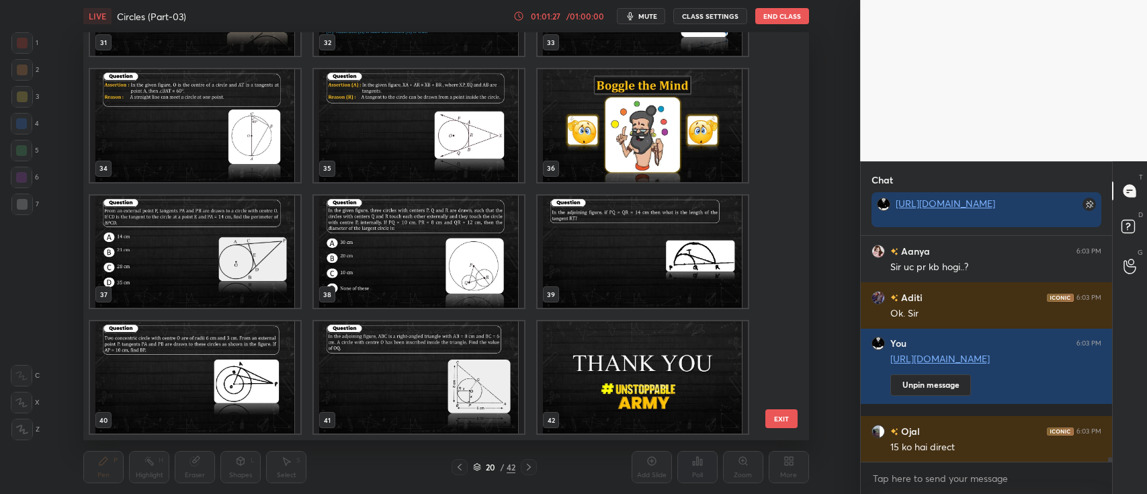
click at [638, 380] on img "grid" at bounding box center [643, 377] width 210 height 112
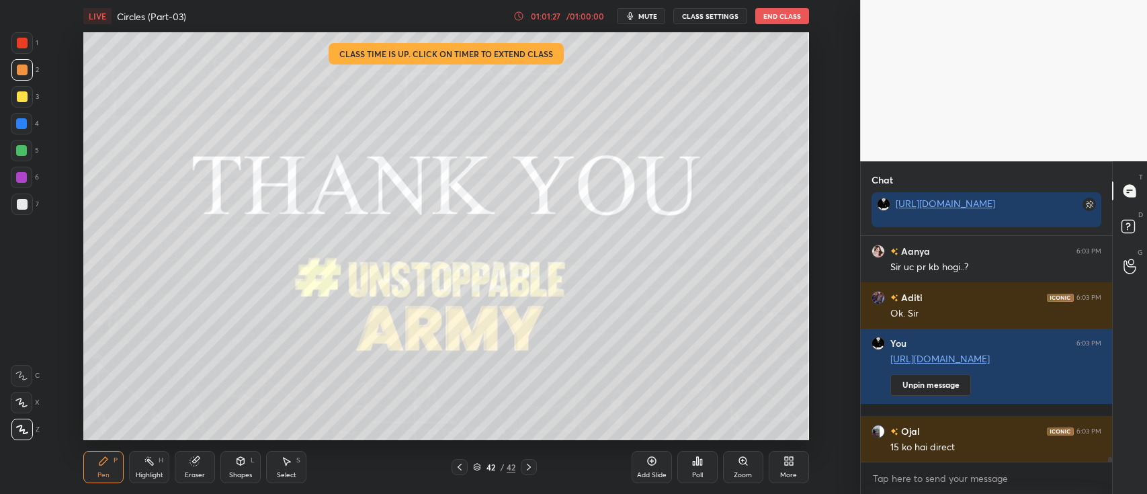
click at [636, 384] on img "grid" at bounding box center [643, 377] width 210 height 112
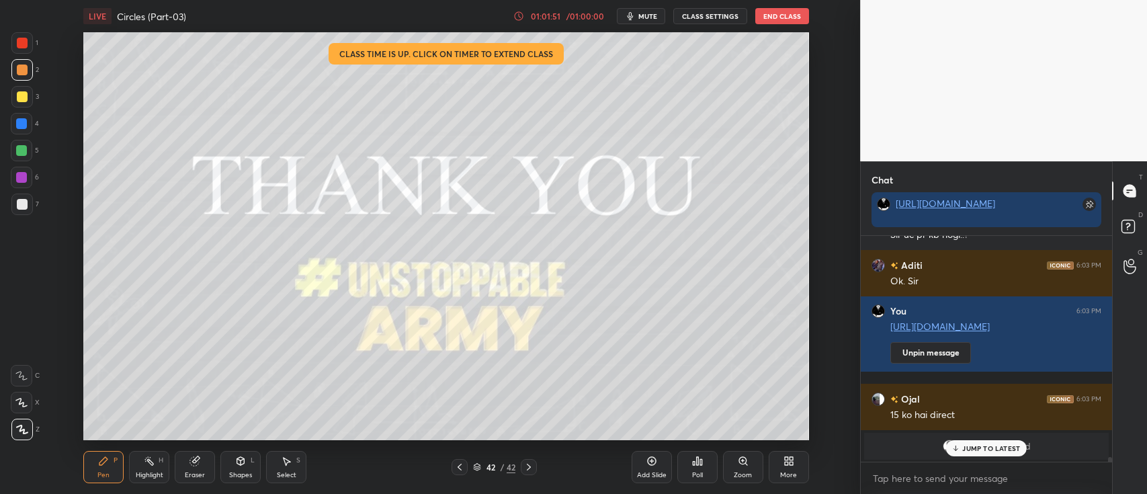
scroll to position [9178, 0]
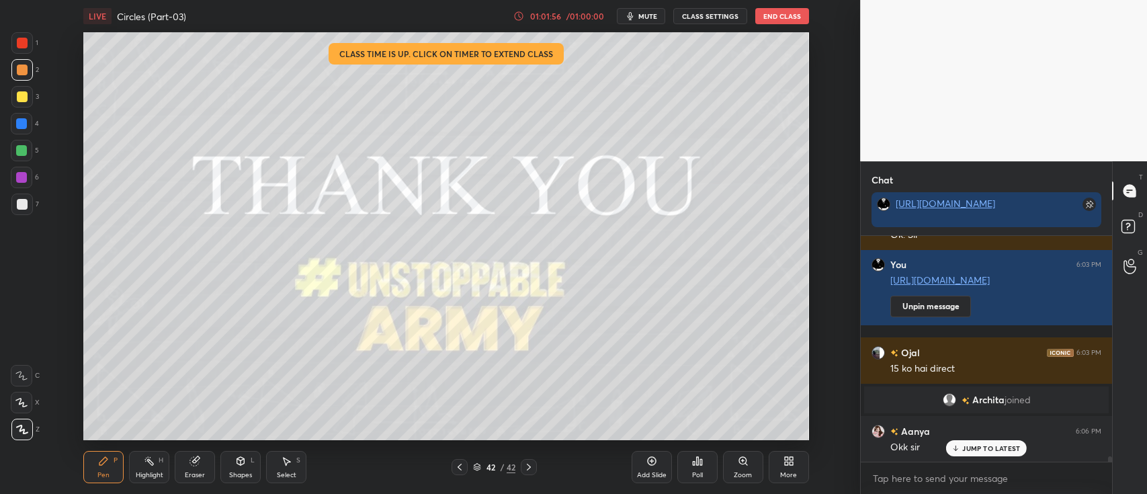
click at [786, 15] on button "End Class" at bounding box center [782, 16] width 54 height 16
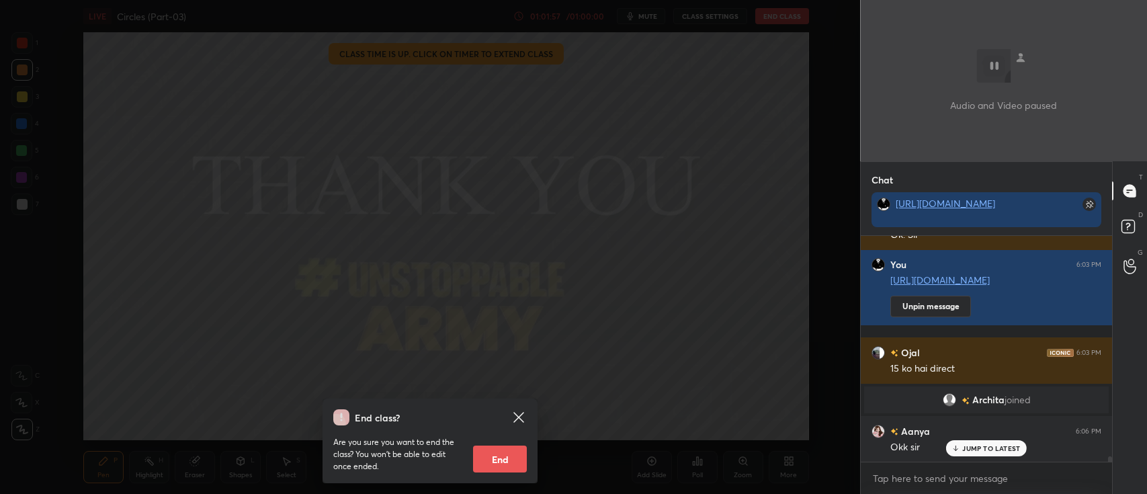
click at [501, 462] on button "End" at bounding box center [500, 459] width 54 height 27
type textarea "x"
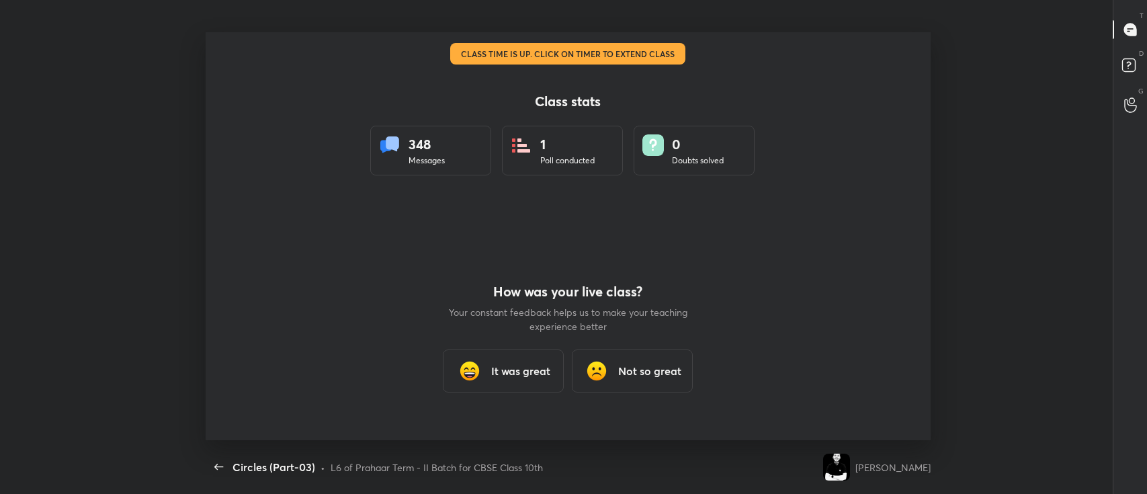
scroll to position [0, 0]
